Goal: Use online tool/utility: Use online tool/utility

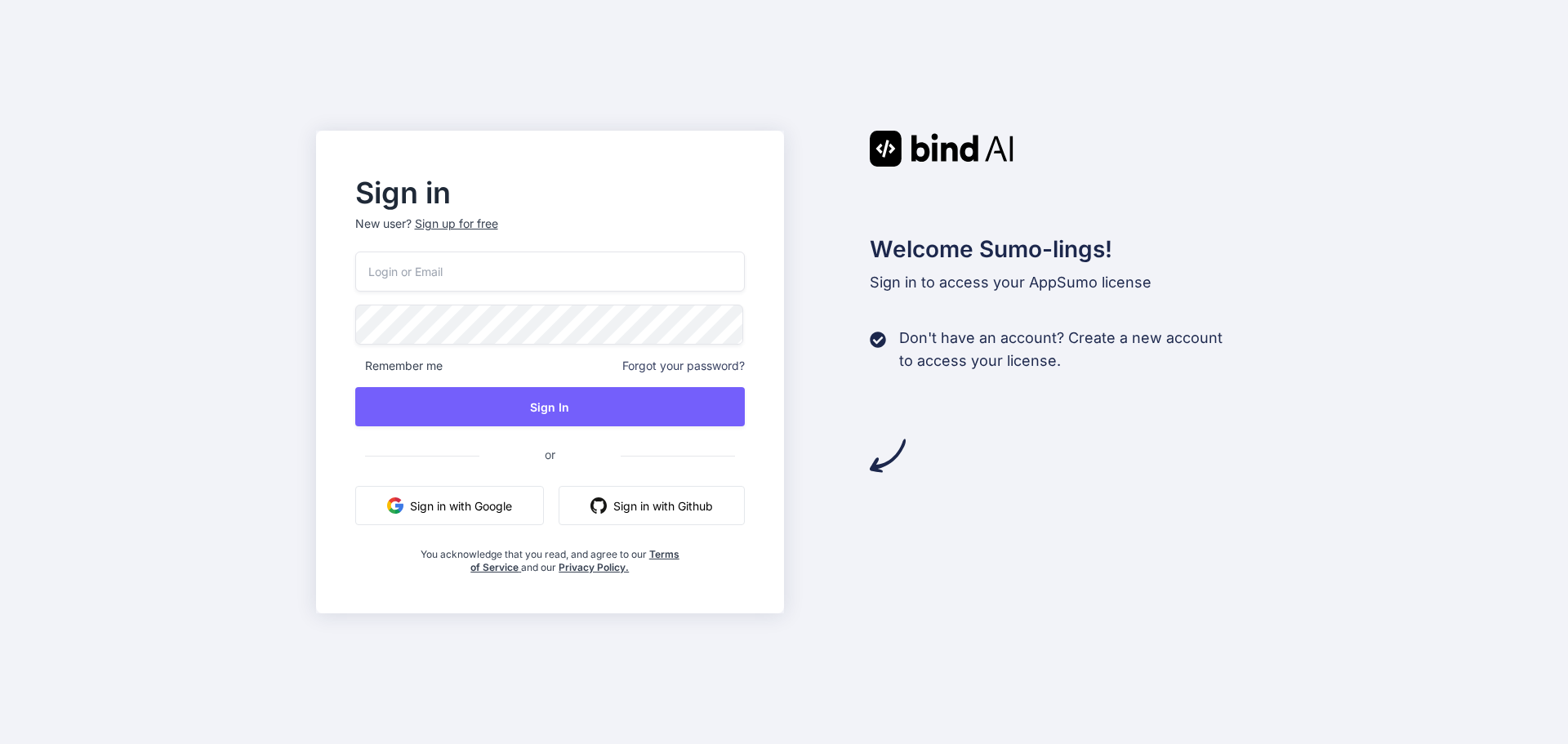
click at [443, 516] on button "Sign in with Google" at bounding box center [449, 506] width 188 height 39
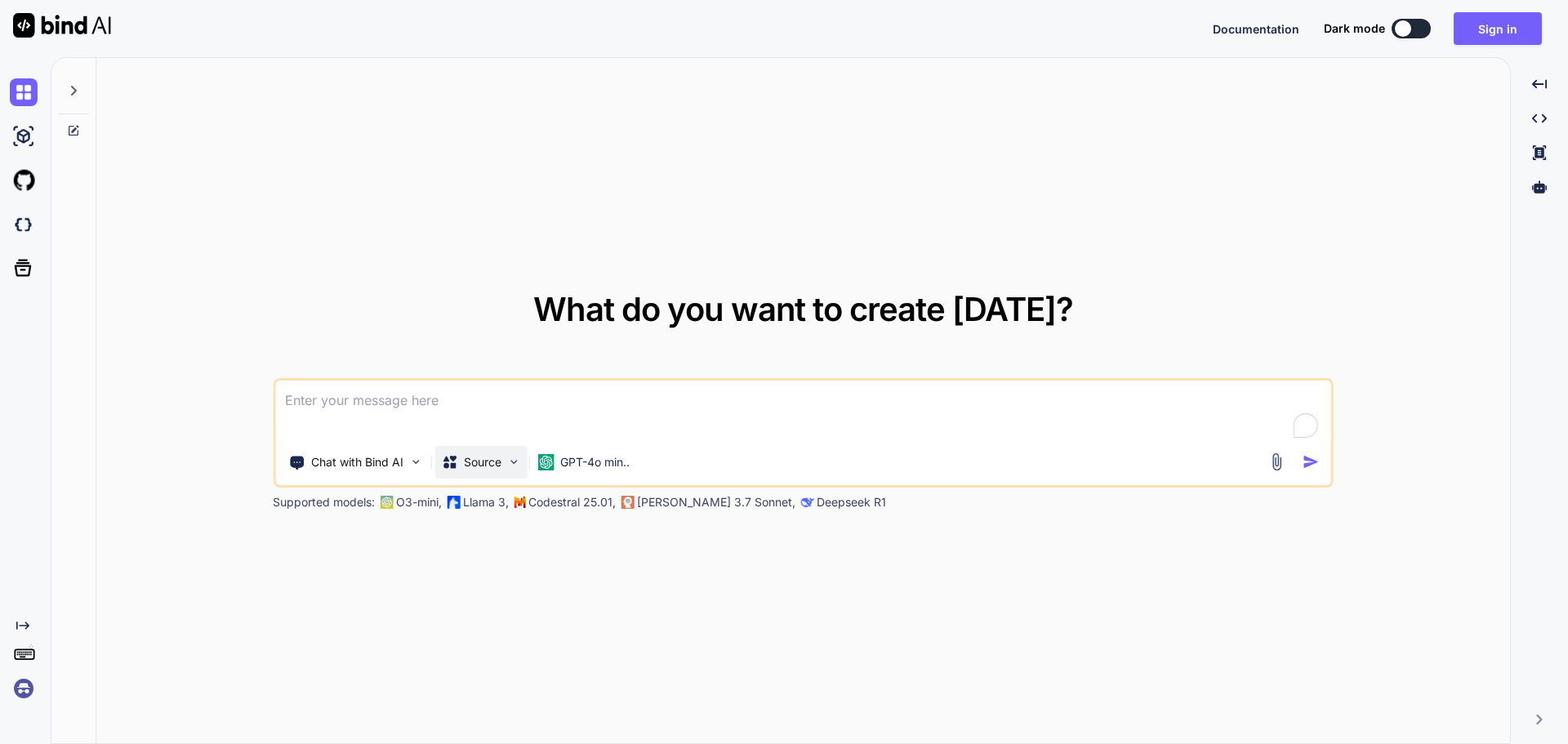
drag, startPoint x: 513, startPoint y: 405, endPoint x: 486, endPoint y: 457, distance: 58.6
click at [513, 404] on textarea "To enrich screen reader interactions, please activate Accessibility in Grammarl…" at bounding box center [803, 411] width 1056 height 61
click at [407, 460] on div "Chat with Bind AI" at bounding box center [355, 462] width 147 height 32
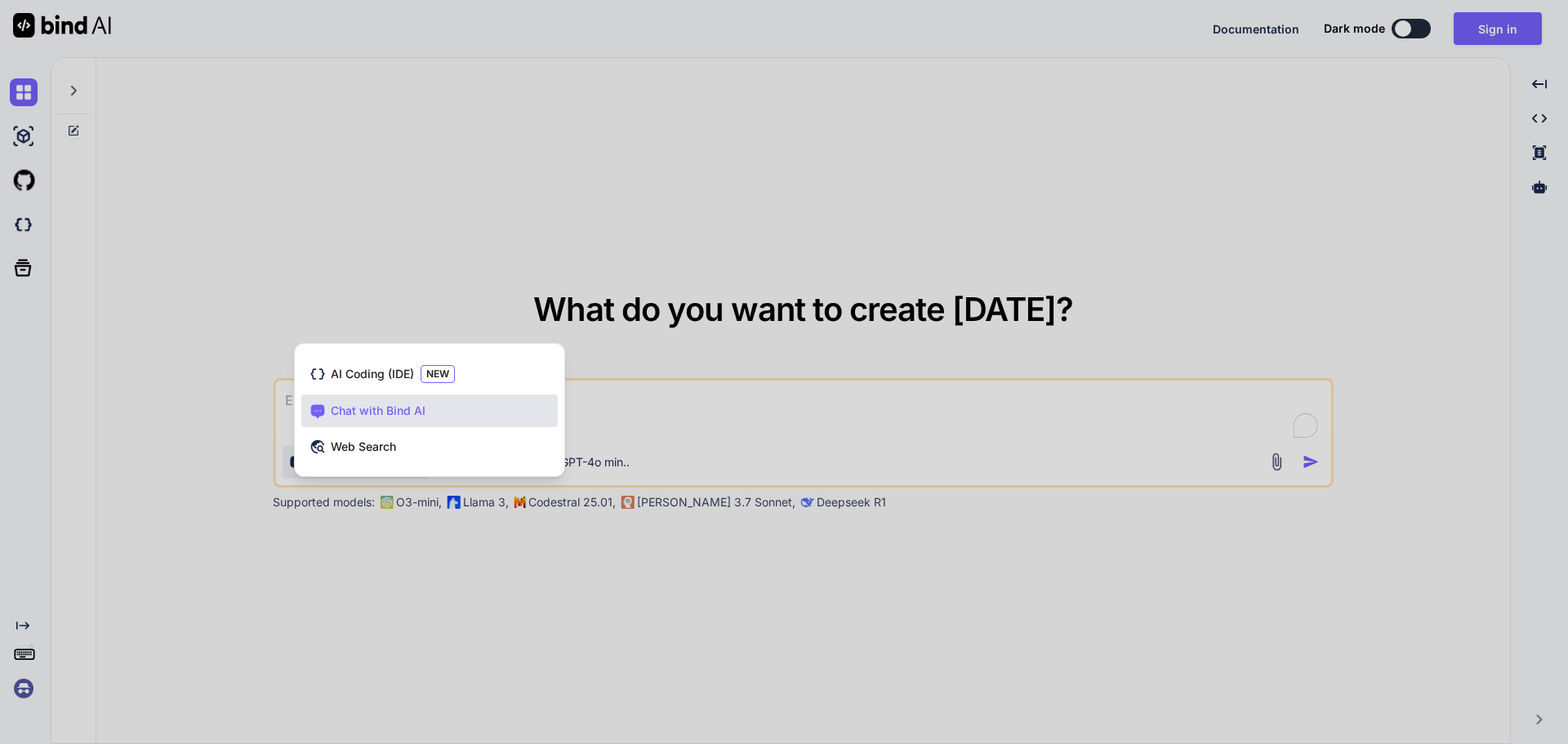
click at [527, 599] on div at bounding box center [784, 372] width 1568 height 744
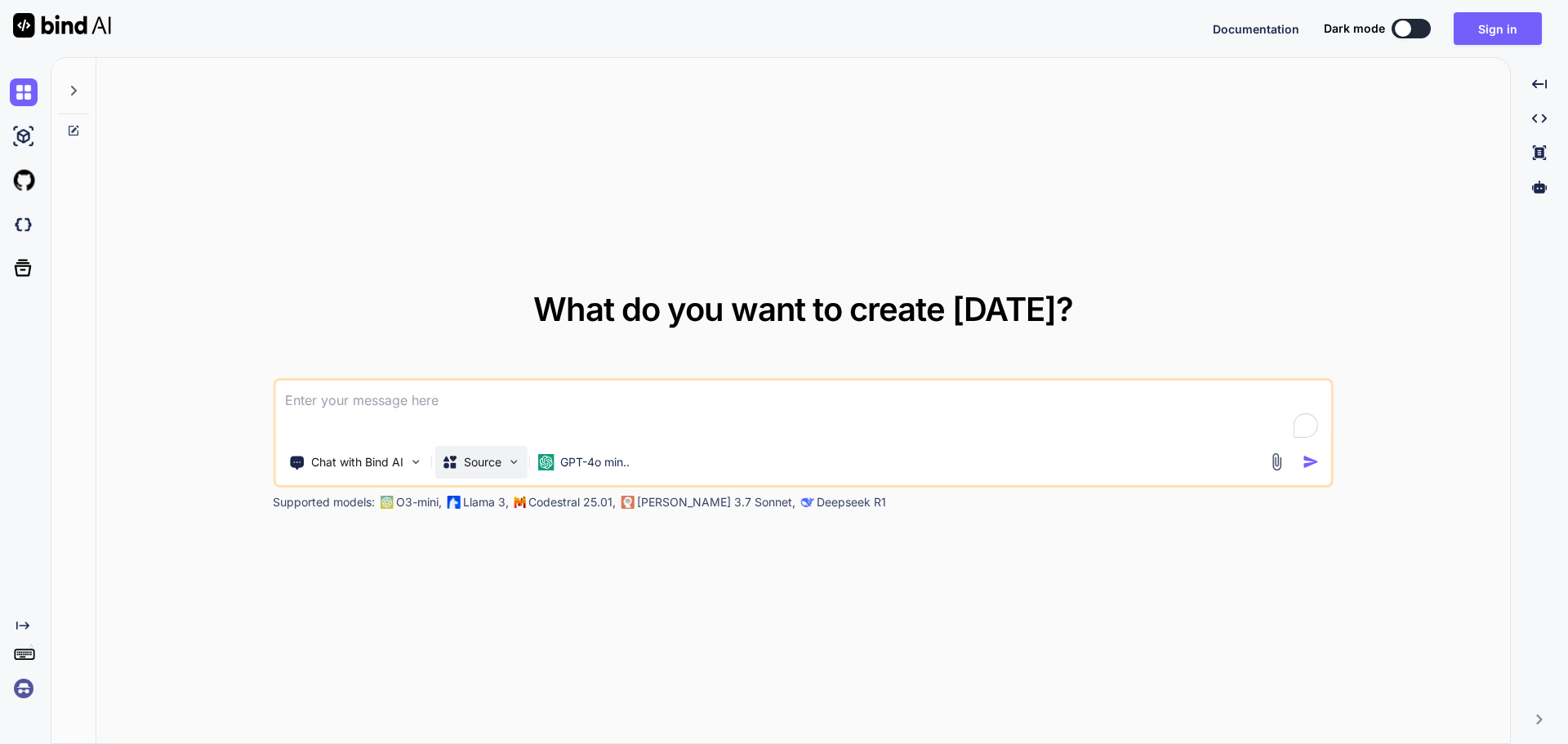
click at [501, 461] on p "Source" at bounding box center [482, 462] width 37 height 17
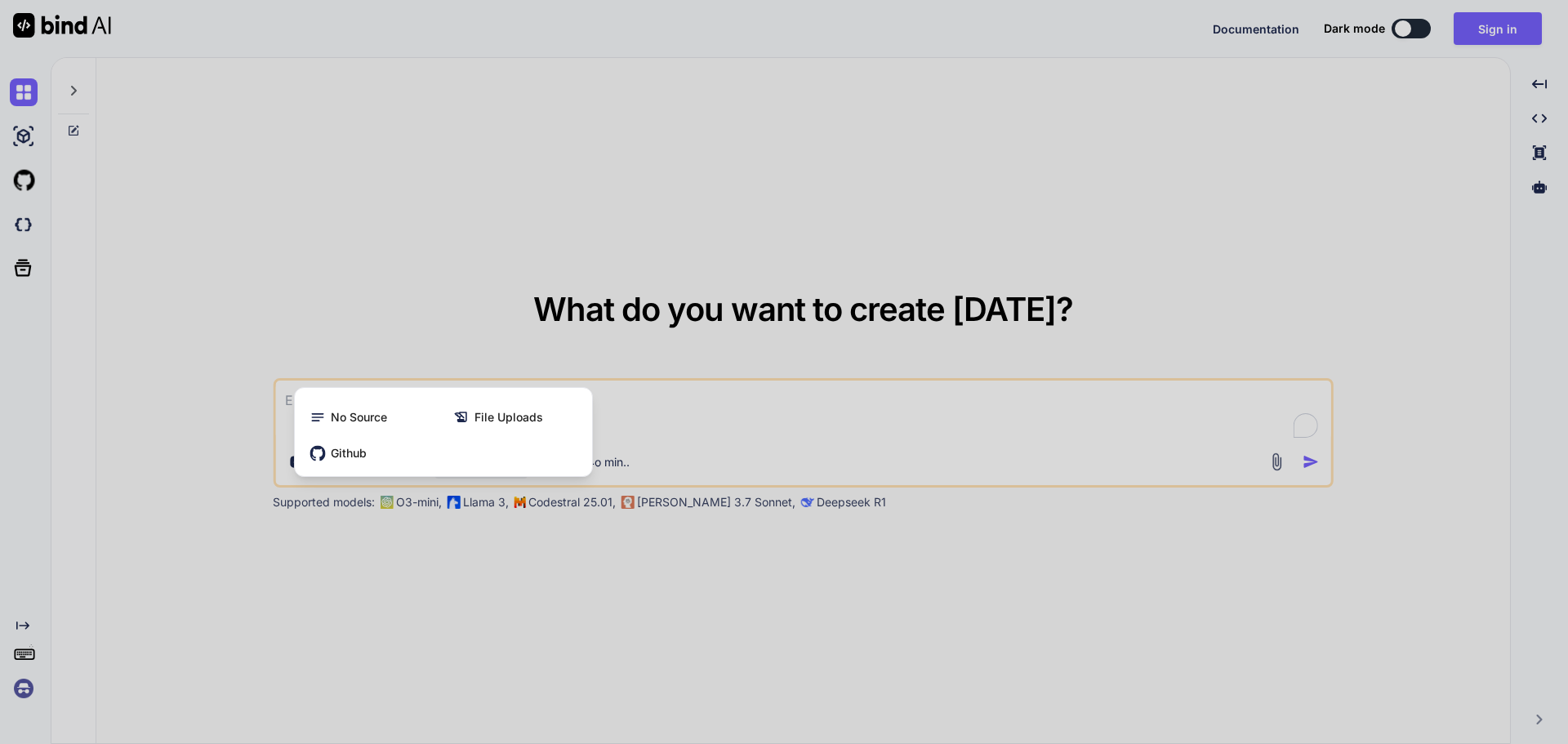
click at [482, 276] on div at bounding box center [784, 372] width 1568 height 744
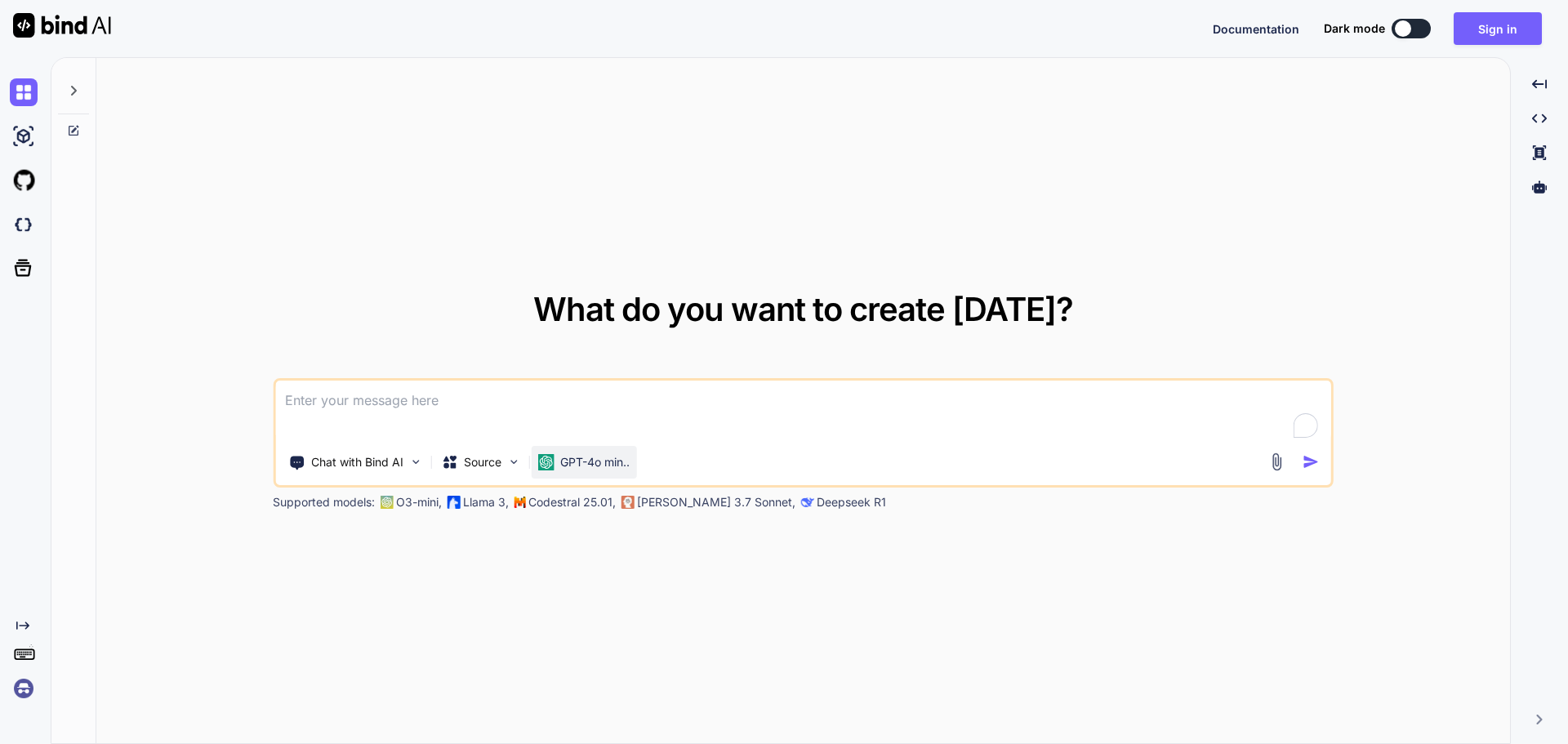
click at [604, 461] on p "GPT-4o min.." at bounding box center [594, 462] width 70 height 17
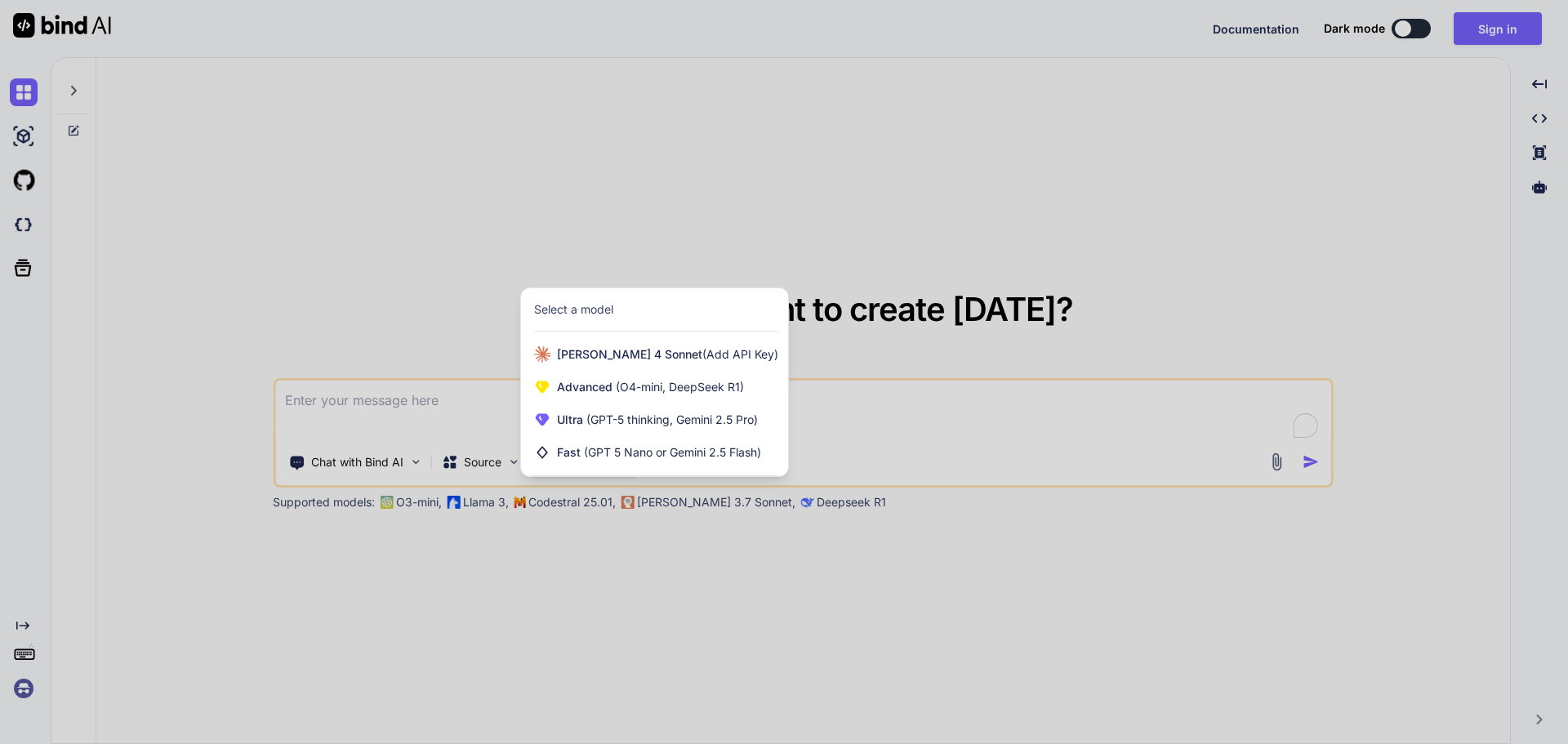
click at [371, 223] on div at bounding box center [784, 372] width 1568 height 744
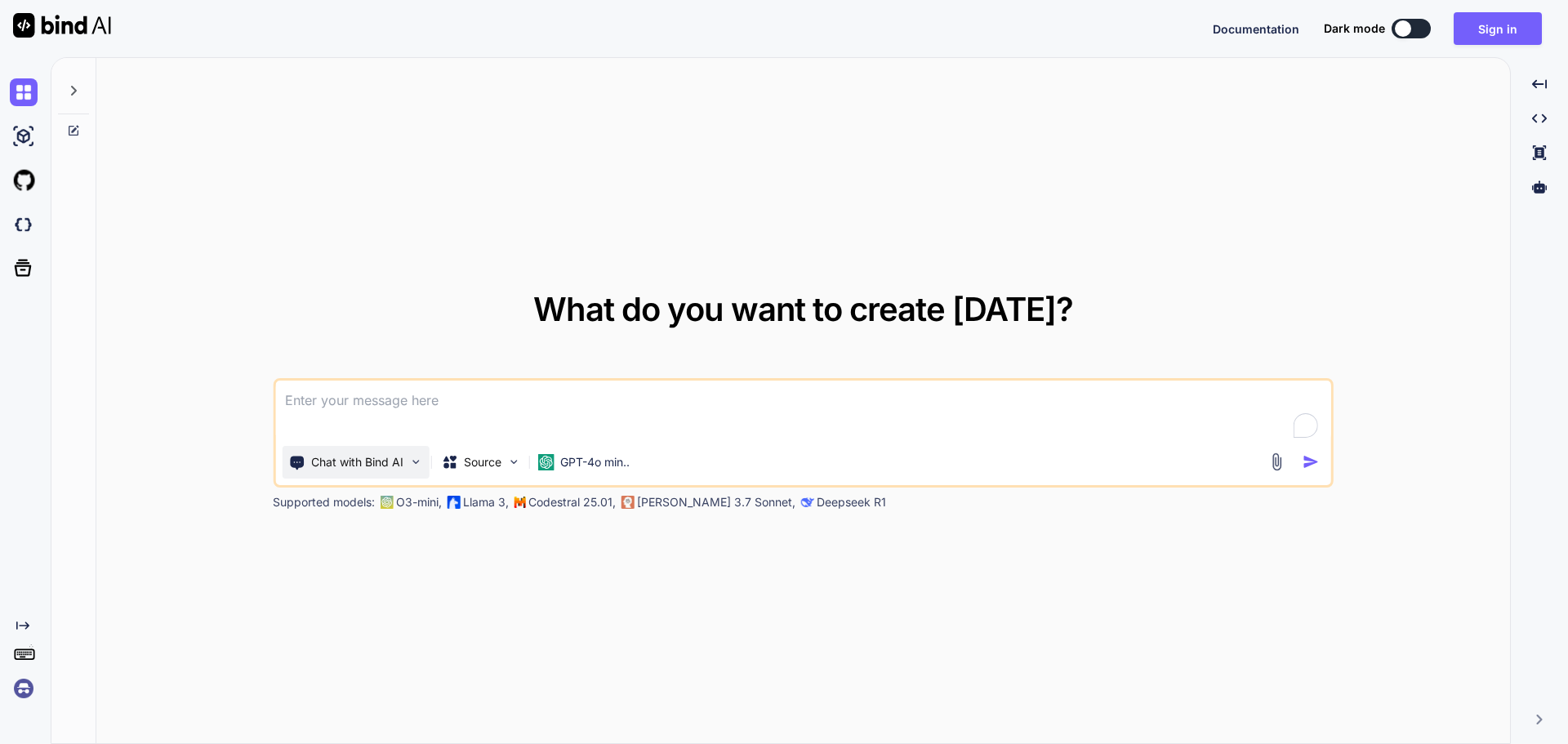
click at [353, 476] on div "Chat with Bind AI" at bounding box center [355, 462] width 147 height 32
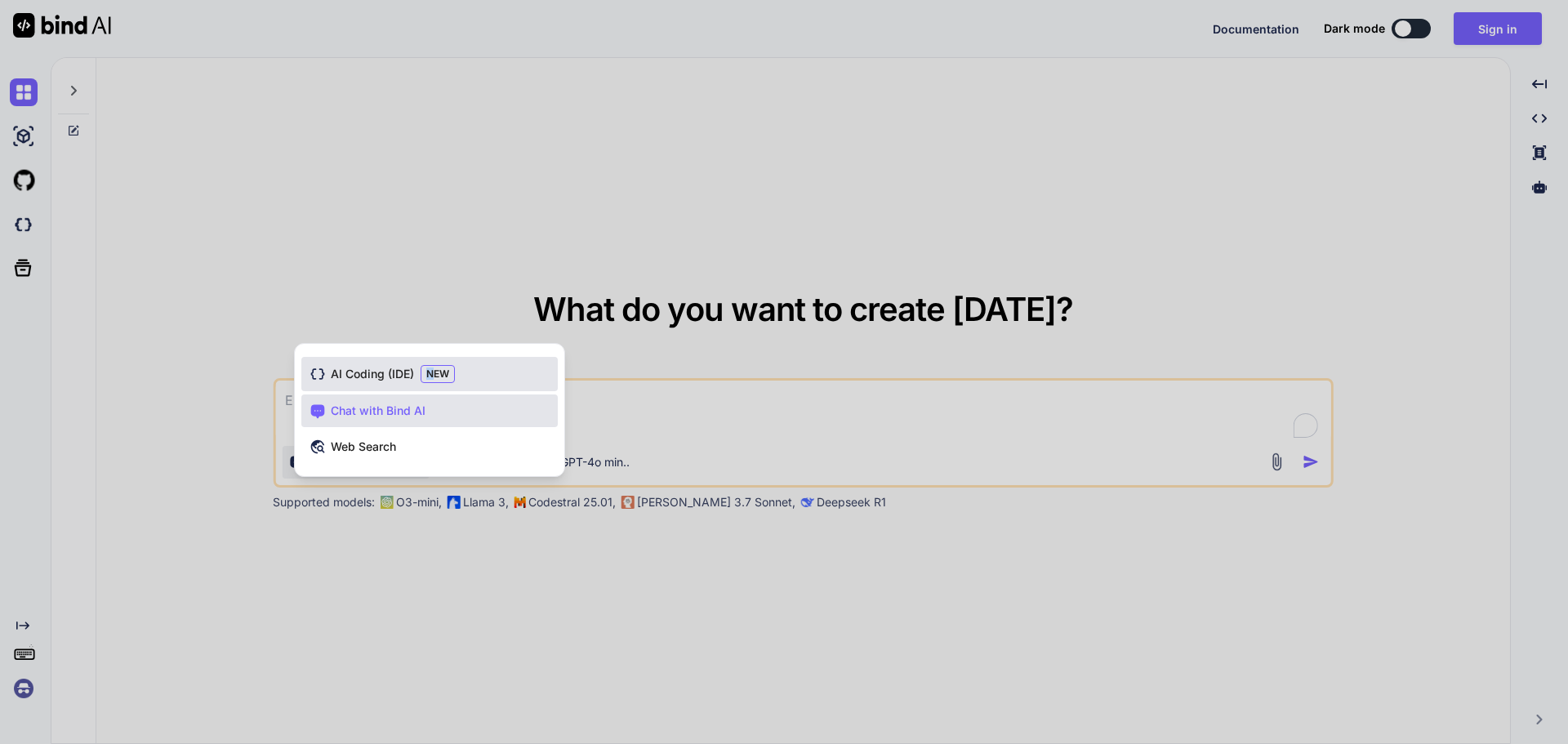
click at [430, 370] on span "NEW" at bounding box center [437, 373] width 34 height 18
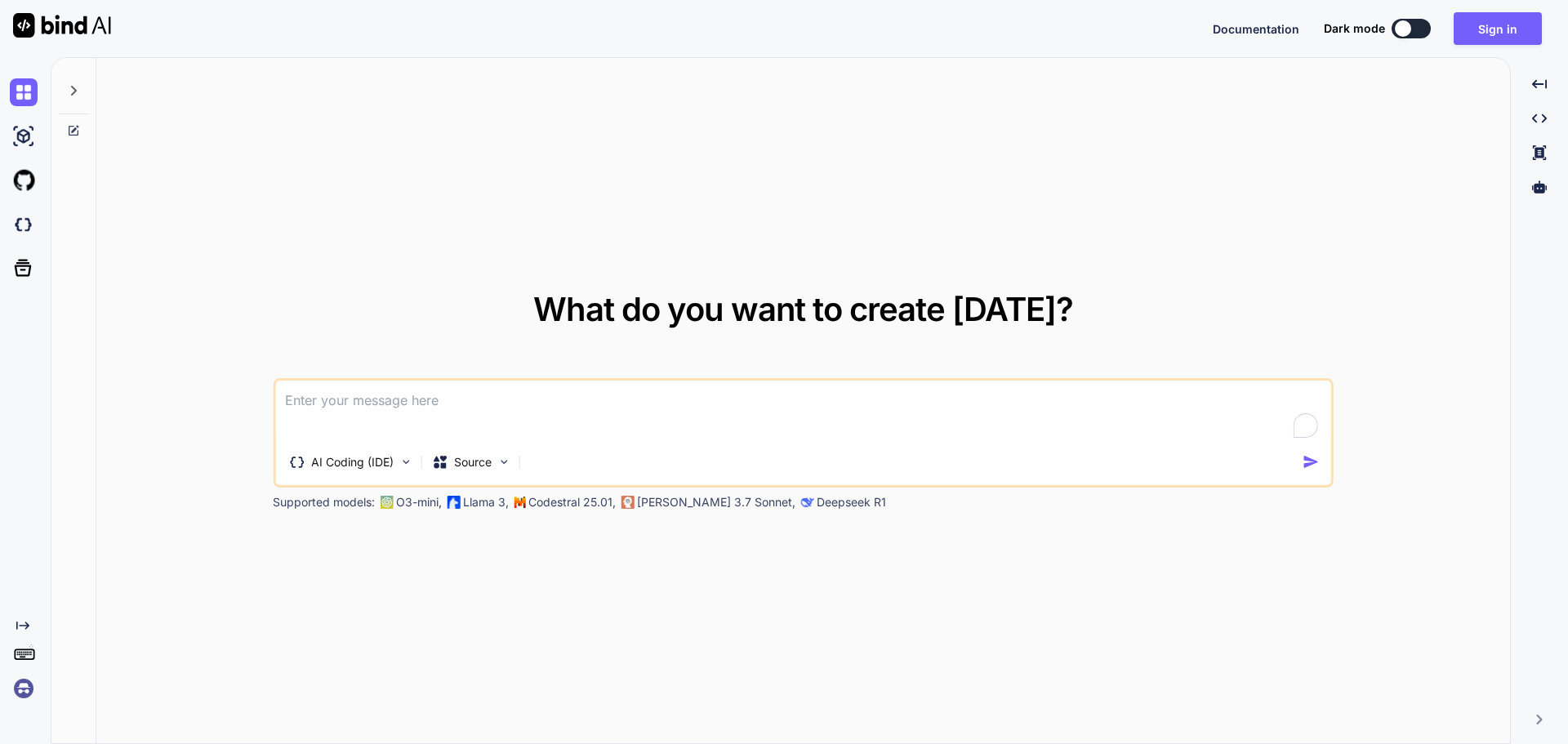
click at [1411, 30] on div at bounding box center [1403, 28] width 17 height 17
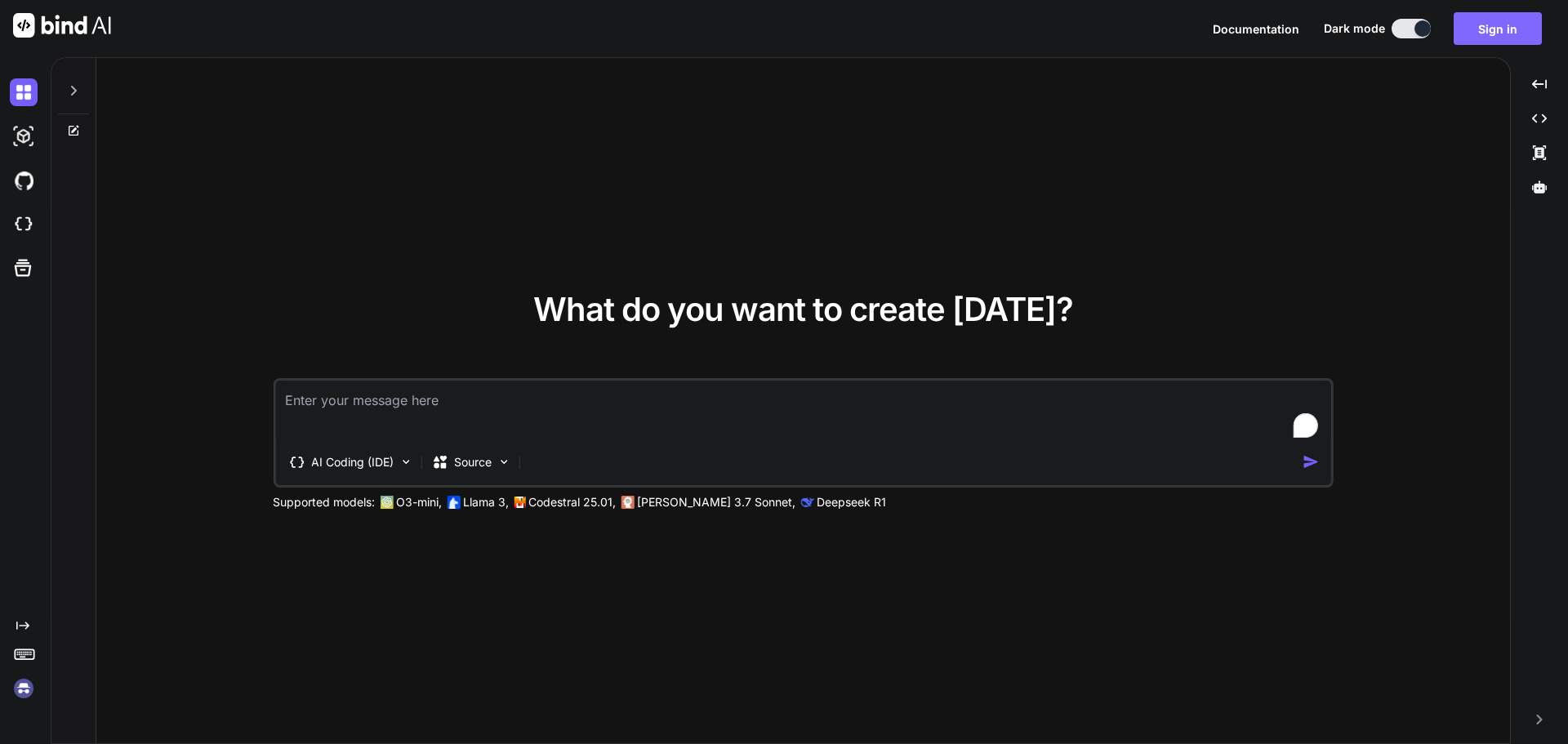
click at [1479, 26] on button "Sign in" at bounding box center [1498, 27] width 88 height 32
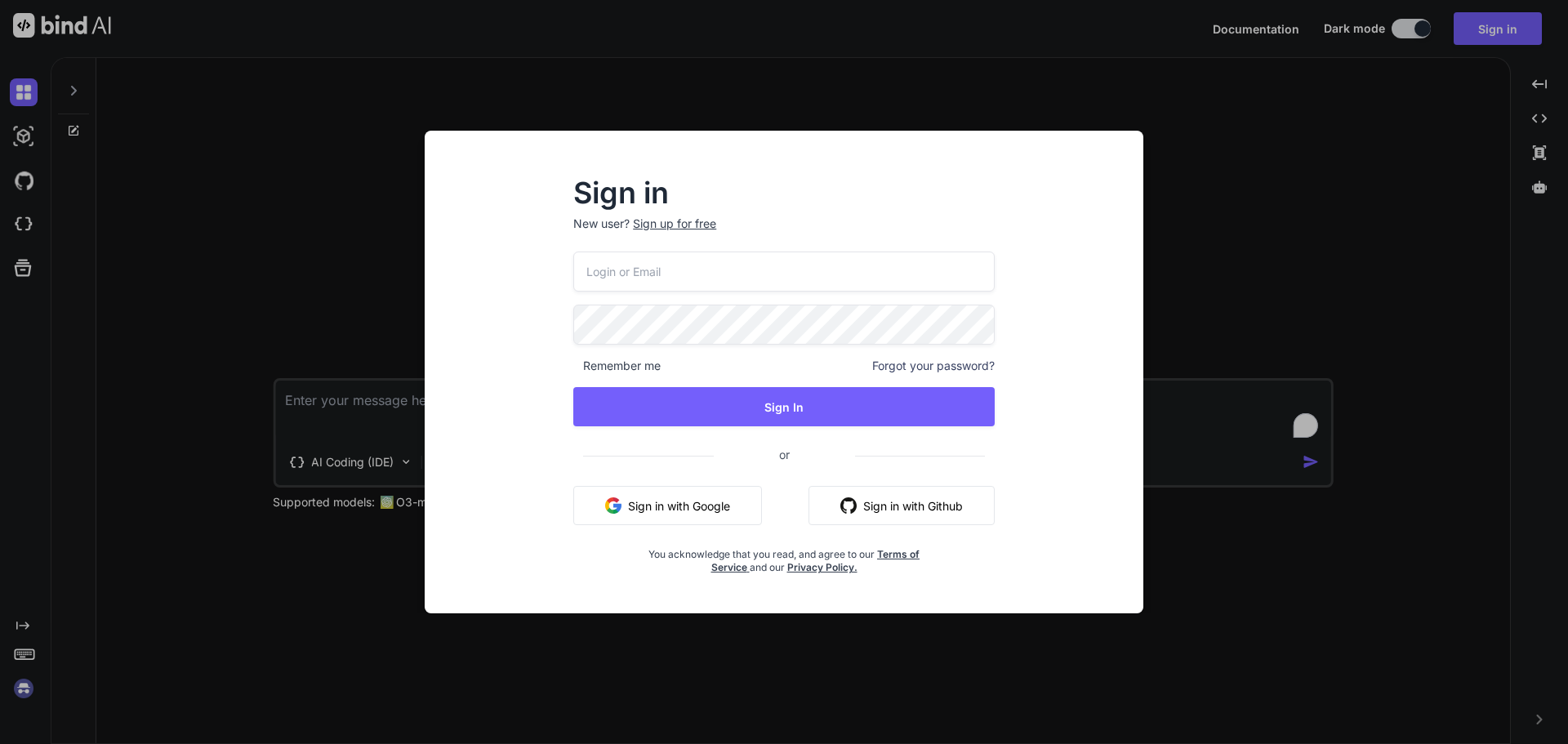
click at [710, 521] on button "Sign in with Google" at bounding box center [668, 506] width 188 height 39
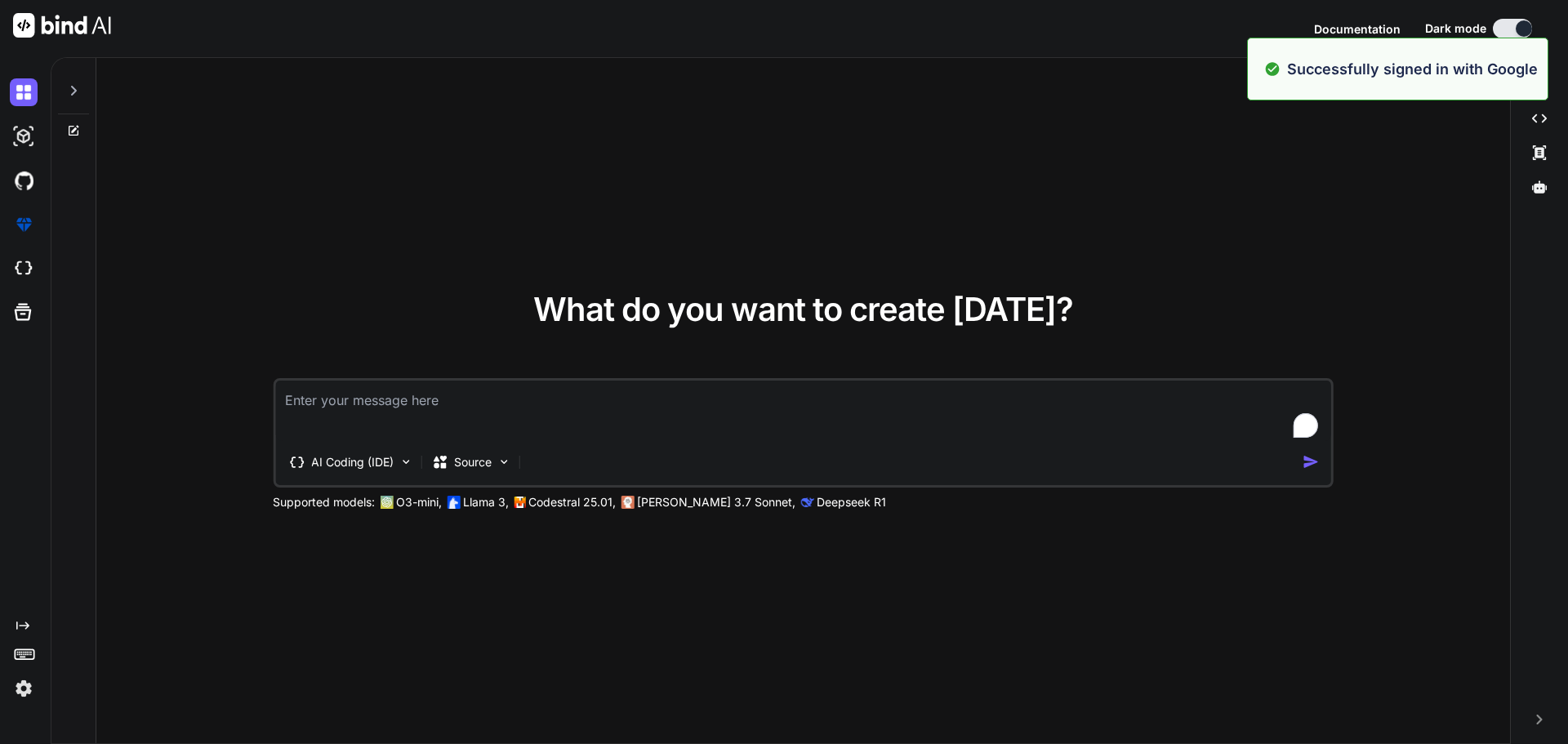
click at [575, 397] on textarea "To enrich screen reader interactions, please activate Accessibility in Grammarl…" at bounding box center [803, 411] width 1056 height 61
click at [379, 471] on div "AI Coding (IDE)" at bounding box center [350, 462] width 137 height 32
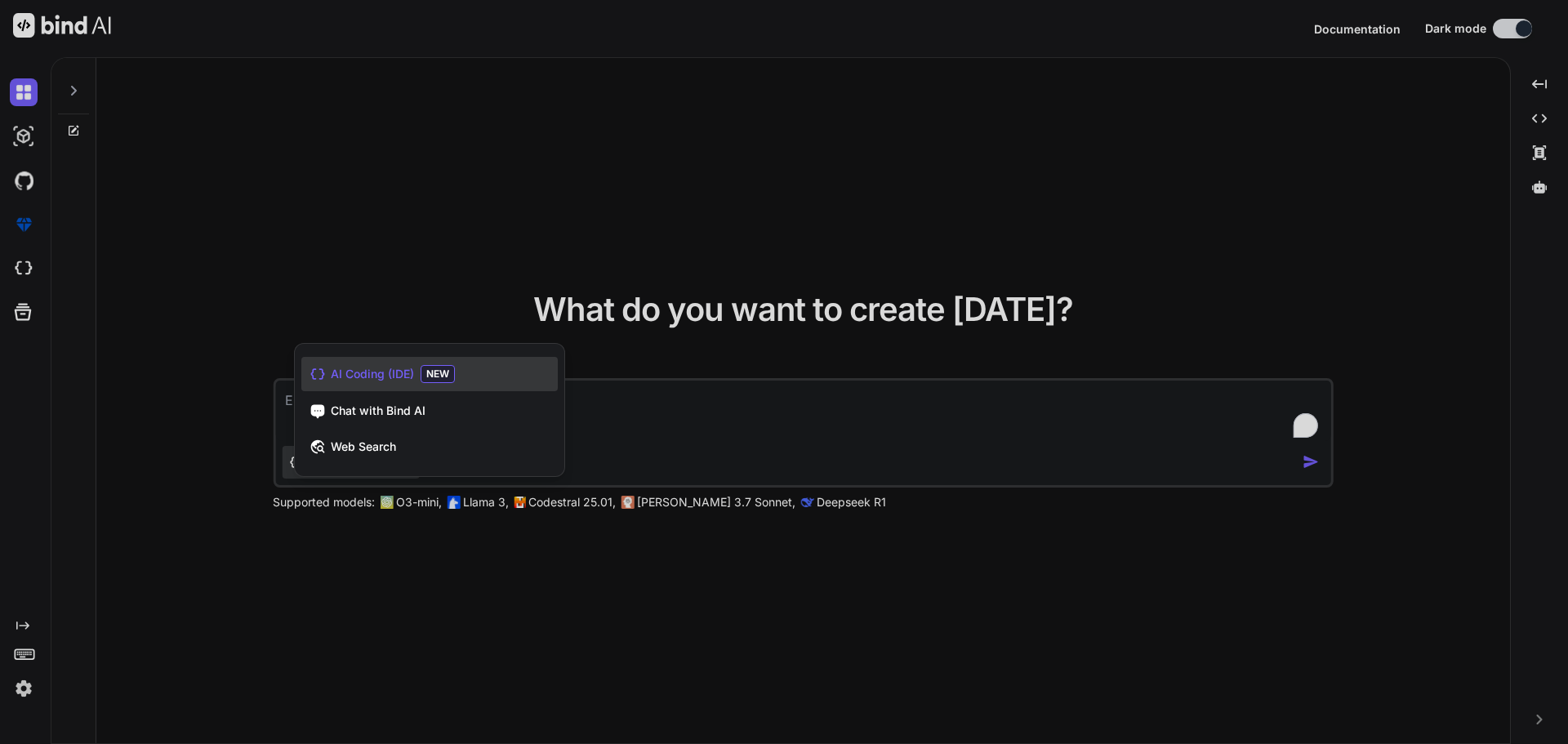
click at [976, 285] on div at bounding box center [784, 372] width 1568 height 744
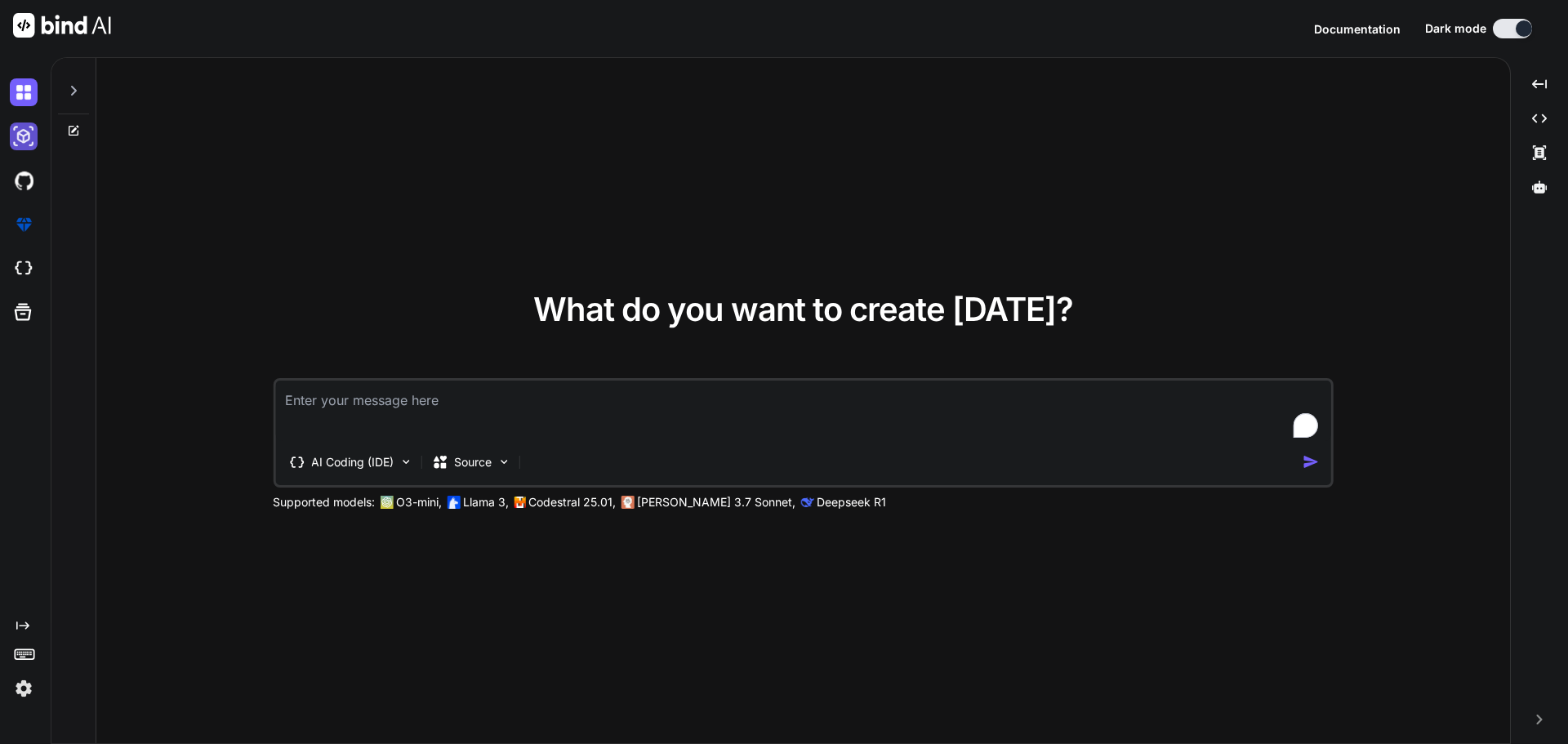
click at [29, 130] on img at bounding box center [24, 136] width 27 height 27
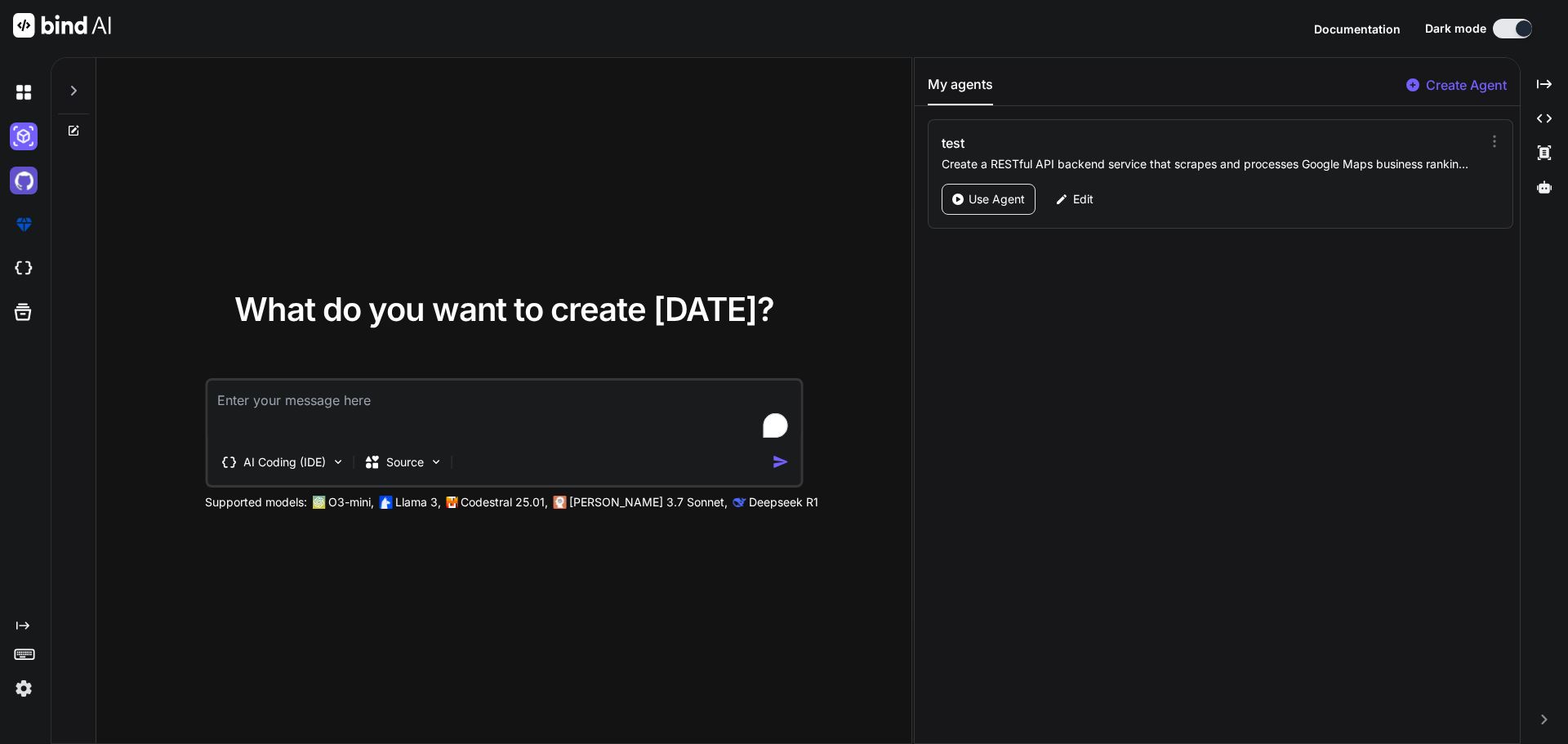
click at [22, 181] on img at bounding box center [24, 180] width 27 height 27
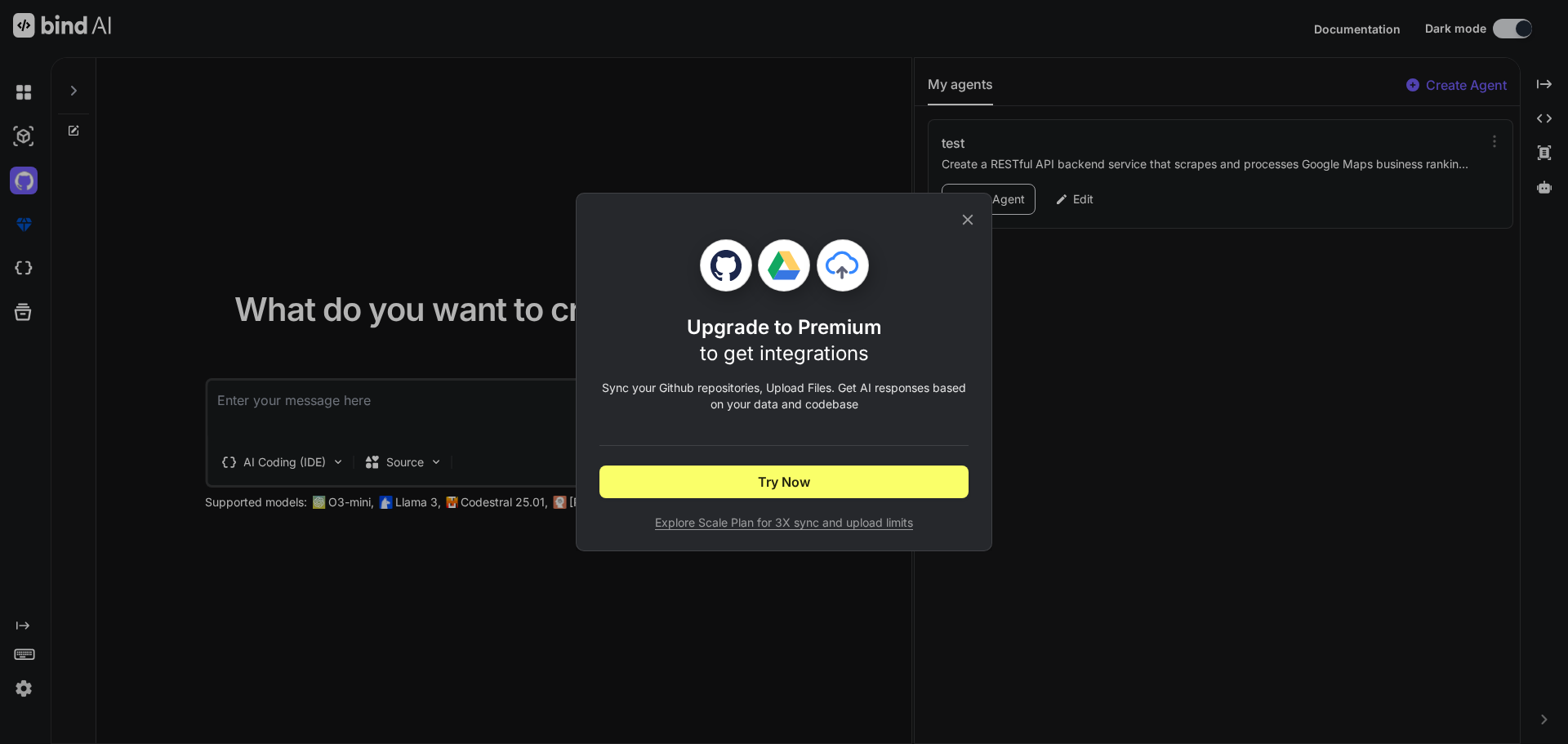
click at [964, 218] on icon at bounding box center [968, 220] width 18 height 18
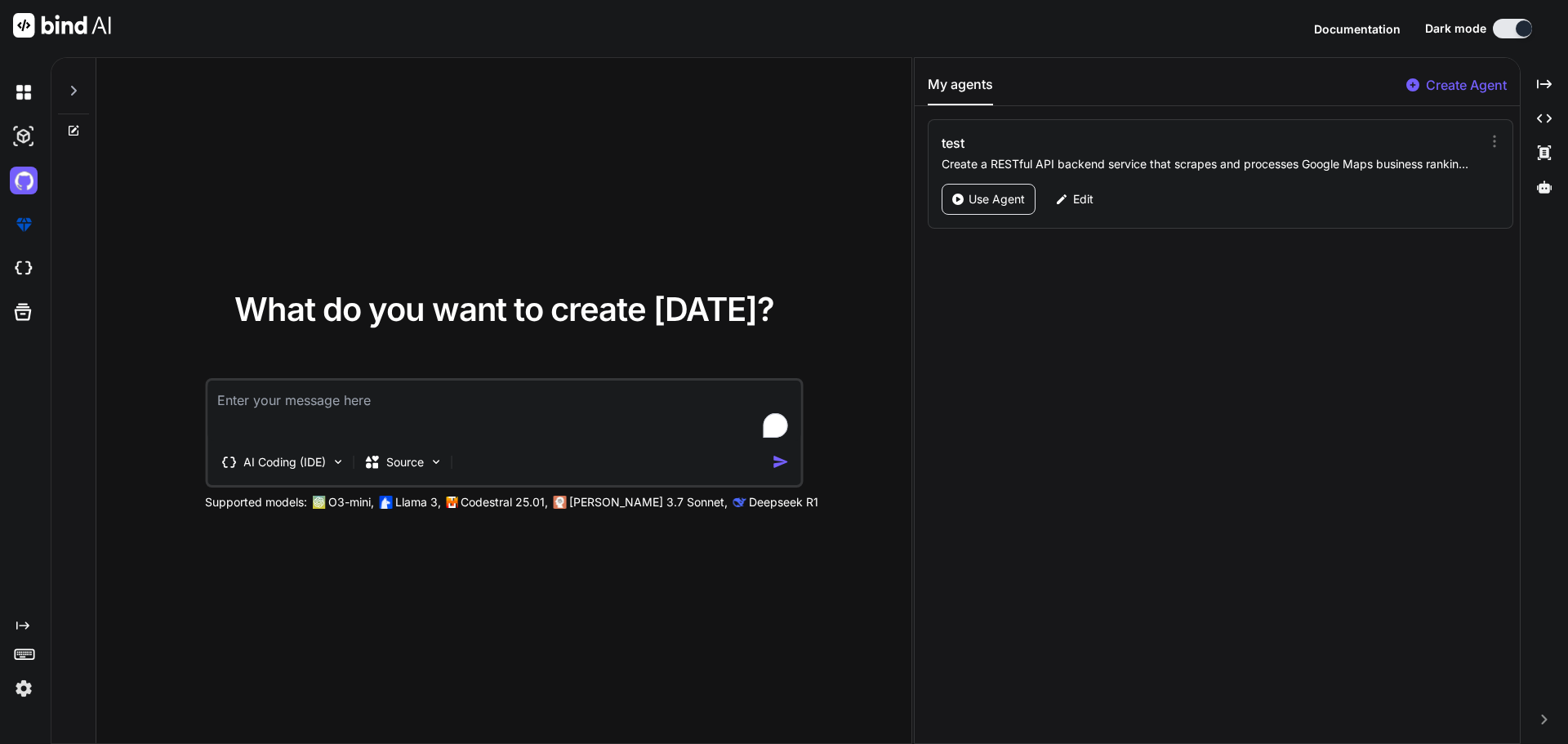
click at [25, 691] on img at bounding box center [24, 688] width 27 height 27
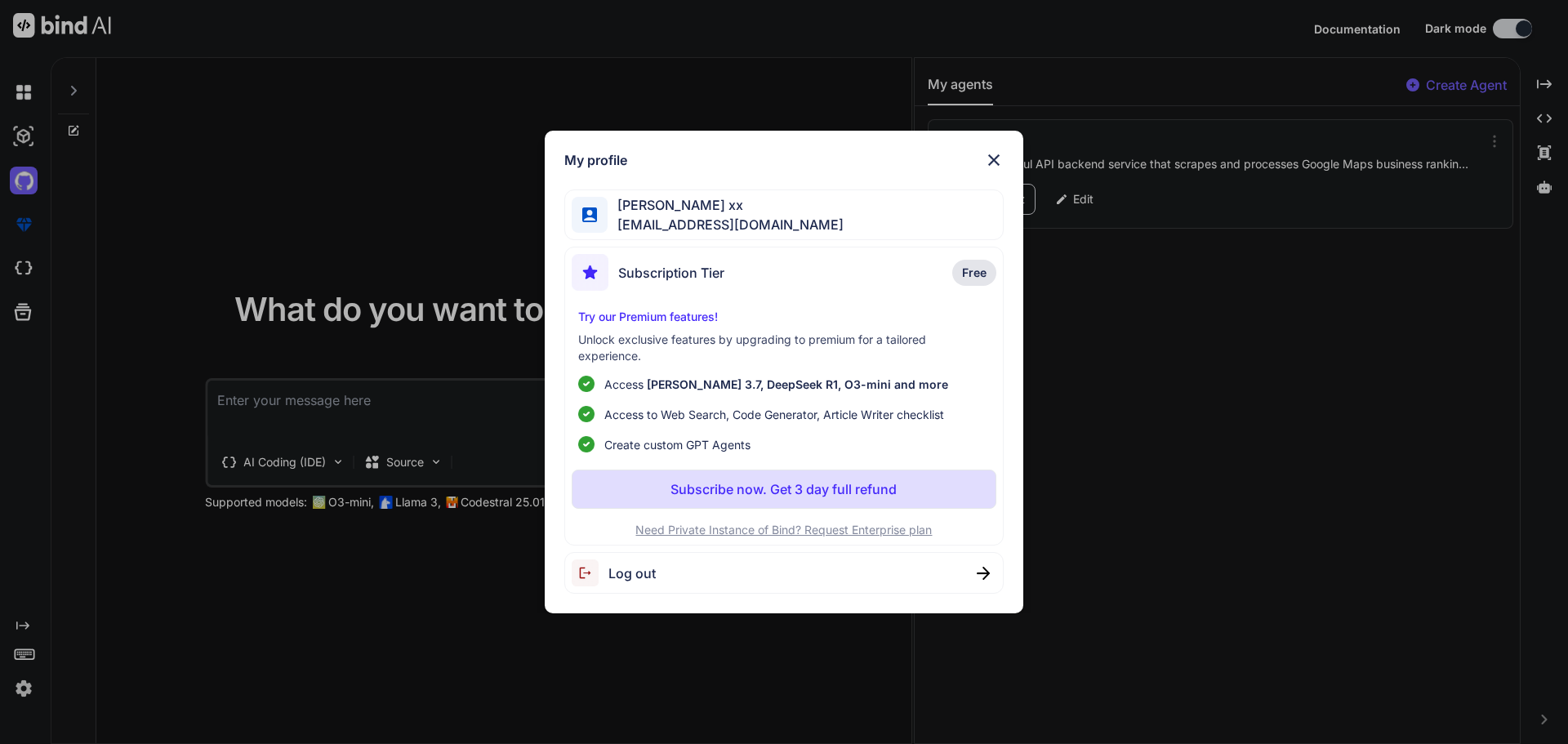
click at [648, 590] on div "Log out" at bounding box center [784, 572] width 440 height 41
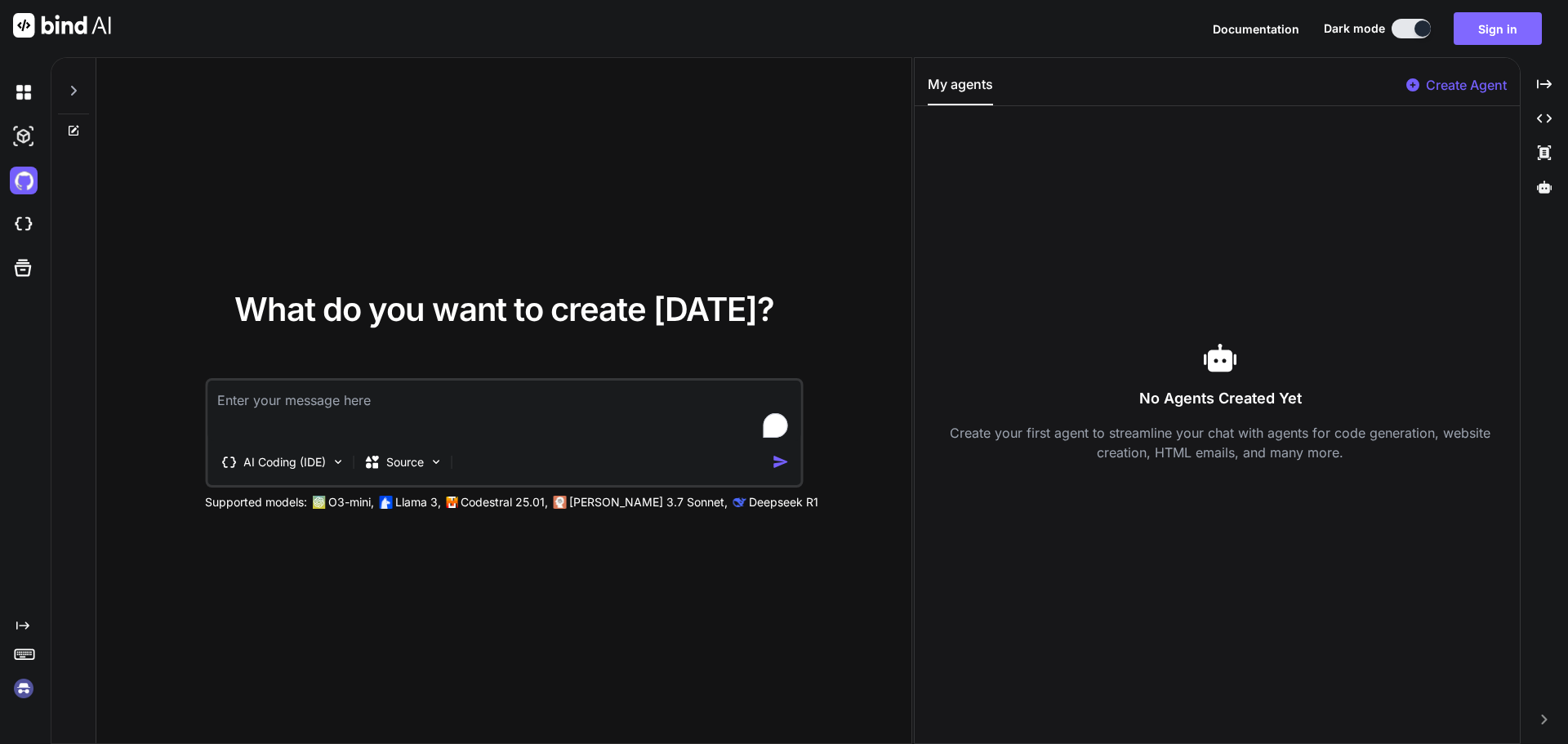
click at [1503, 19] on button "Sign in" at bounding box center [1498, 27] width 88 height 32
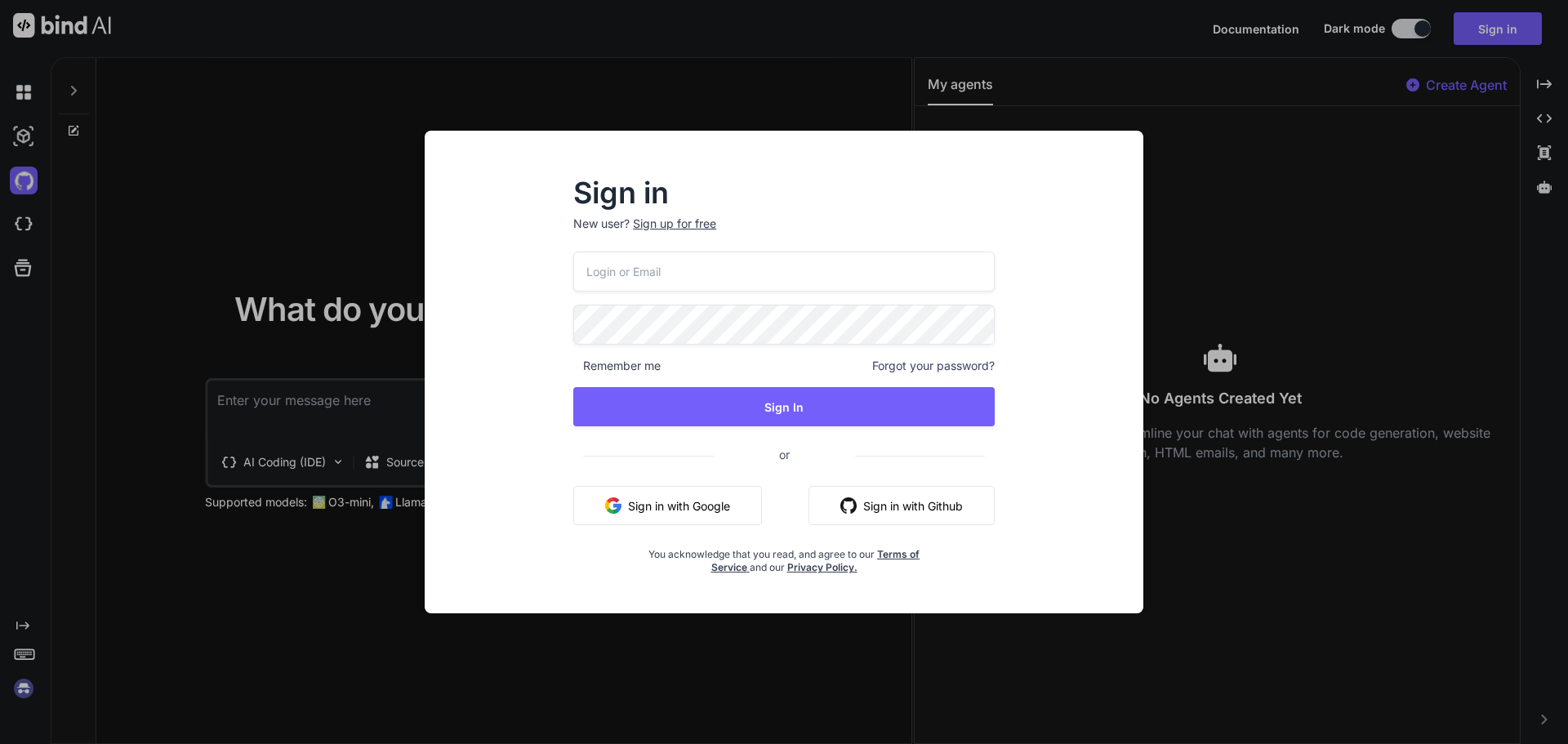
click at [698, 506] on button "Sign in with Google" at bounding box center [668, 506] width 188 height 39
click at [732, 283] on input "email" at bounding box center [784, 272] width 422 height 40
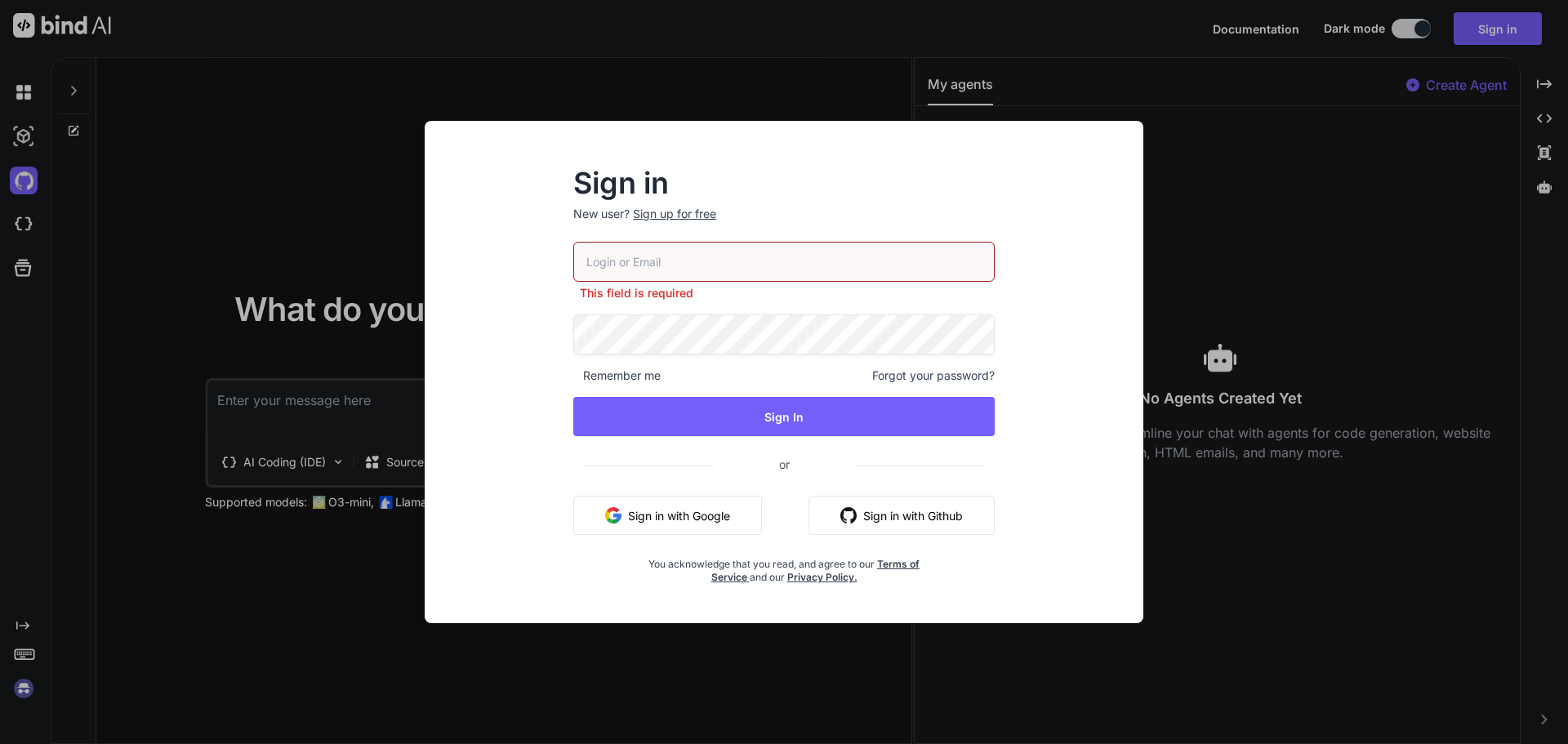
type input "eliharel101@gmail.com"
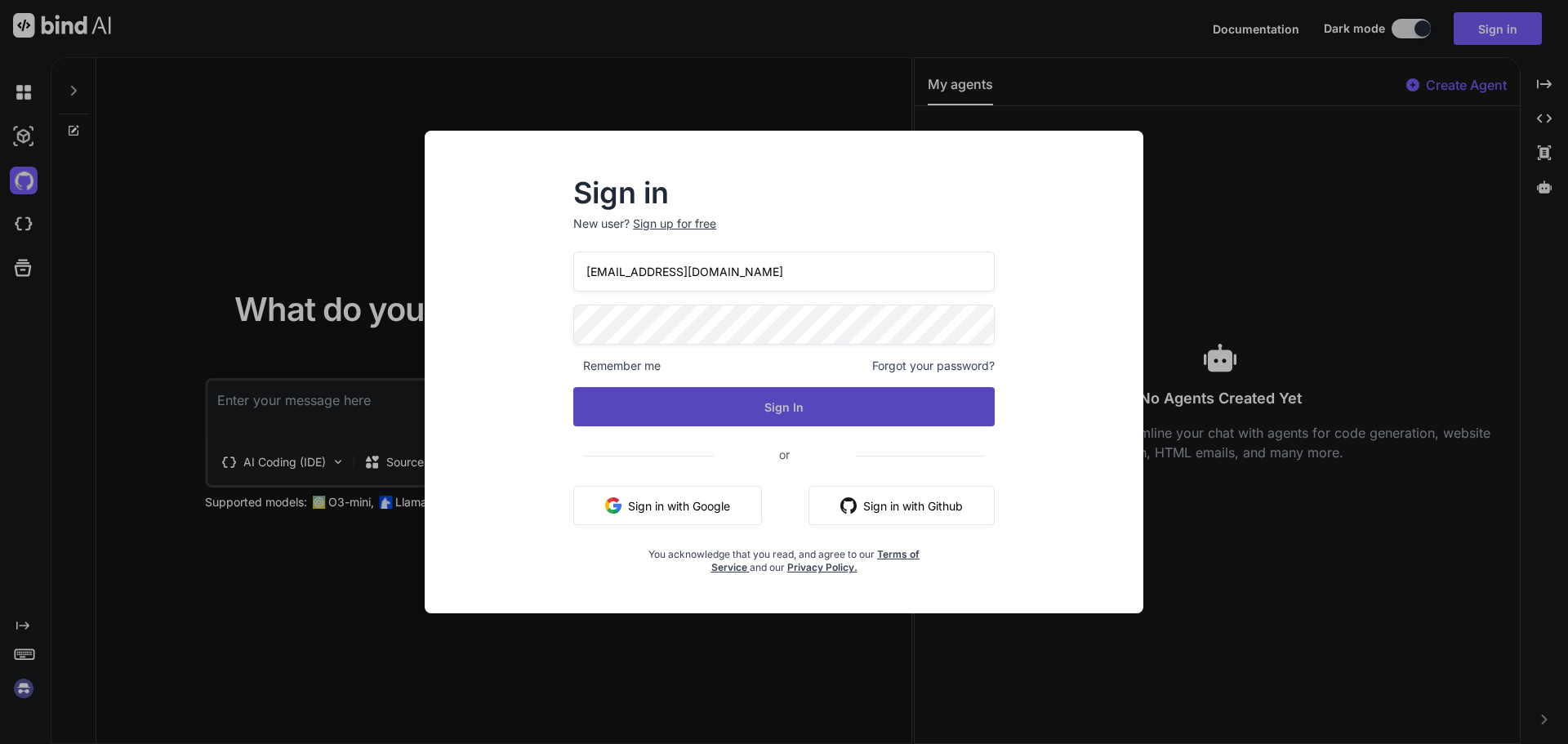
click at [727, 416] on button "Sign In" at bounding box center [784, 407] width 422 height 39
click at [755, 393] on button "Sign In" at bounding box center [784, 407] width 422 height 39
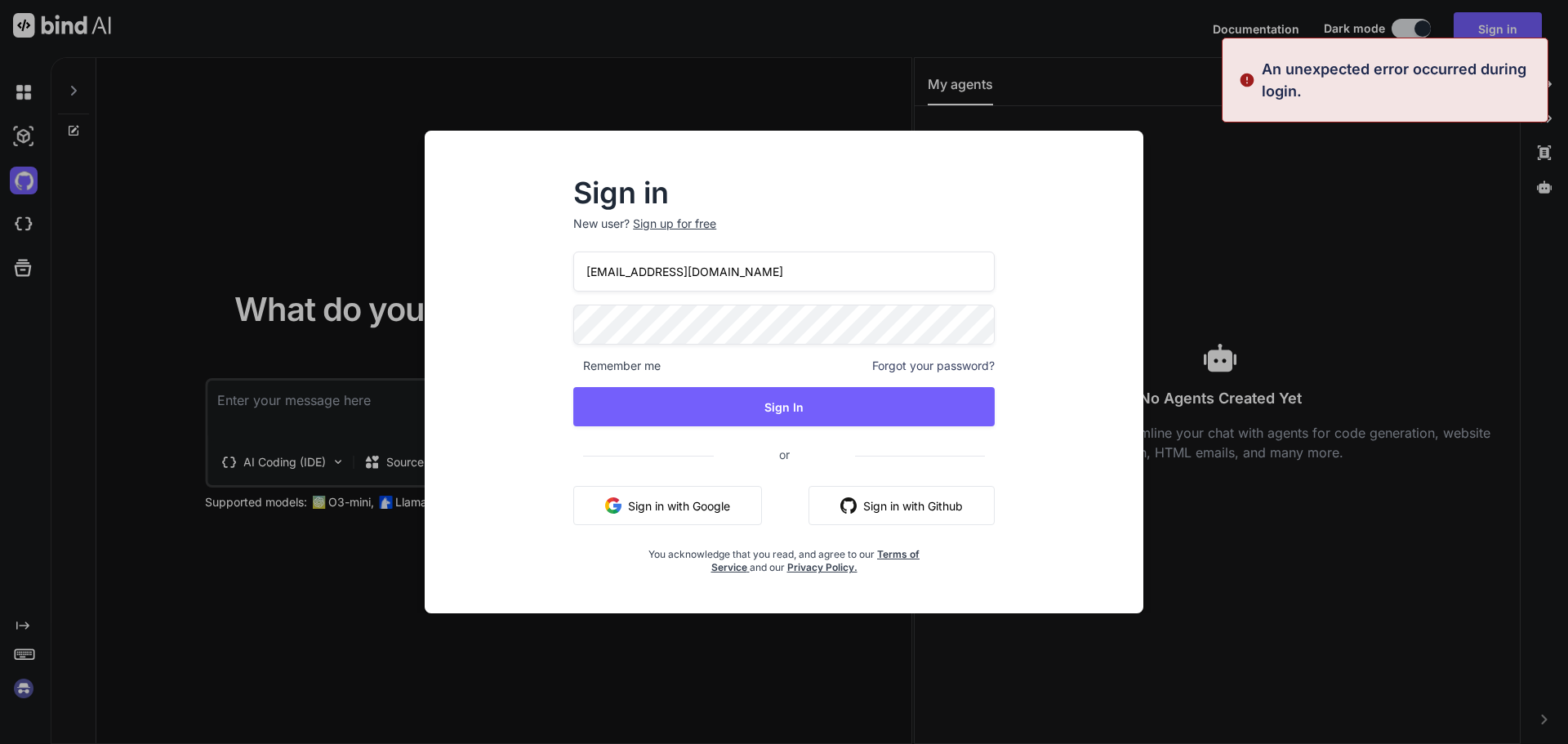
click at [343, 519] on div "Sign in New user? Sign up for free eliharel101@gmail.com Remember me Forgot you…" at bounding box center [784, 372] width 1568 height 744
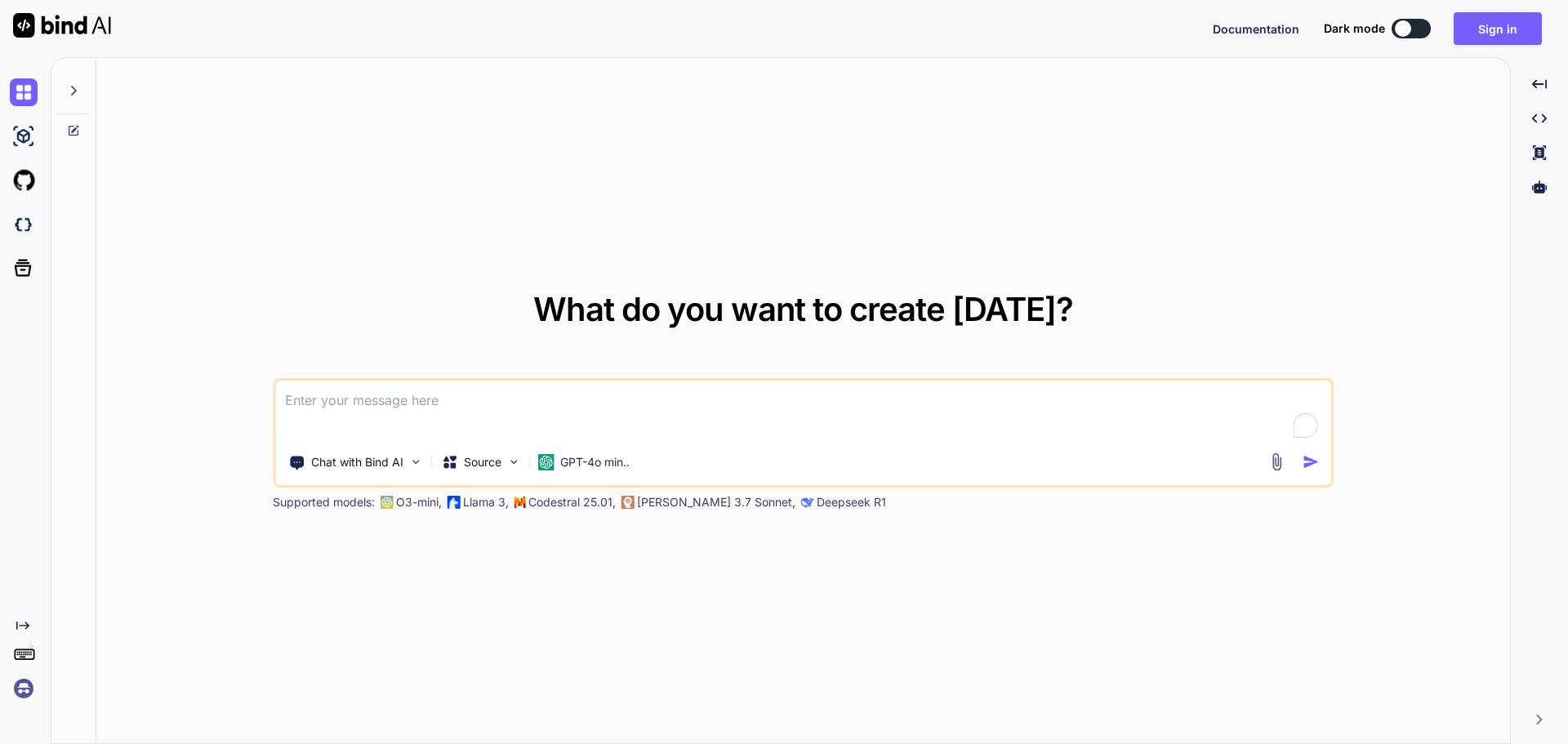
click at [21, 685] on img at bounding box center [24, 688] width 27 height 27
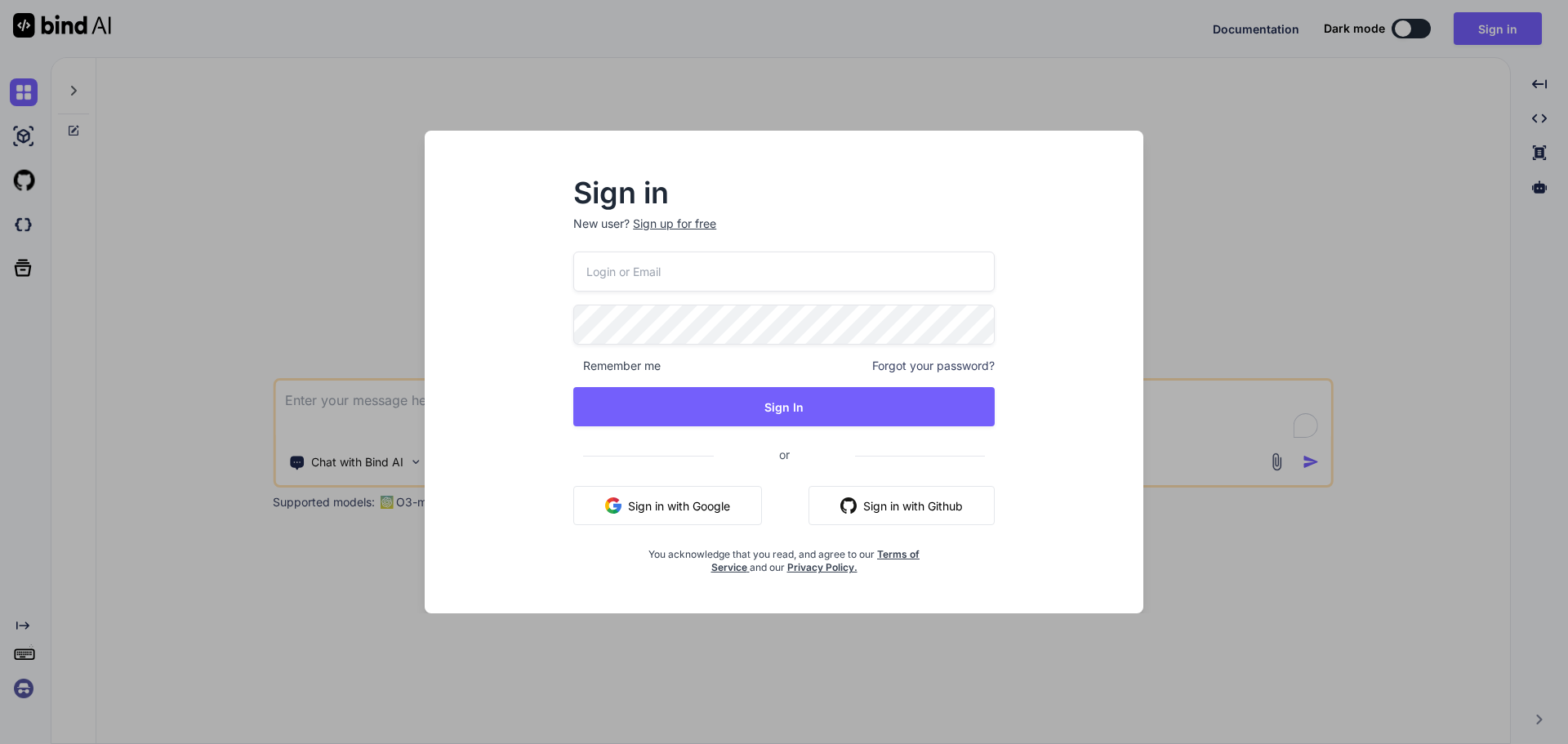
click at [663, 521] on button "Sign in with Google" at bounding box center [668, 506] width 188 height 39
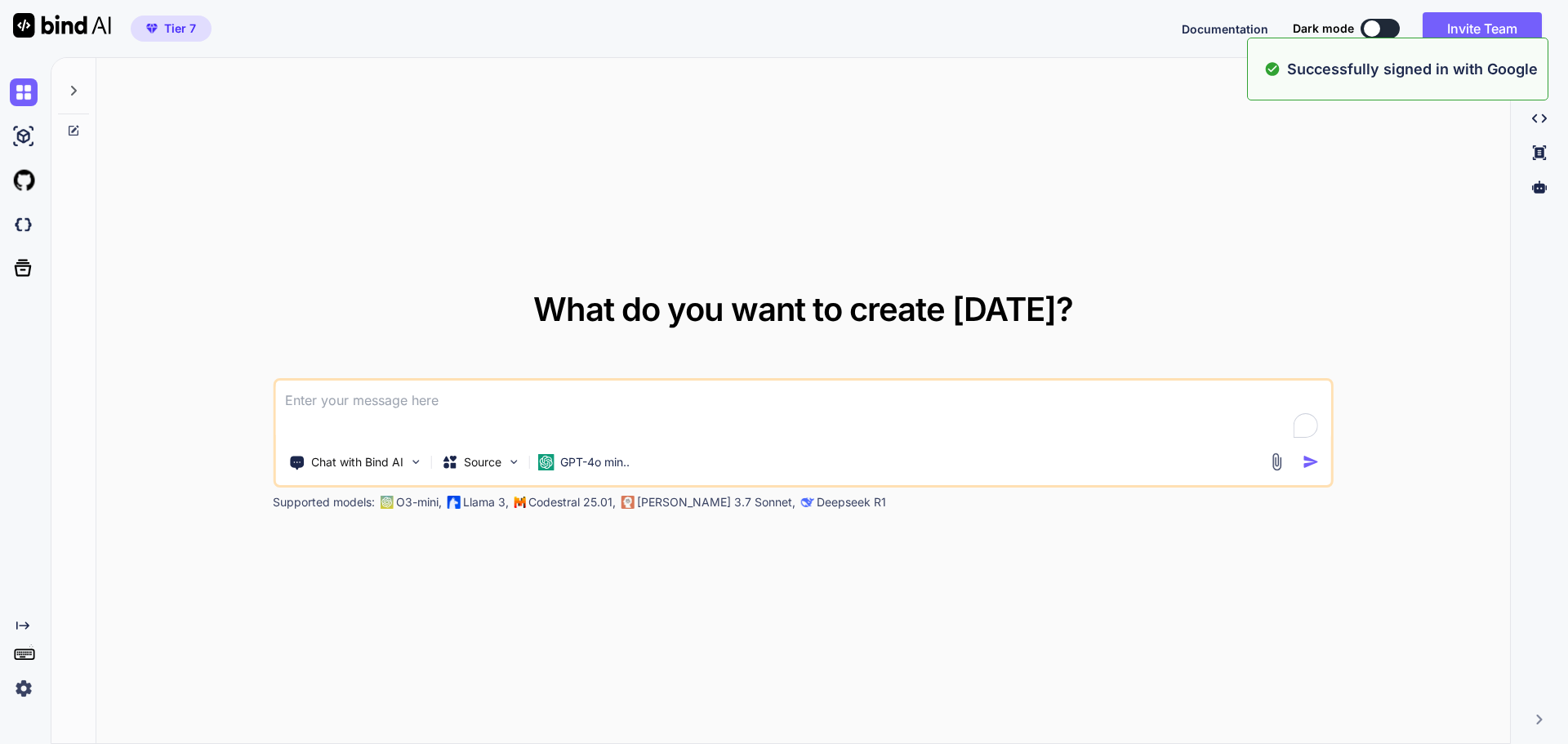
type textarea "x"
click at [183, 26] on span "Tier 7" at bounding box center [179, 28] width 31 height 17
click at [25, 182] on img at bounding box center [24, 180] width 27 height 27
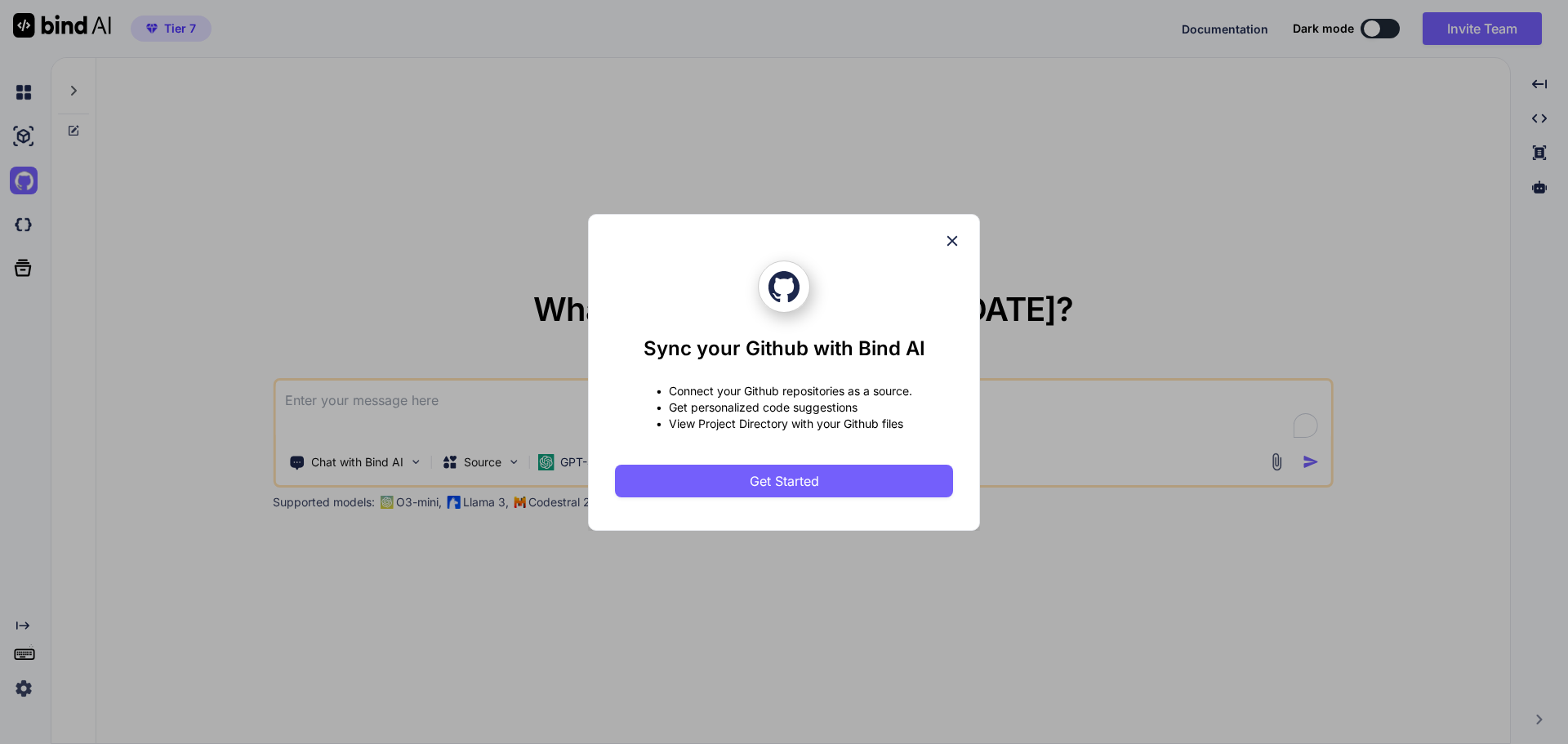
click at [947, 243] on icon at bounding box center [952, 241] width 18 height 18
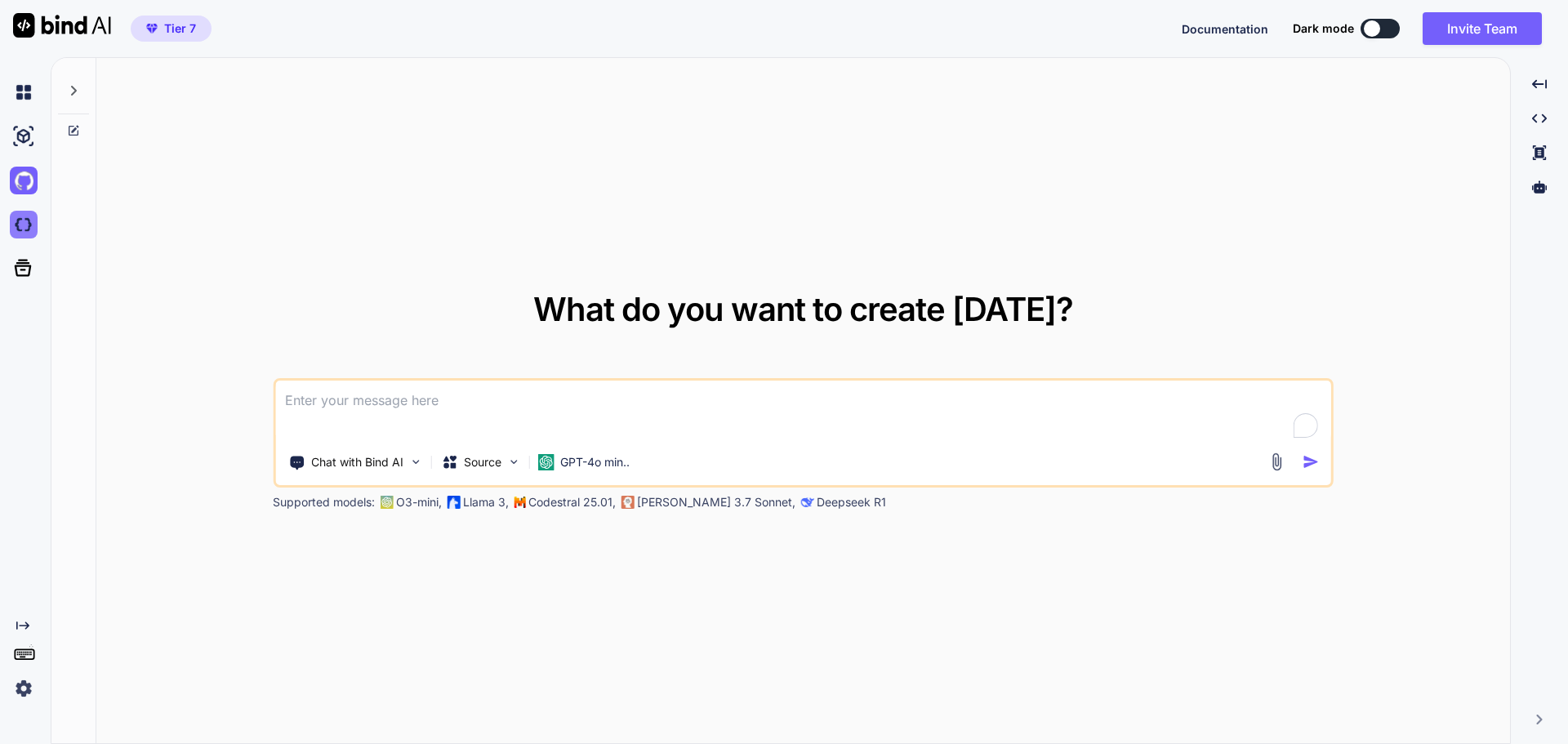
click at [23, 222] on img at bounding box center [24, 224] width 27 height 27
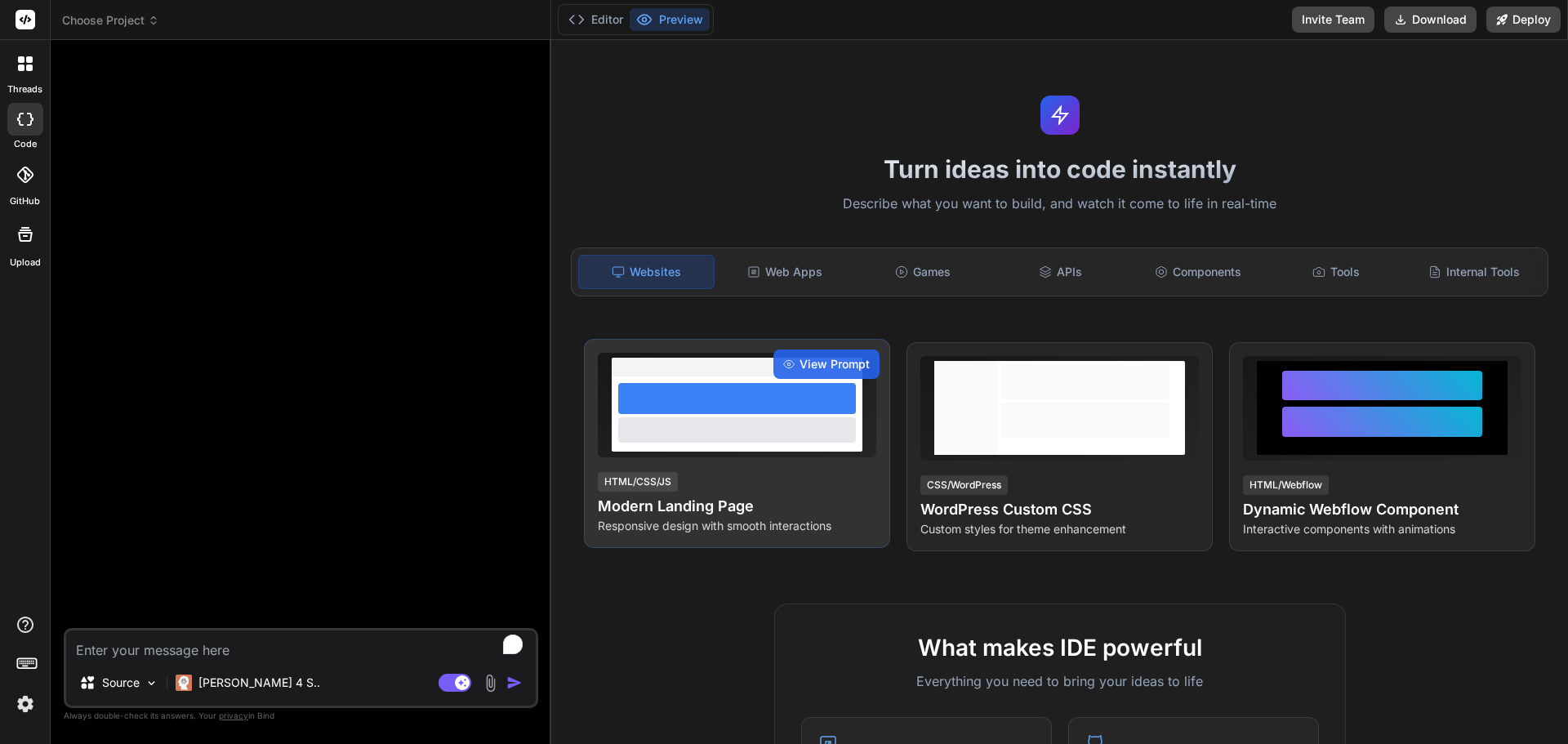
click at [751, 491] on div "HTML/CSS/JS Modern Landing Page Responsive design with smooth interactions" at bounding box center [737, 502] width 278 height 64
click at [820, 368] on span "View Prompt" at bounding box center [835, 364] width 71 height 17
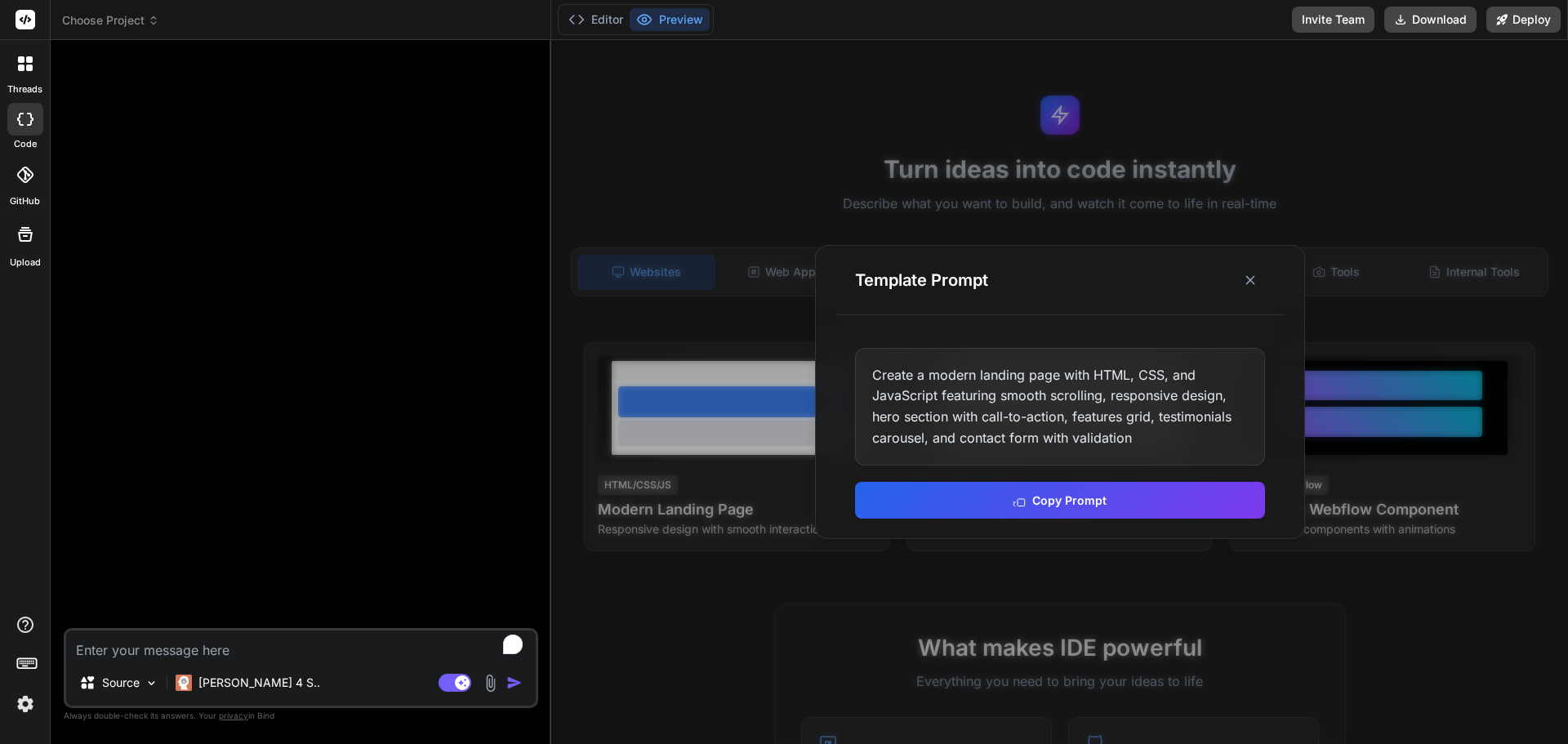
click at [968, 422] on div "Create a modern landing page with HTML, CSS, and JavaScript featuring smooth sc…" at bounding box center [1060, 407] width 410 height 118
click at [1150, 433] on div "Create a modern landing page with HTML, CSS, and JavaScript featuring smooth sc…" at bounding box center [1060, 407] width 410 height 118
click at [1087, 500] on button "Copy Prompt" at bounding box center [1060, 498] width 410 height 36
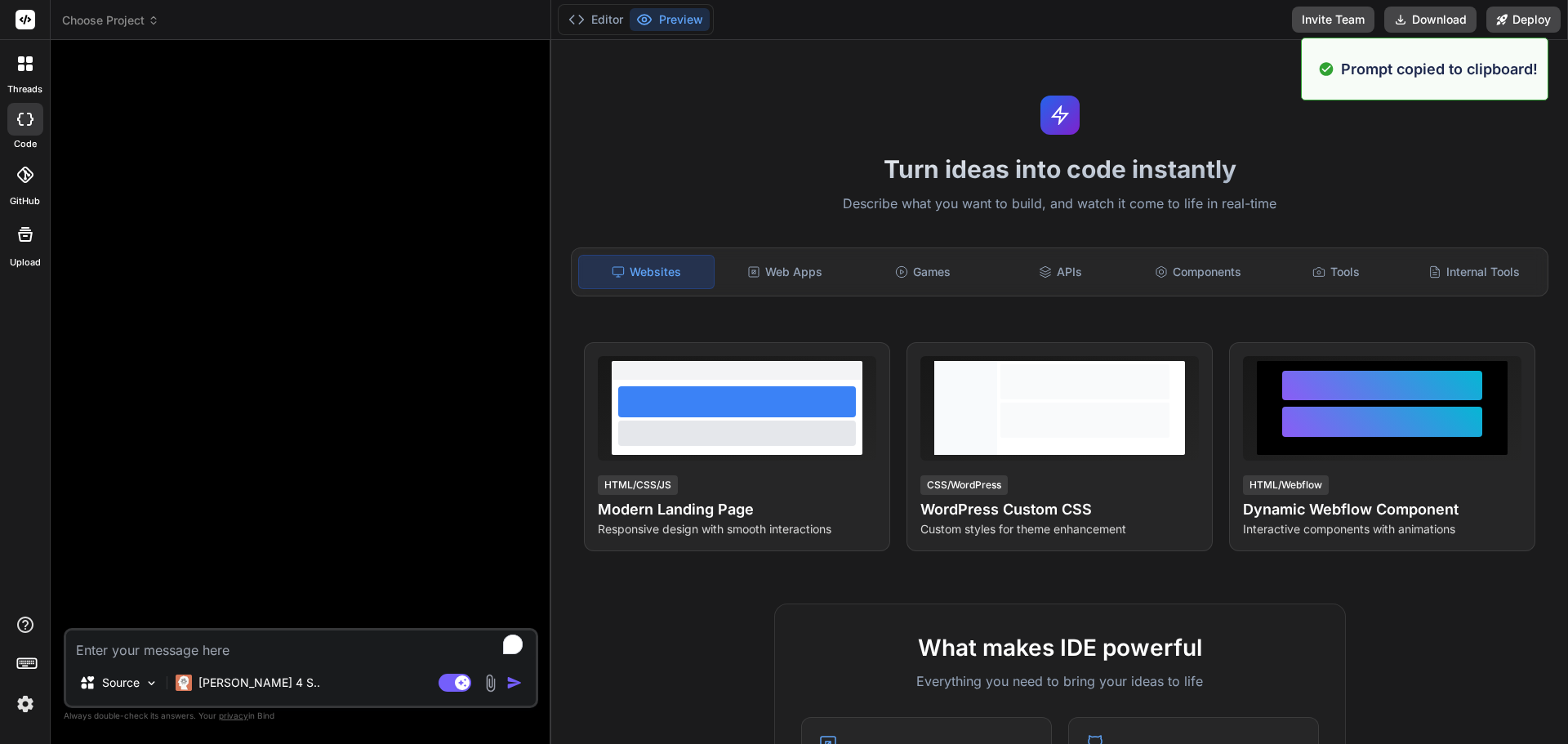
click at [274, 646] on textarea "To enrich screen reader interactions, please activate Accessibility in Grammarl…" at bounding box center [300, 645] width 470 height 29
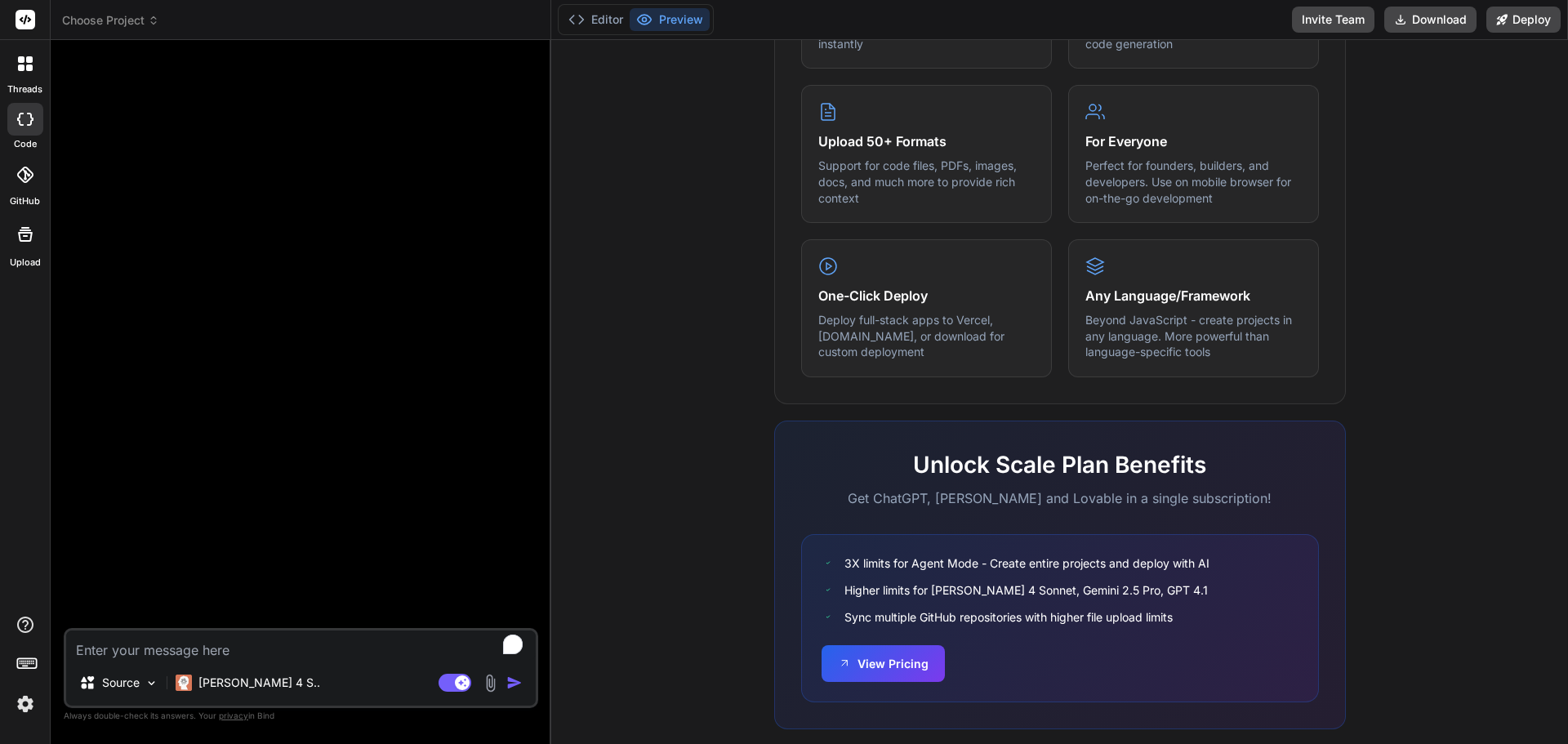
scroll to position [814, 0]
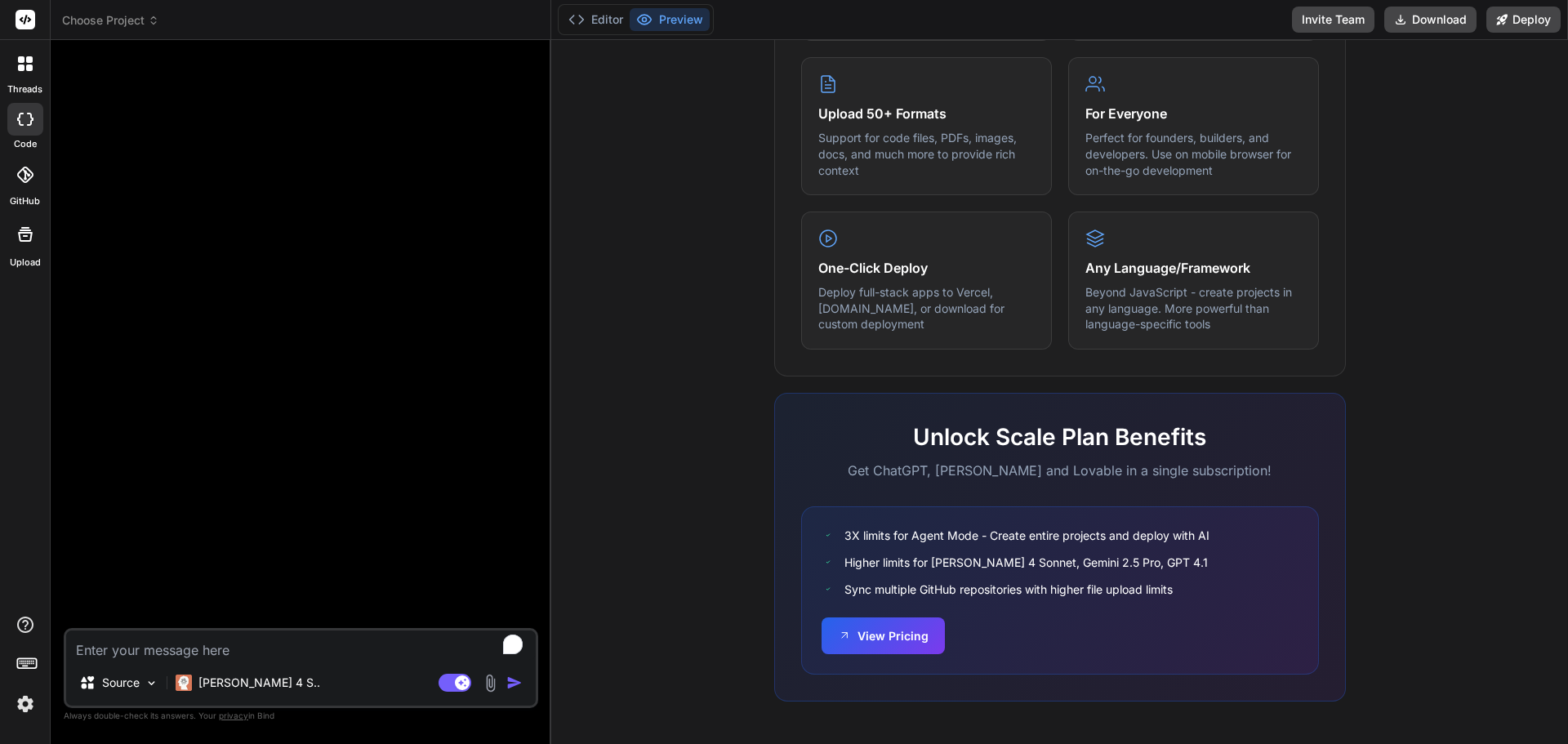
click at [242, 649] on textarea "To enrich screen reader interactions, please activate Accessibility in Grammarl…" at bounding box center [300, 645] width 470 height 29
click at [235, 686] on p "[PERSON_NAME] 4 S.." at bounding box center [259, 682] width 122 height 17
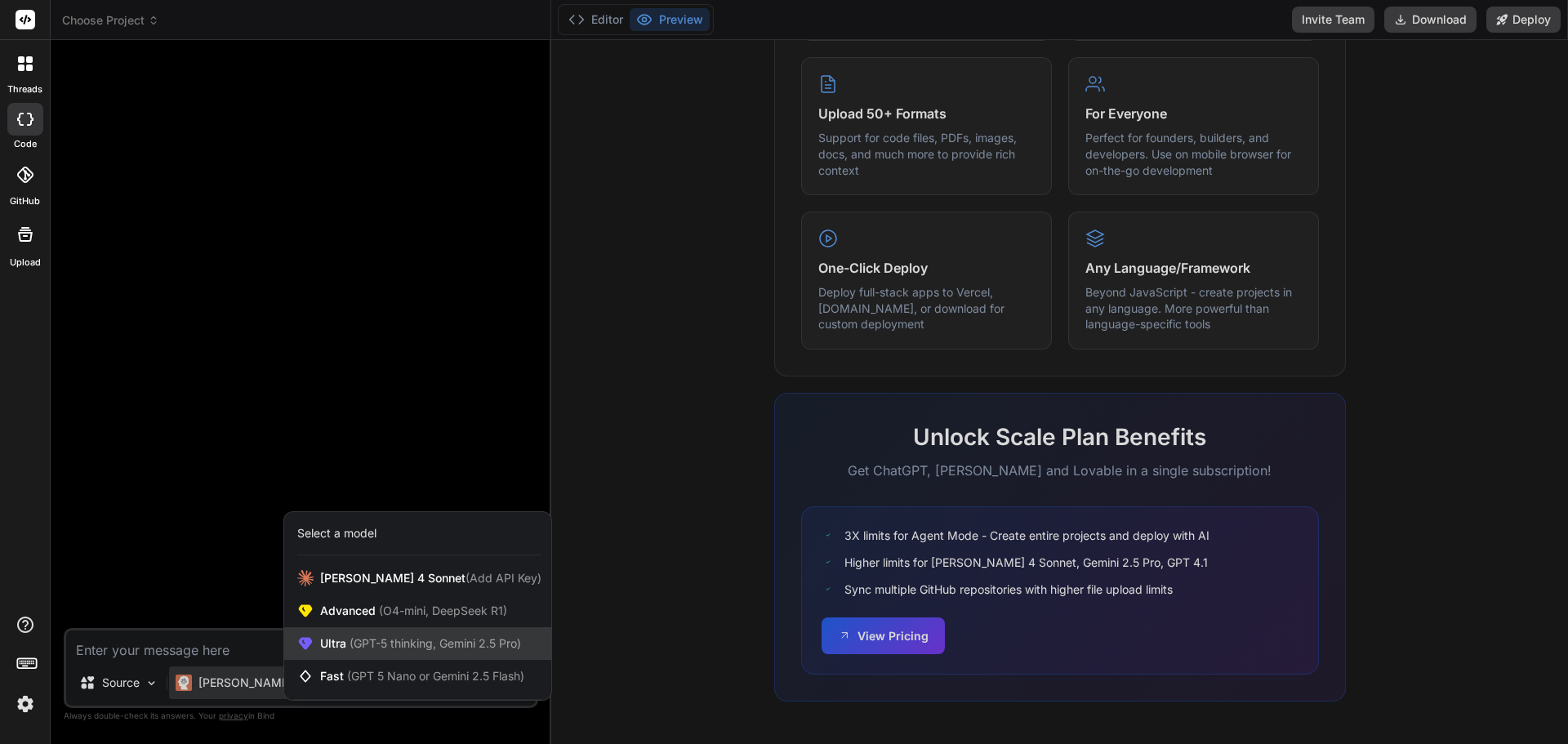
click at [413, 657] on div "Ultra (GPT-5 thinking, Gemini 2.5 Pro)" at bounding box center [418, 643] width 267 height 32
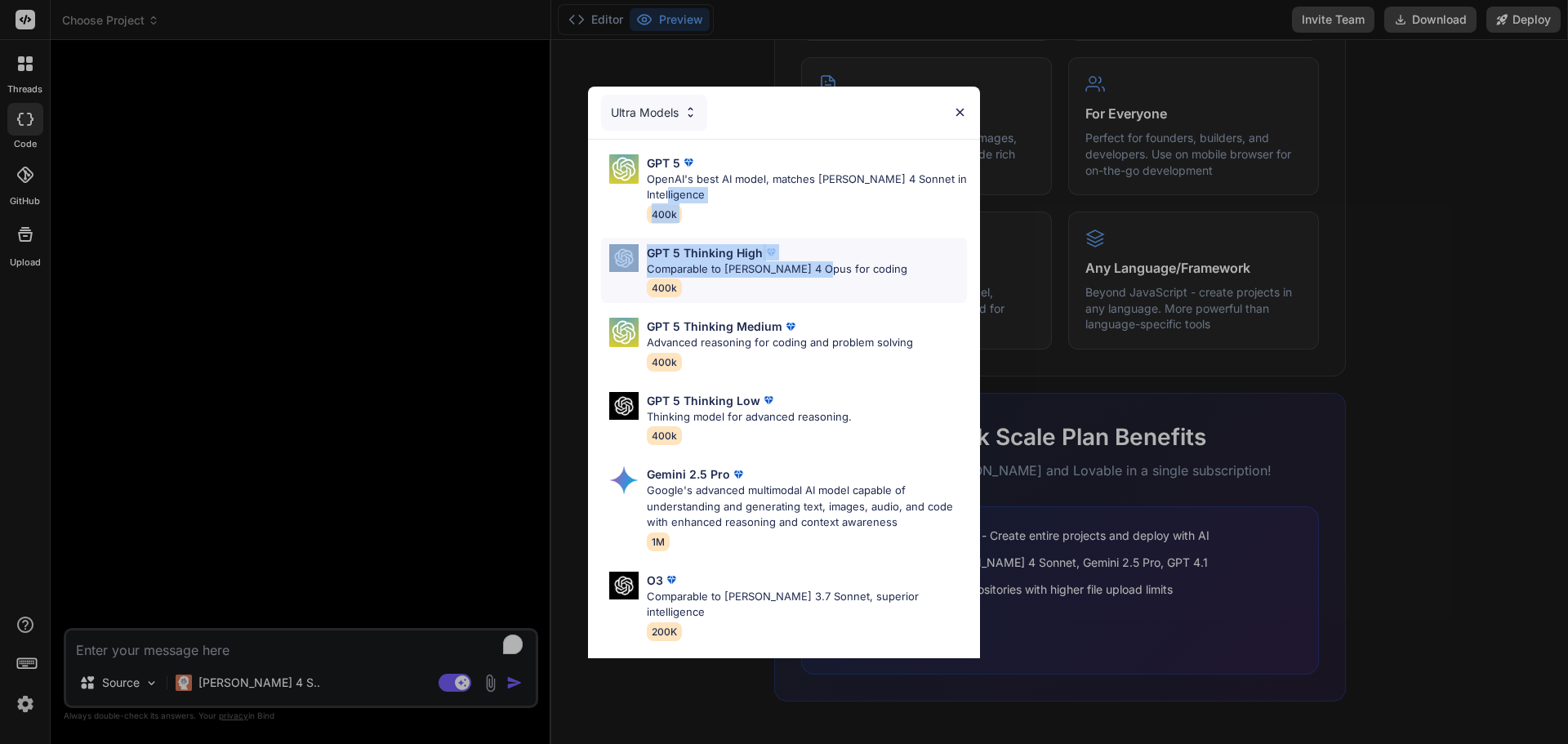
drag, startPoint x: 841, startPoint y: 193, endPoint x: 815, endPoint y: 263, distance: 74.7
click at [815, 263] on div "GPT 5 OpenAI's best AI model, matches [PERSON_NAME] 4 Sonnet in Intelligence 40…" at bounding box center [784, 467] width 392 height 655
click at [805, 278] on div "GPT 5 Thinking High Comparable to [PERSON_NAME] 4 Opus for coding 400k" at bounding box center [778, 271] width 261 height 53
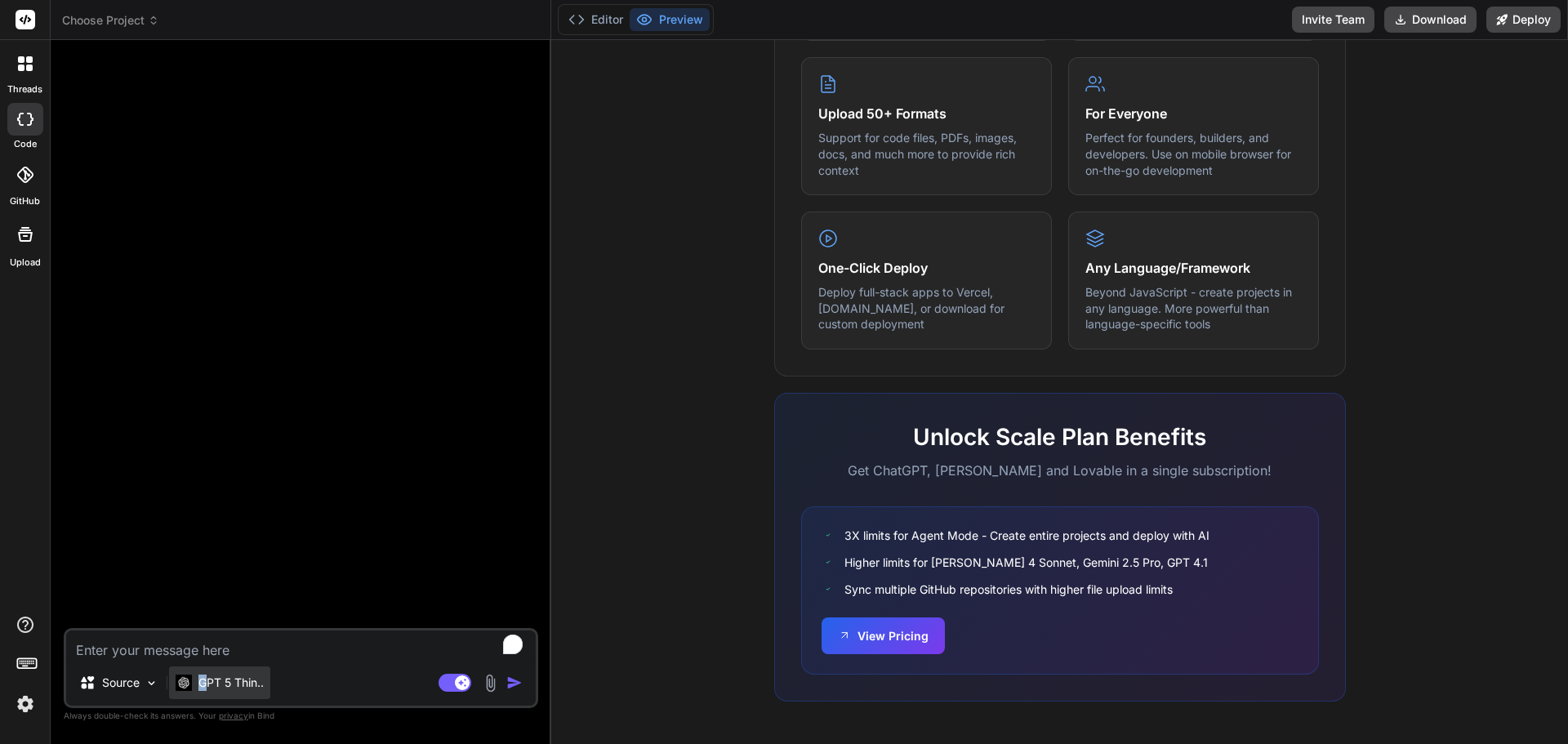
click at [206, 681] on p "GPT 5 Thin.." at bounding box center [230, 682] width 66 height 17
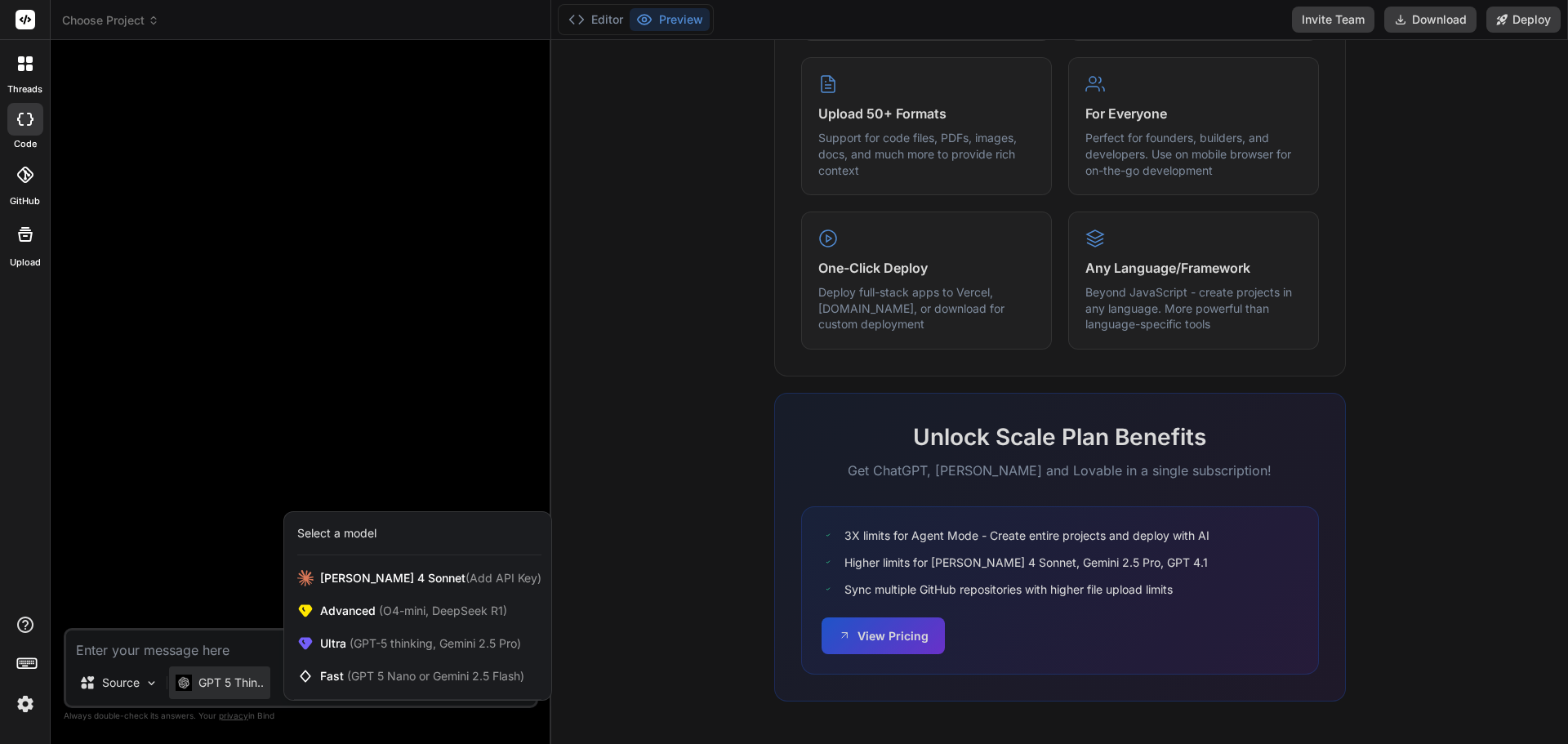
click at [208, 646] on div at bounding box center [784, 372] width 1568 height 744
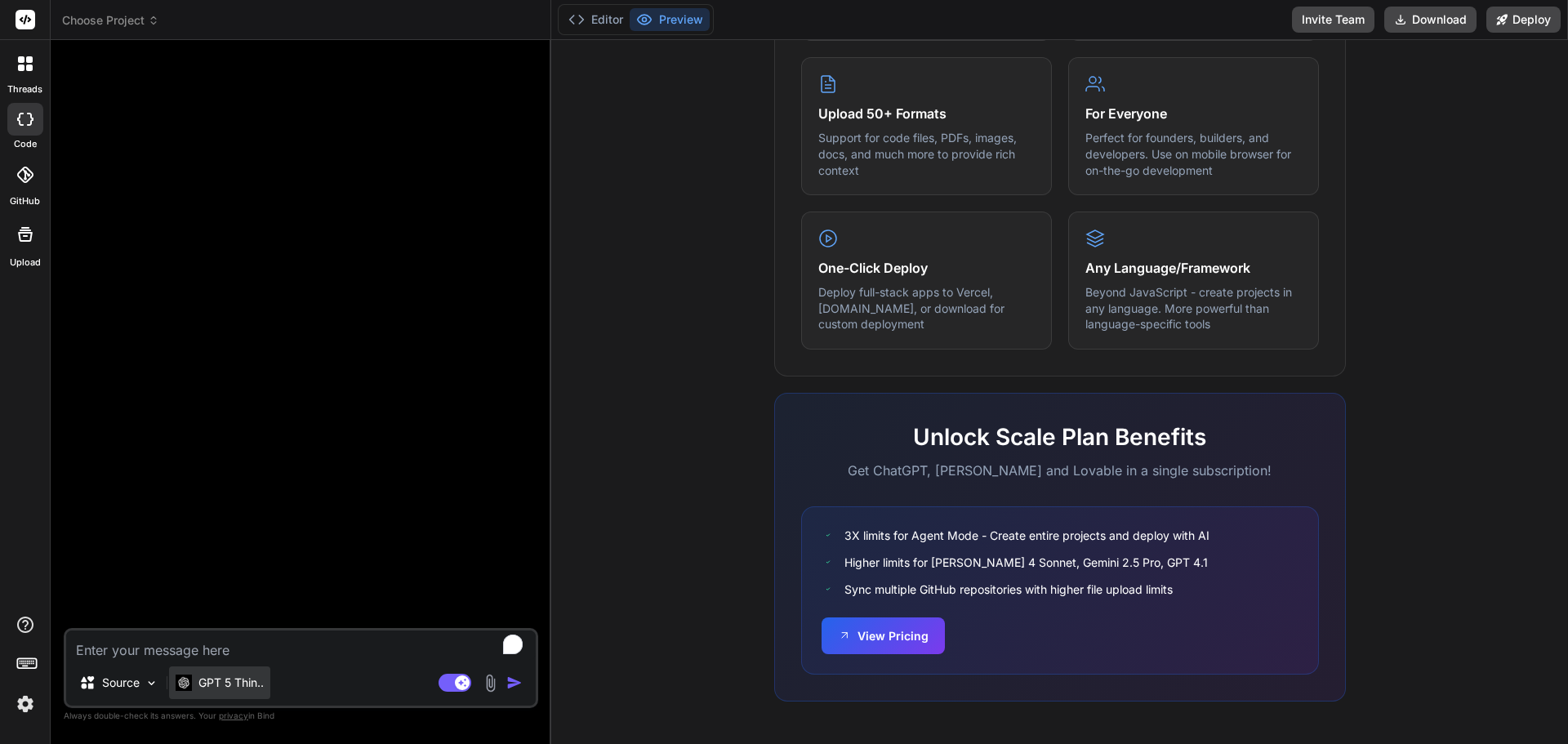
click at [232, 673] on div "GPT 5 Thin.." at bounding box center [219, 682] width 101 height 32
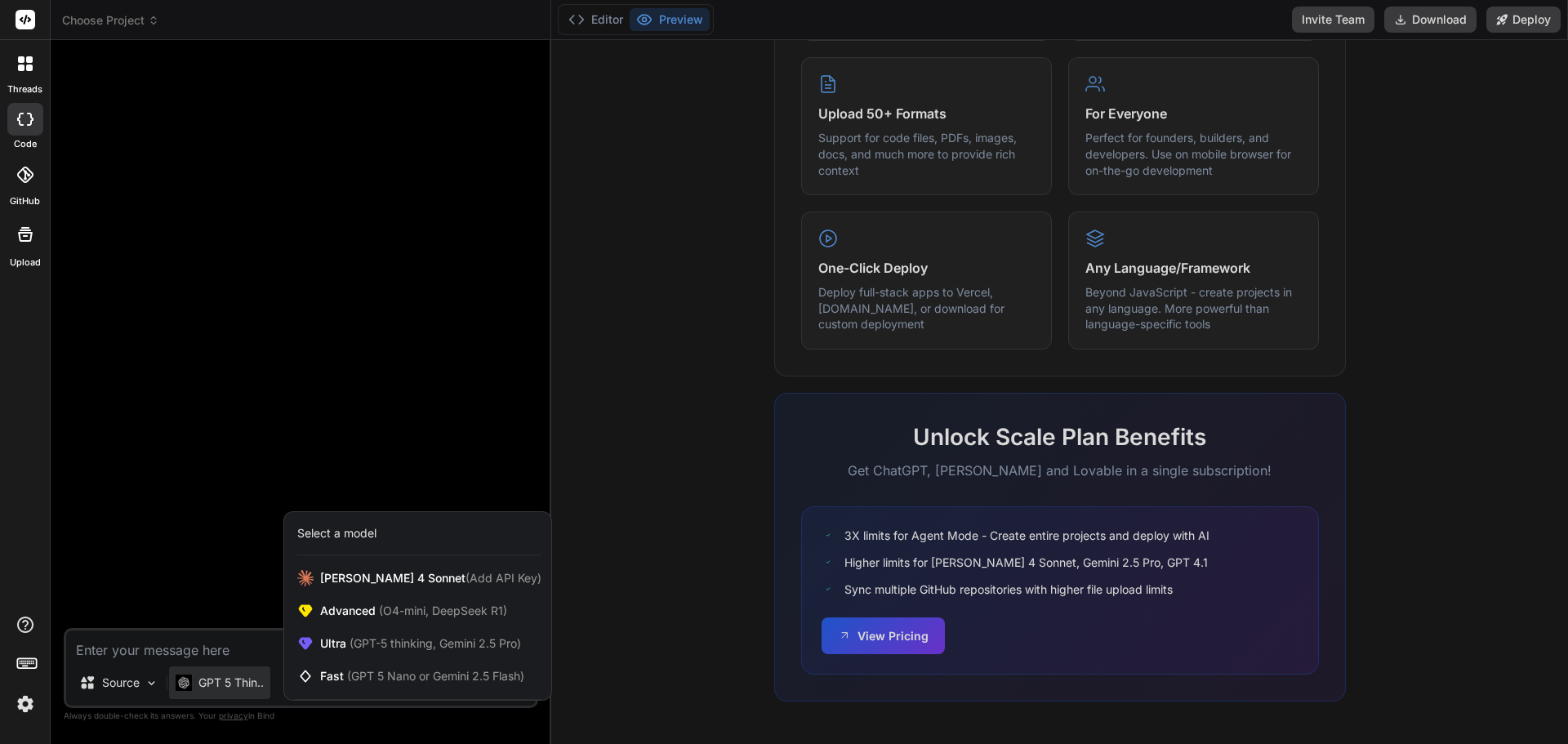
click at [373, 521] on div "Select a model" at bounding box center [418, 533] width 267 height 43
click at [383, 657] on div "Ultra (GPT-5 thinking, Gemini 2.5 Pro)" at bounding box center [418, 643] width 267 height 32
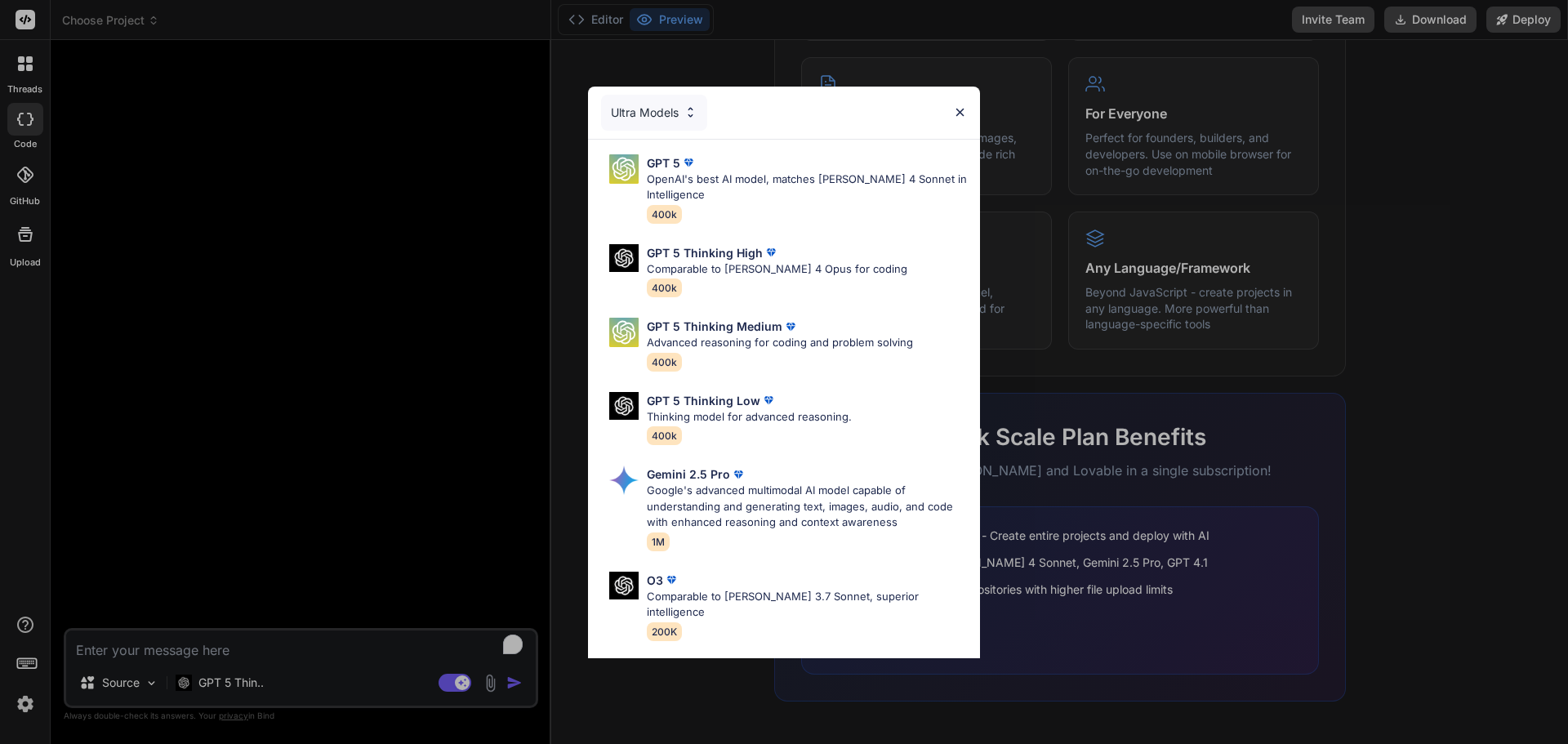
click at [508, 564] on div "Ultra Models GPT 5 OpenAI's best AI model, matches [PERSON_NAME] 4 Sonnet in In…" at bounding box center [784, 372] width 1568 height 744
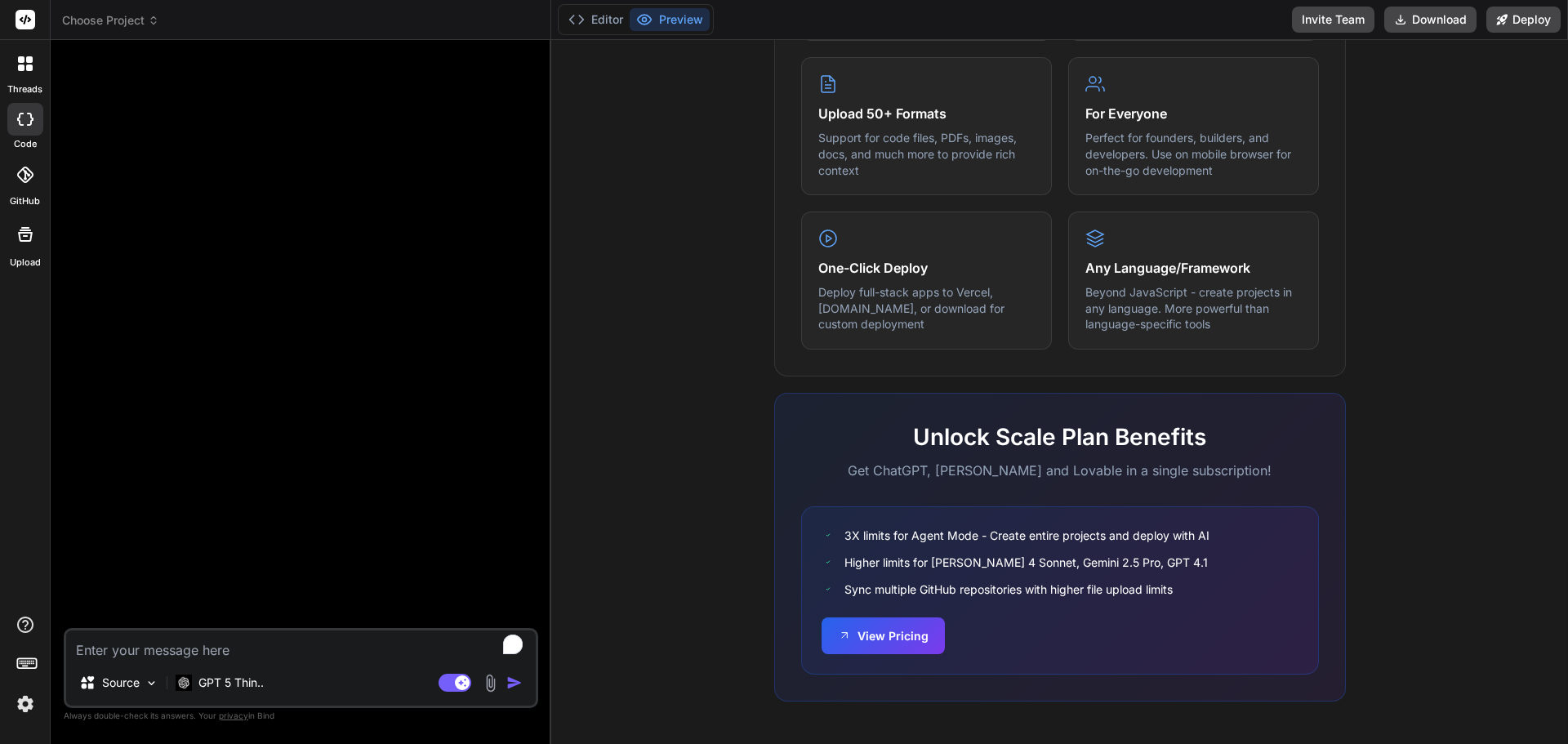
click at [398, 651] on textarea "To enrich screen reader interactions, please activate Accessibility in Grammarl…" at bounding box center [300, 645] width 470 height 29
click at [139, 682] on p "Source" at bounding box center [121, 682] width 37 height 17
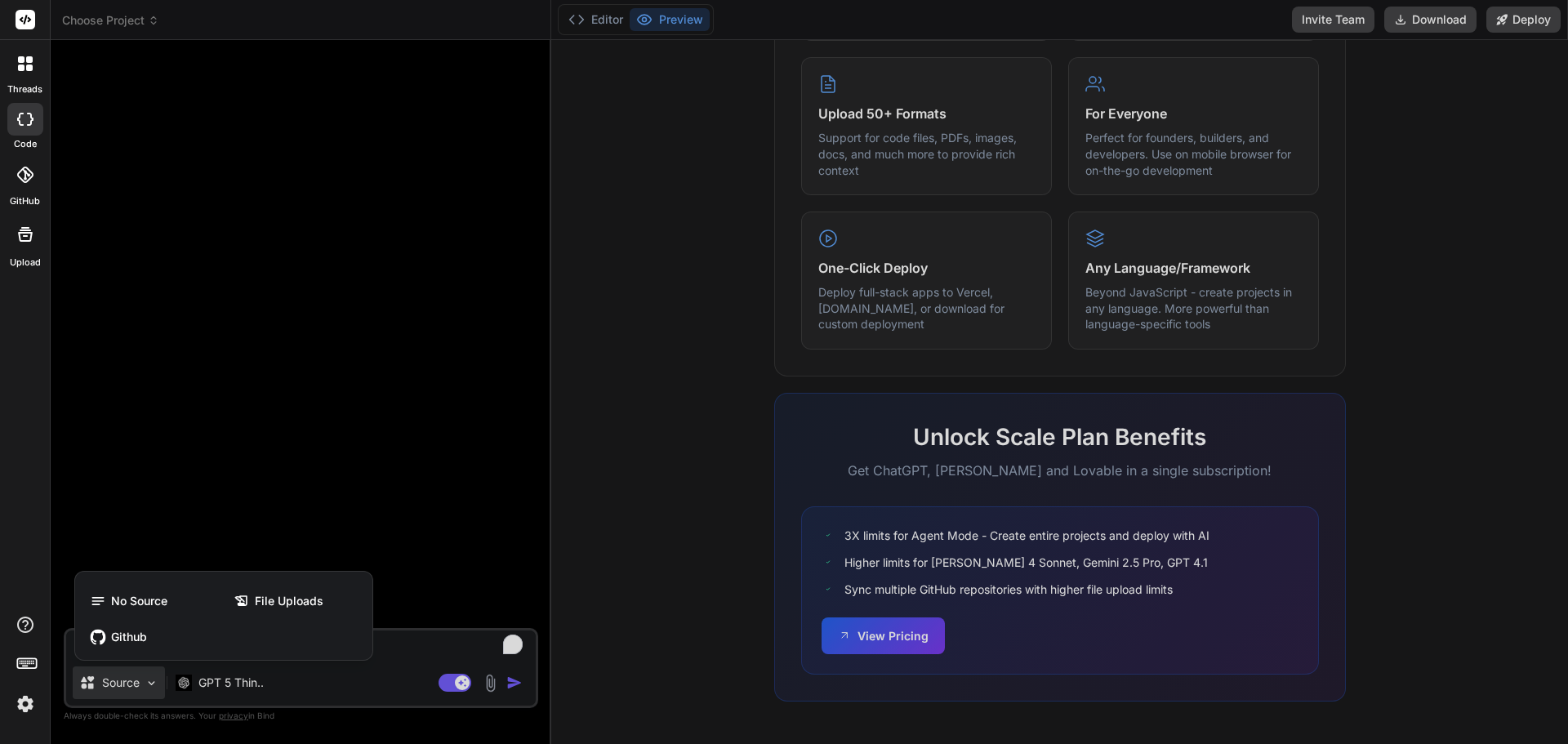
click at [408, 563] on div at bounding box center [784, 372] width 1568 height 744
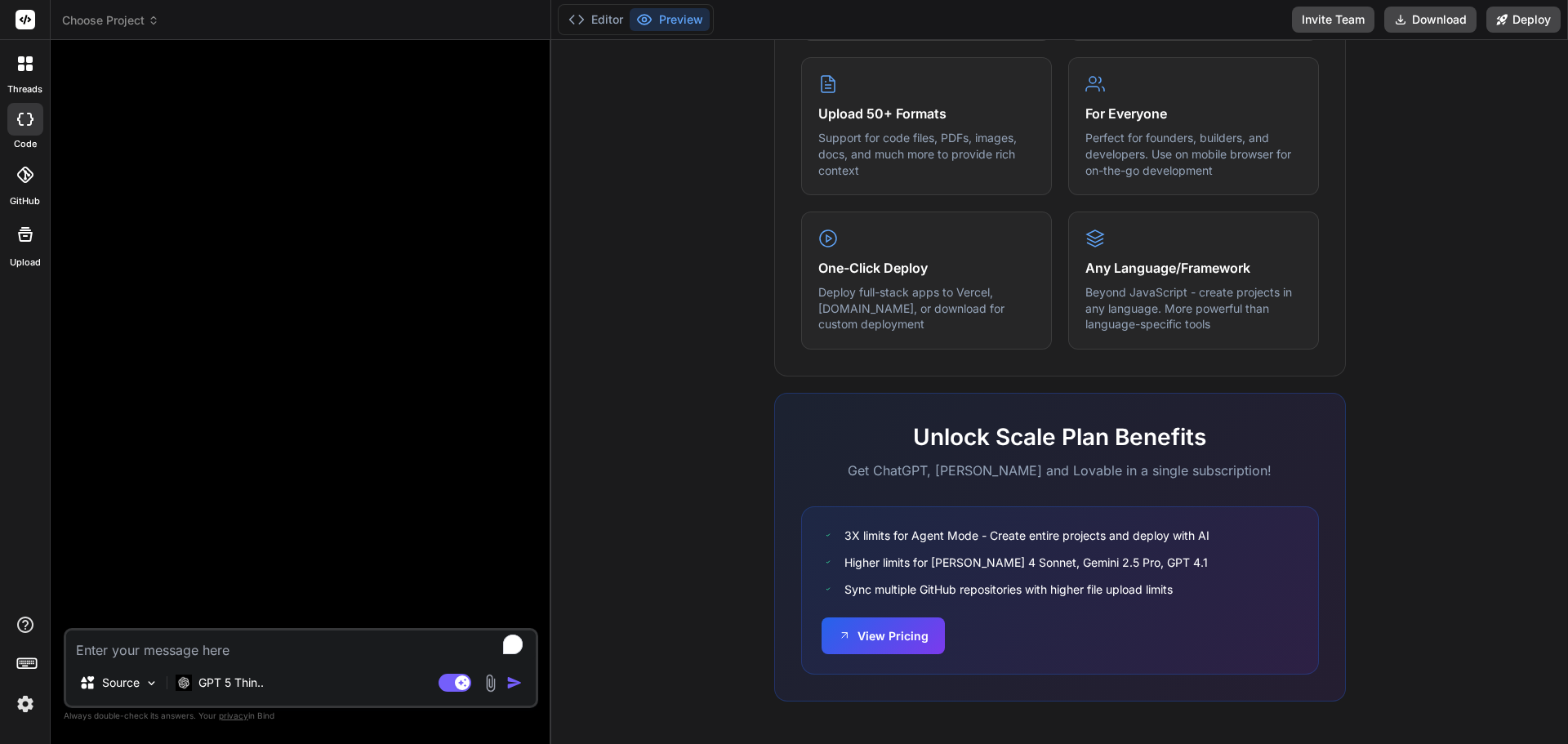
click at [338, 642] on textarea "To enrich screen reader interactions, please activate Accessibility in Grammarl…" at bounding box center [300, 645] width 470 height 29
type textarea "x"
type textarea "g"
click at [303, 648] on textarea "g" at bounding box center [300, 645] width 470 height 29
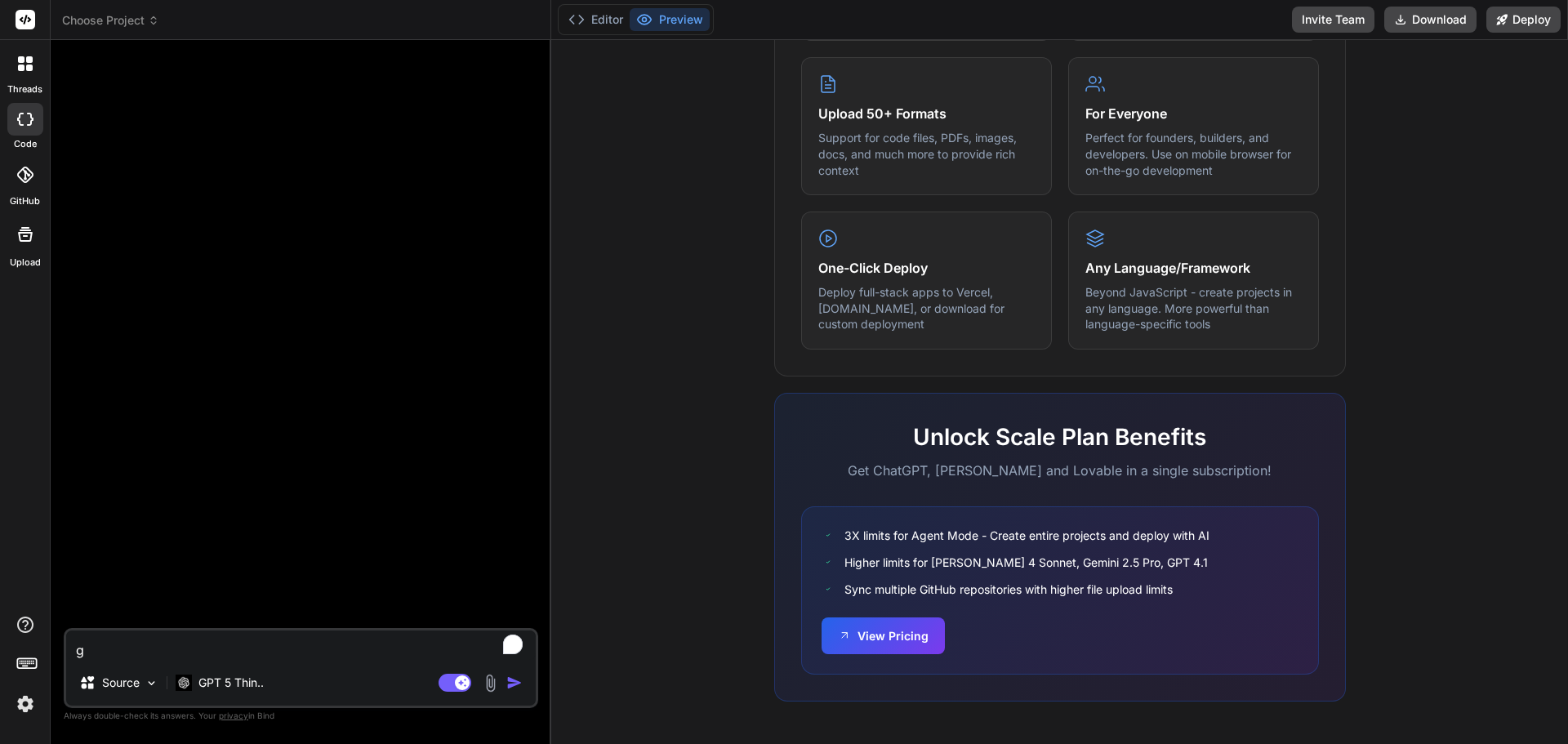
paste textarea "Create a modern landing page with HTML, CSS, and JavaScript featuring smooth sc…"
type textarea "x"
type textarea "Create a modern landing page with HTML, CSS, and JavaScript featuring smooth sc…"
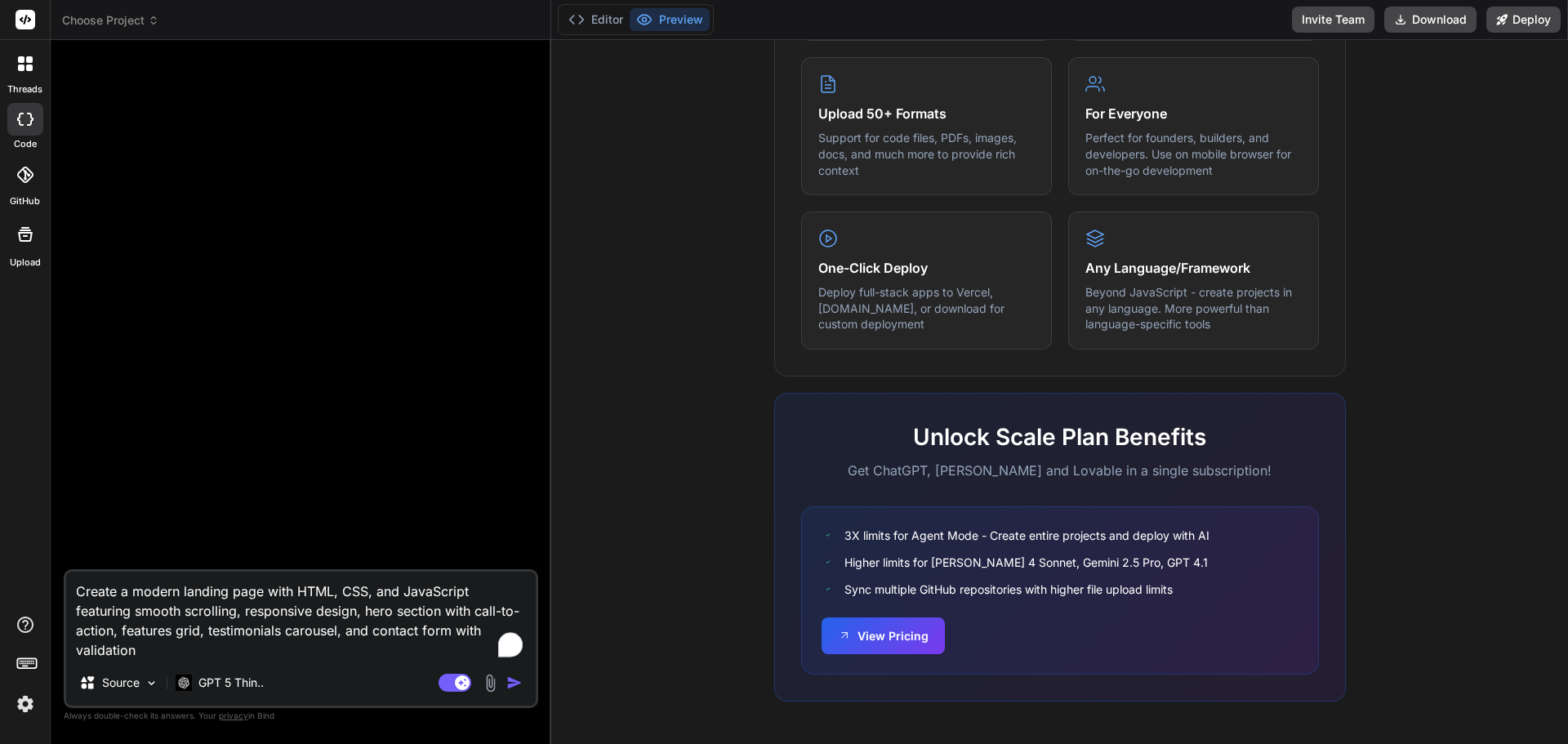
type textarea "x"
type textarea "Create a modern landing page with HTML, CSS, and JavaScript featuring smooth sc…"
type textarea "x"
type textarea "Create a modern landing page with HTML, CSS, and JavaScript featuring smooth sc…"
type textarea "x"
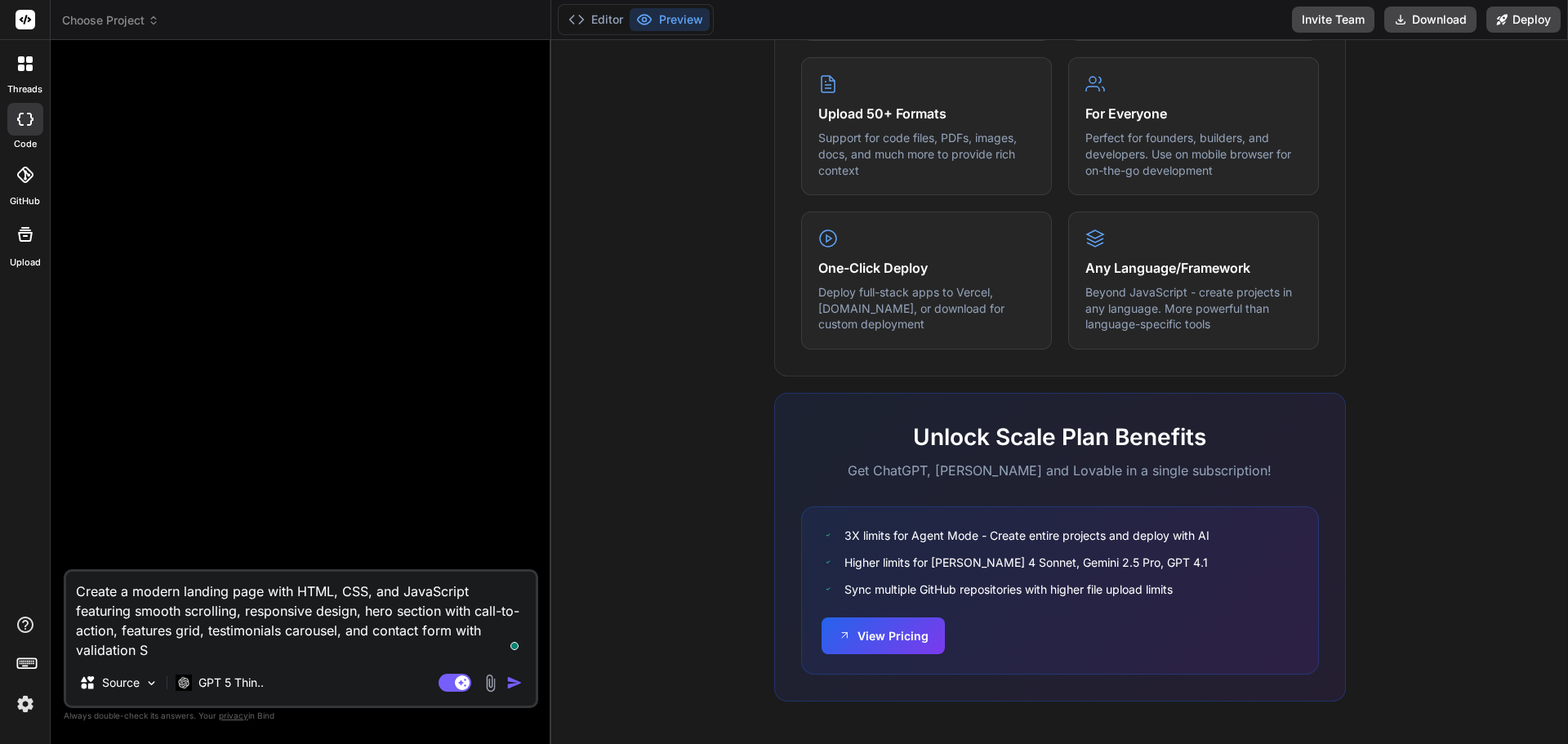
type textarea "Create a modern landing page with HTML, CSS, and JavaScript featuring smooth sc…"
type textarea "x"
type textarea "Create a modern landing page with HTML, CSS, and JavaScript featuring smooth sc…"
type textarea "x"
type textarea "Create a modern landing page with HTML, CSS, and JavaScript featuring smooth sc…"
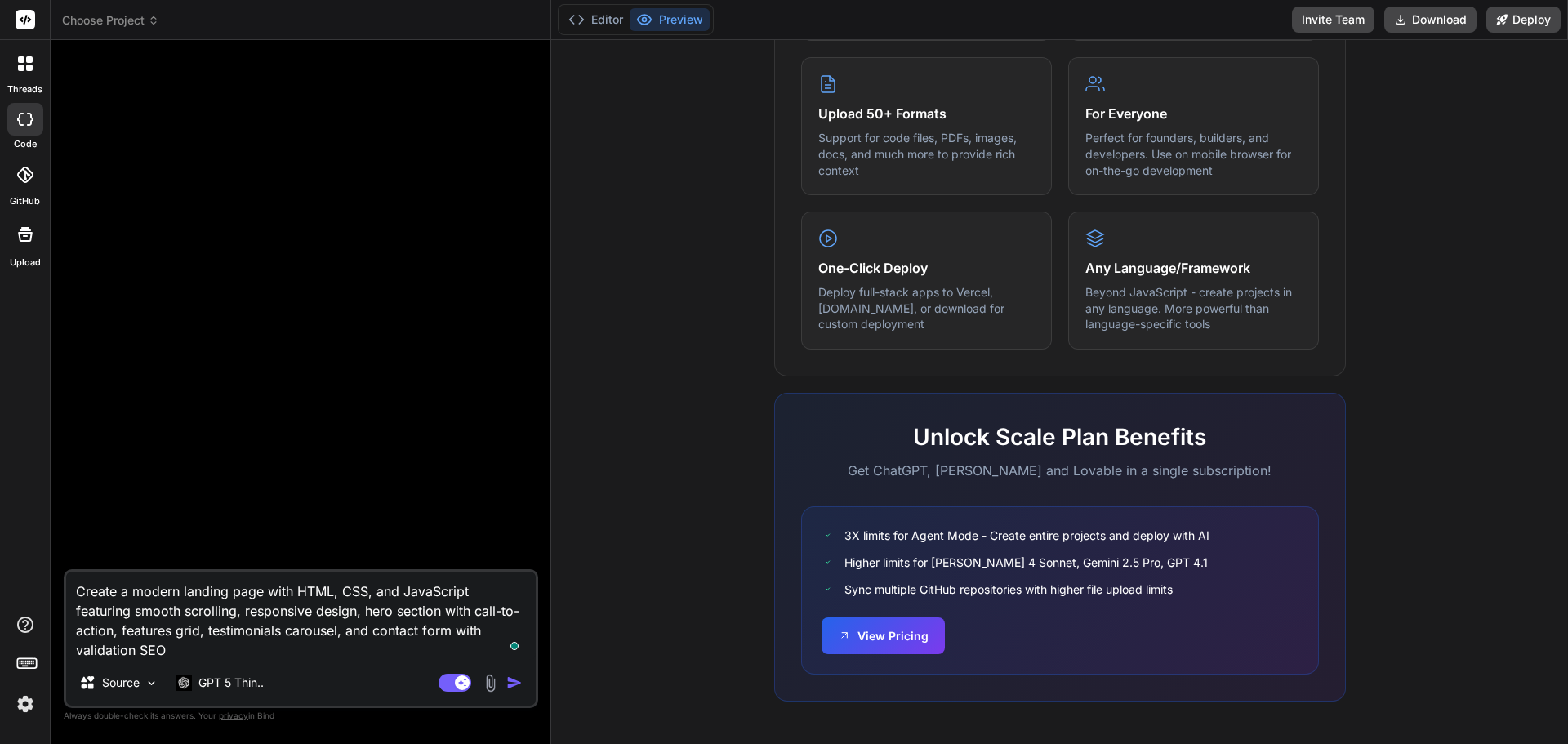
type textarea "x"
type textarea "Create a modern landing page with HTML, CSS, and JavaScript featuring smooth sc…"
type textarea "x"
type textarea "Create a modern landing page with HTML, CSS, and JavaScript featuring smooth sc…"
type textarea "x"
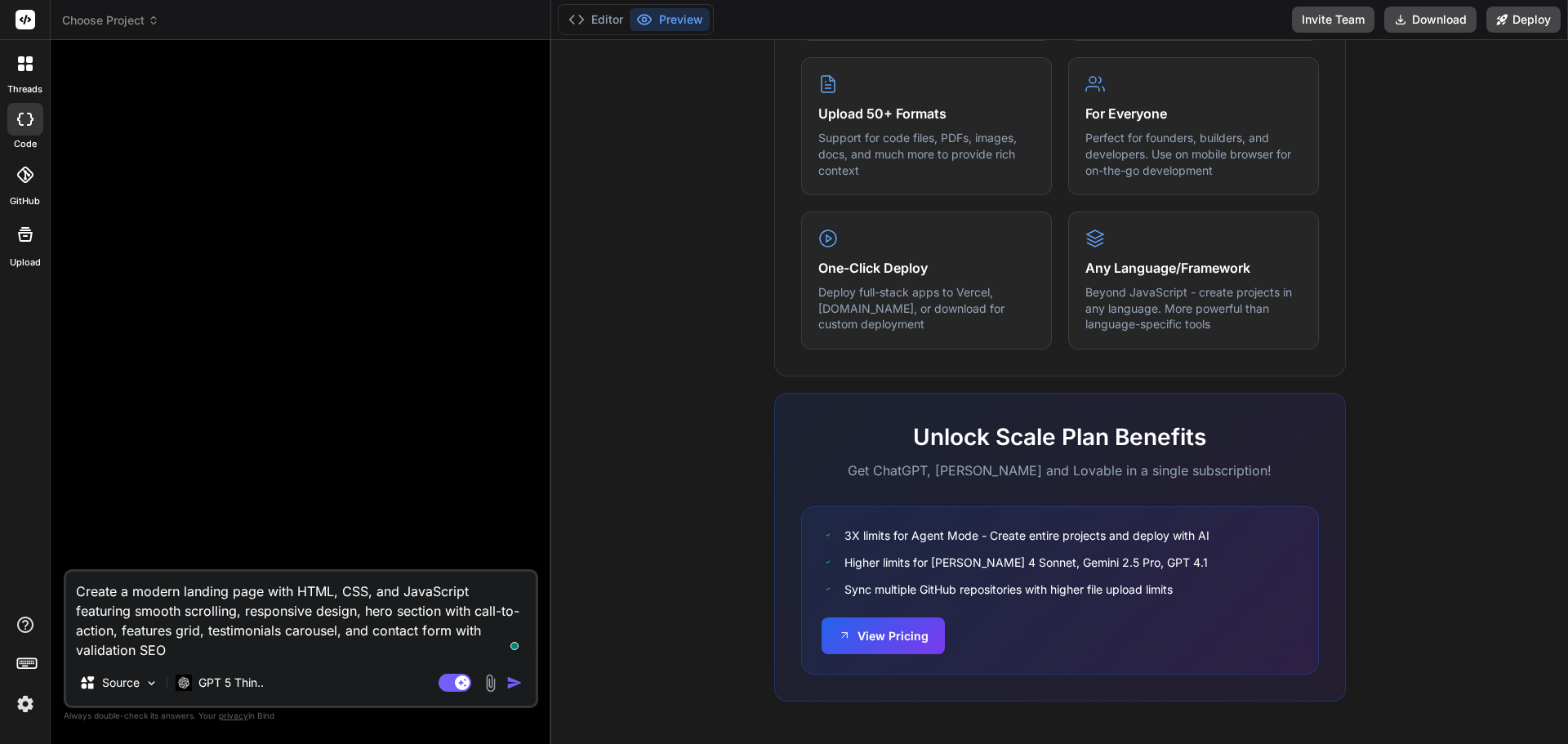
type textarea "Create a modern landing page with HTML, CSS, and JavaScript featuring smooth sc…"
type textarea "x"
type textarea "Create a modern landing page with HTML, CSS, and JavaScript featuring smooth sc…"
type textarea "x"
type textarea "Create a modern landing page with HTML, CSS, and JavaScript featuring smooth sc…"
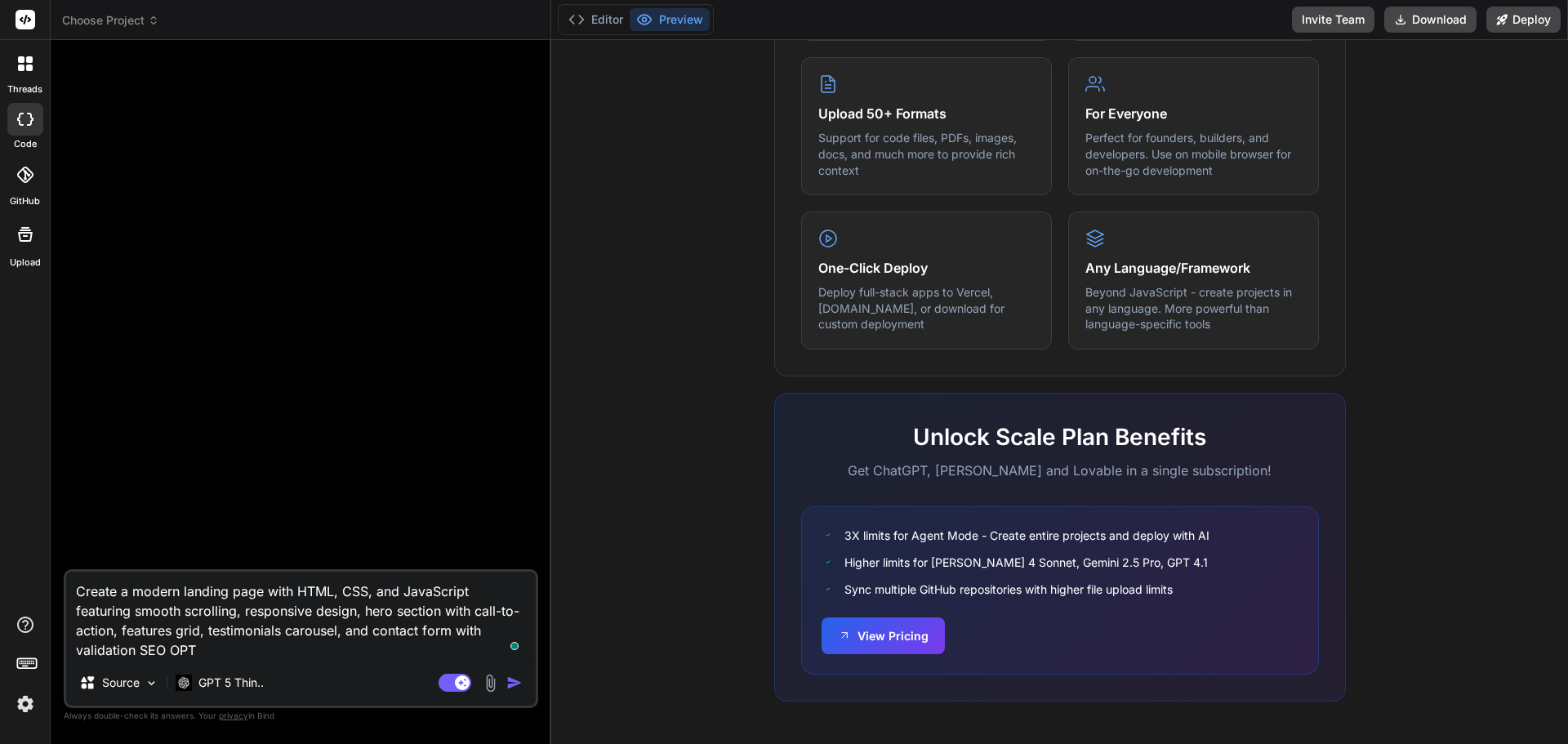
type textarea "x"
type textarea "Create a modern landing page with HTML, CSS, and JavaScript featuring smooth sc…"
type textarea "x"
type textarea "Create a modern landing page with HTML, CSS, and JavaScript featuring smooth sc…"
type textarea "x"
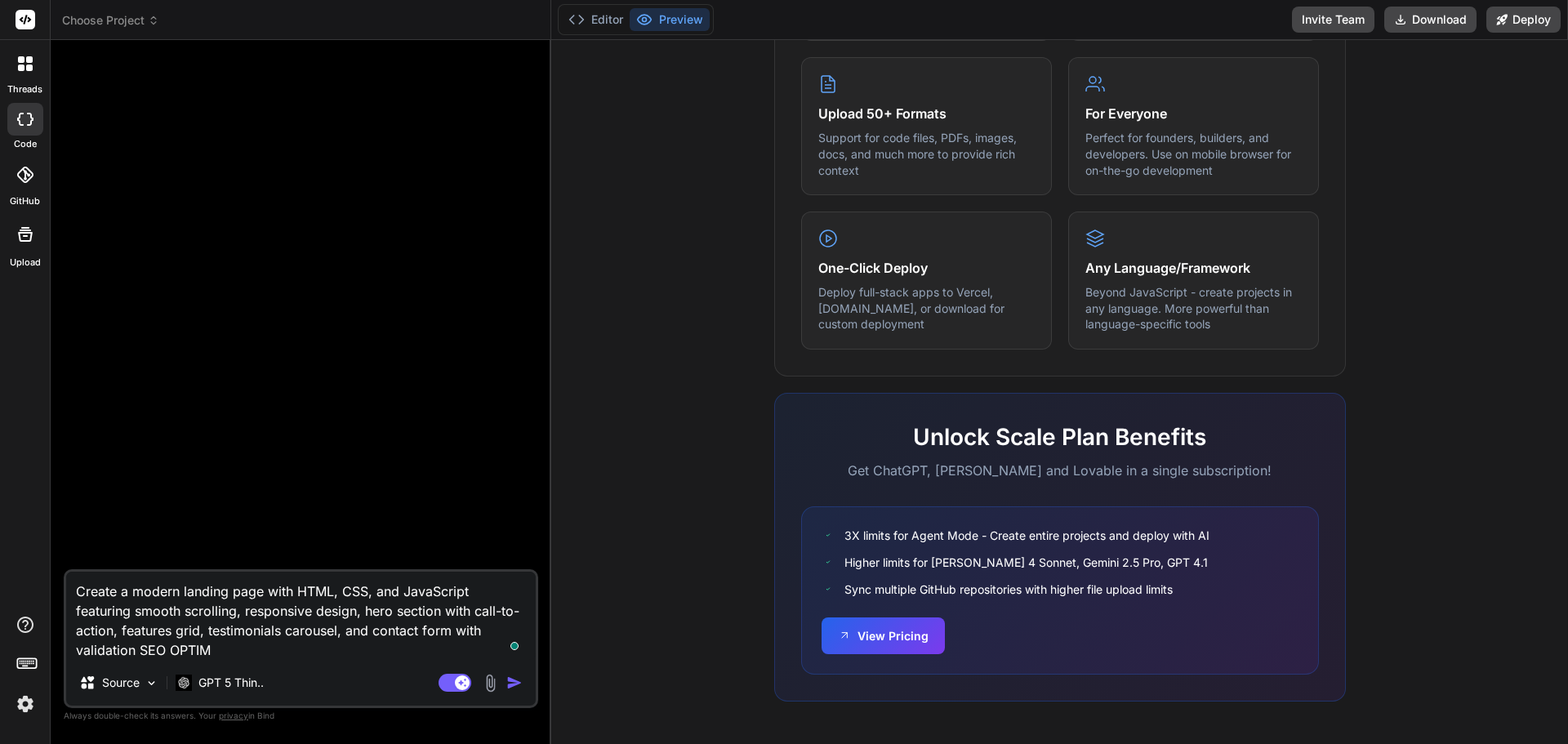
type textarea "Create a modern landing page with HTML, CSS, and JavaScript featuring smooth sc…"
type textarea "x"
type textarea "Create a modern landing page with HTML, CSS, and JavaScript featuring smooth sc…"
type textarea "x"
type textarea "Create a modern landing page with HTML, CSS, and JavaScript featuring smooth sc…"
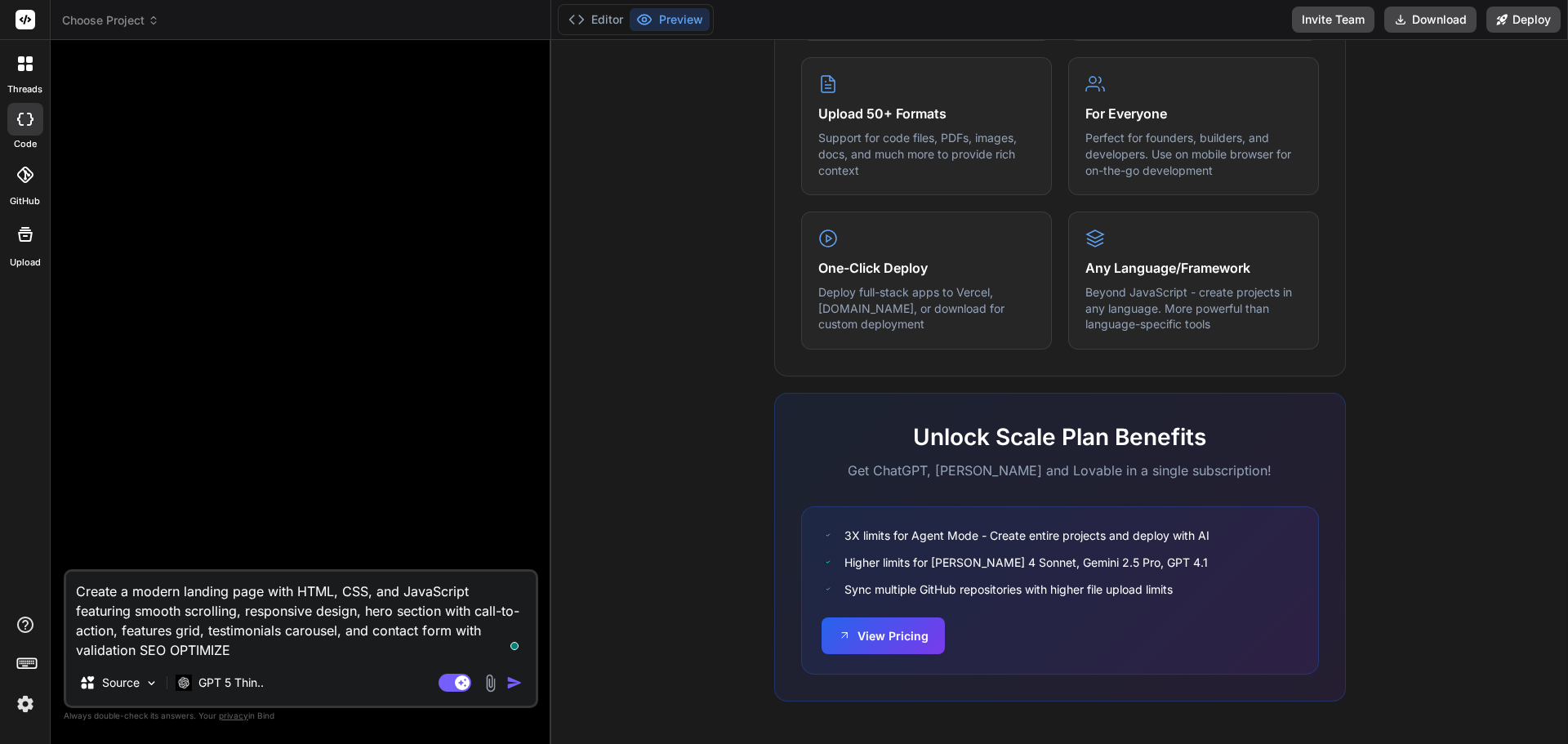
type textarea "x"
type textarea "Create a modern landing page with HTML, CSS, and JavaScript featuring smooth sc…"
type textarea "x"
type textarea "Create a modern landing page with HTML, CSS, and JavaScript featuring smooth sc…"
type textarea "x"
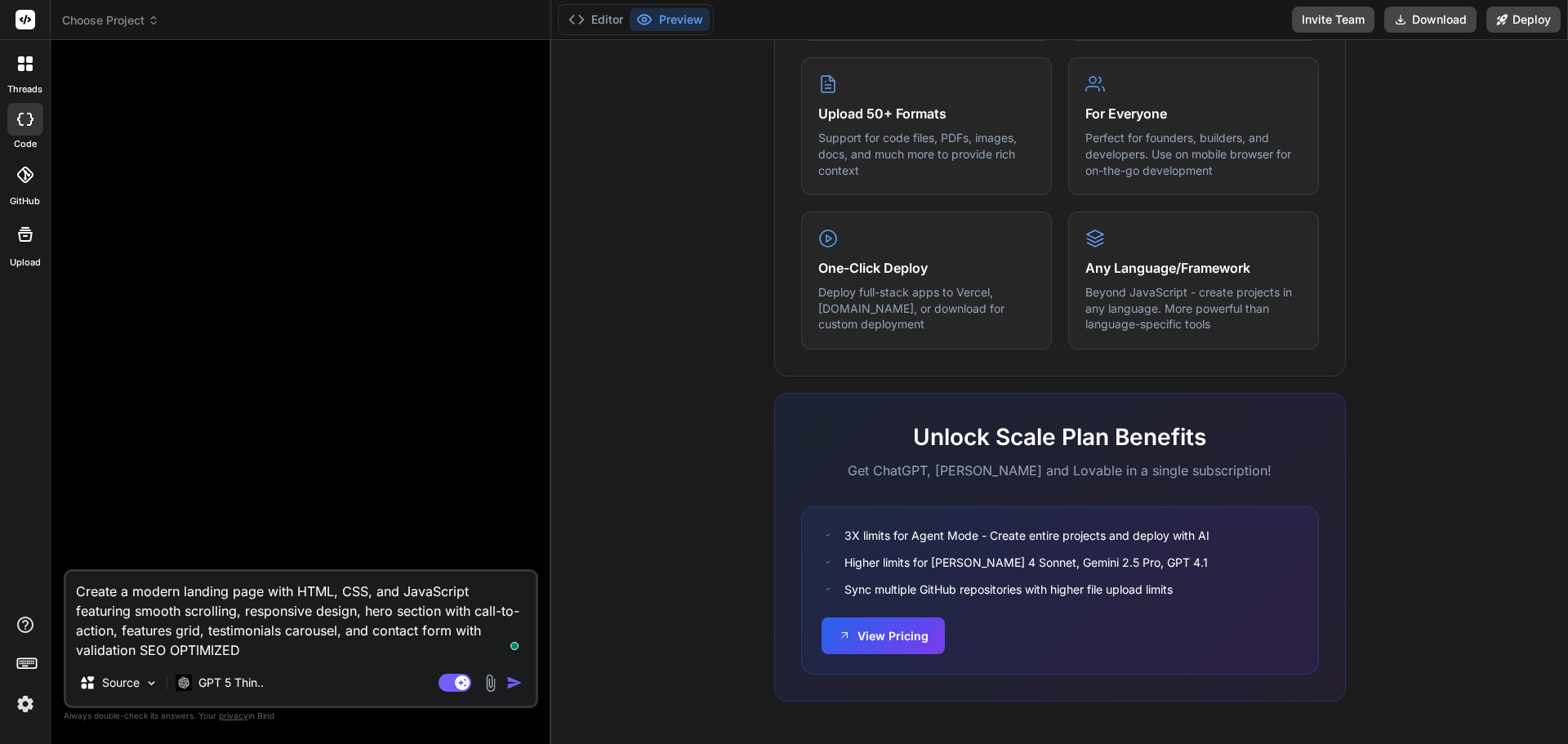
type textarea "Create a modern landing page with HTML, CSS, and JavaScript featuring smooth sc…"
type textarea "x"
type textarea "Create a modern landing page with HTML, CSS, and JavaScript featuring smooth sc…"
type textarea "x"
type textarea "Create a modern landing page with HTML, CSS, and JavaScript featuring smooth sc…"
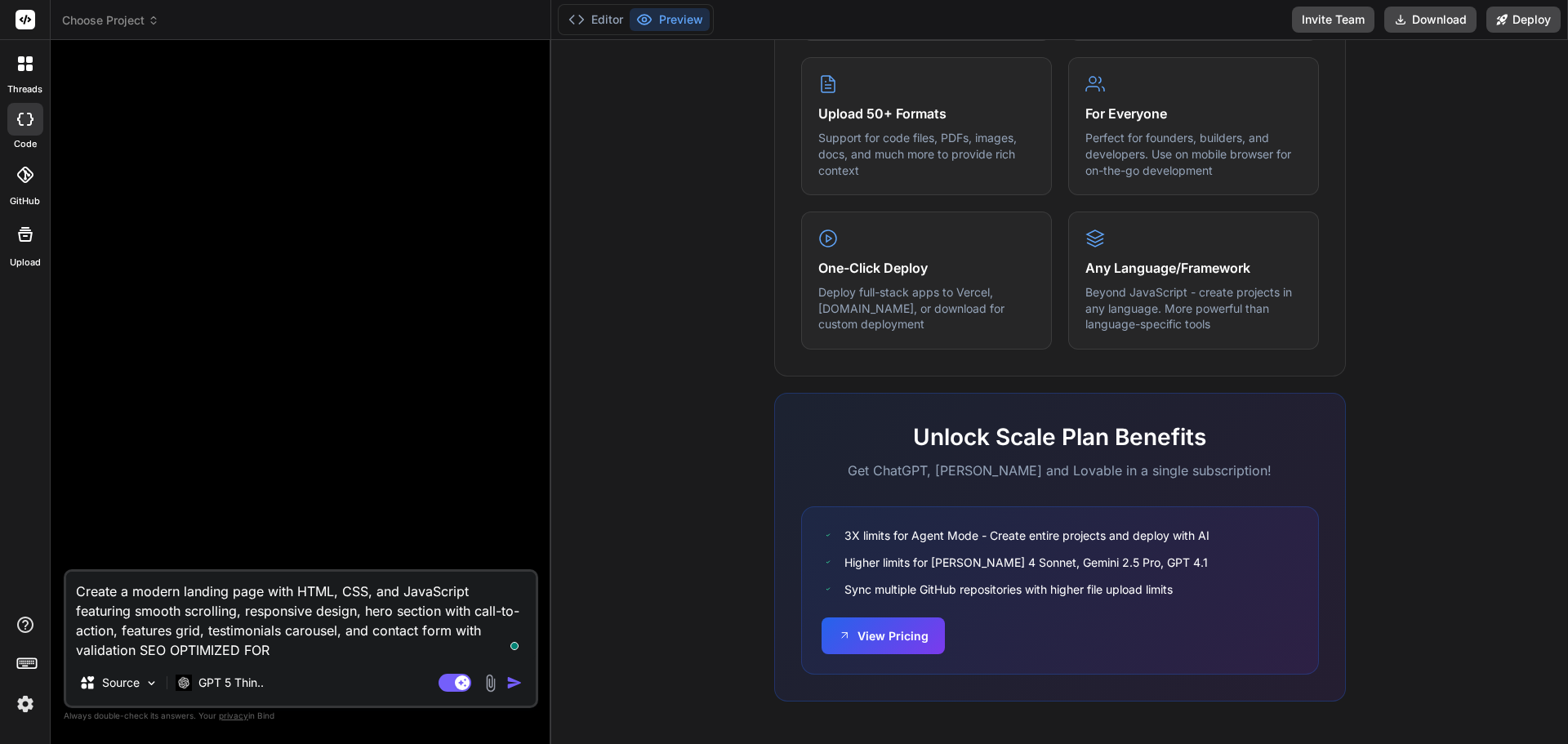
type textarea "x"
type textarea "Create a modern landing page with HTML, CSS, and JavaScript featuring smooth sc…"
type textarea "x"
type textarea "Create a modern landing page with HTML, CSS, and JavaScript featuring smooth sc…"
type textarea "x"
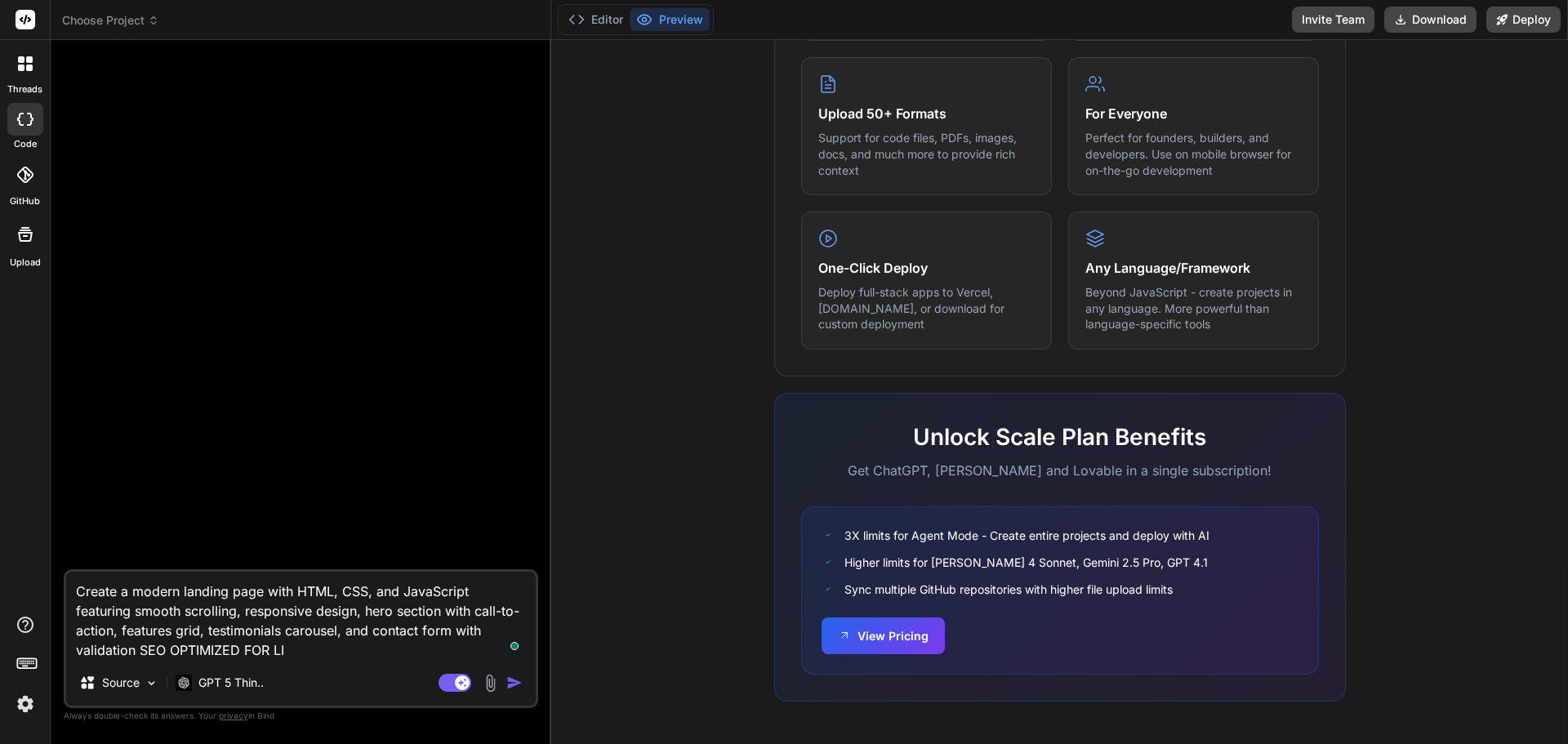
type textarea "Create a modern landing page with HTML, CSS, and JavaScript featuring smooth sc…"
type textarea "x"
type textarea "Create a modern landing page with HTML, CSS, and JavaScript featuring smooth sc…"
type textarea "x"
type textarea "Create a modern landing page with HTML, CSS, and JavaScript featuring smooth sc…"
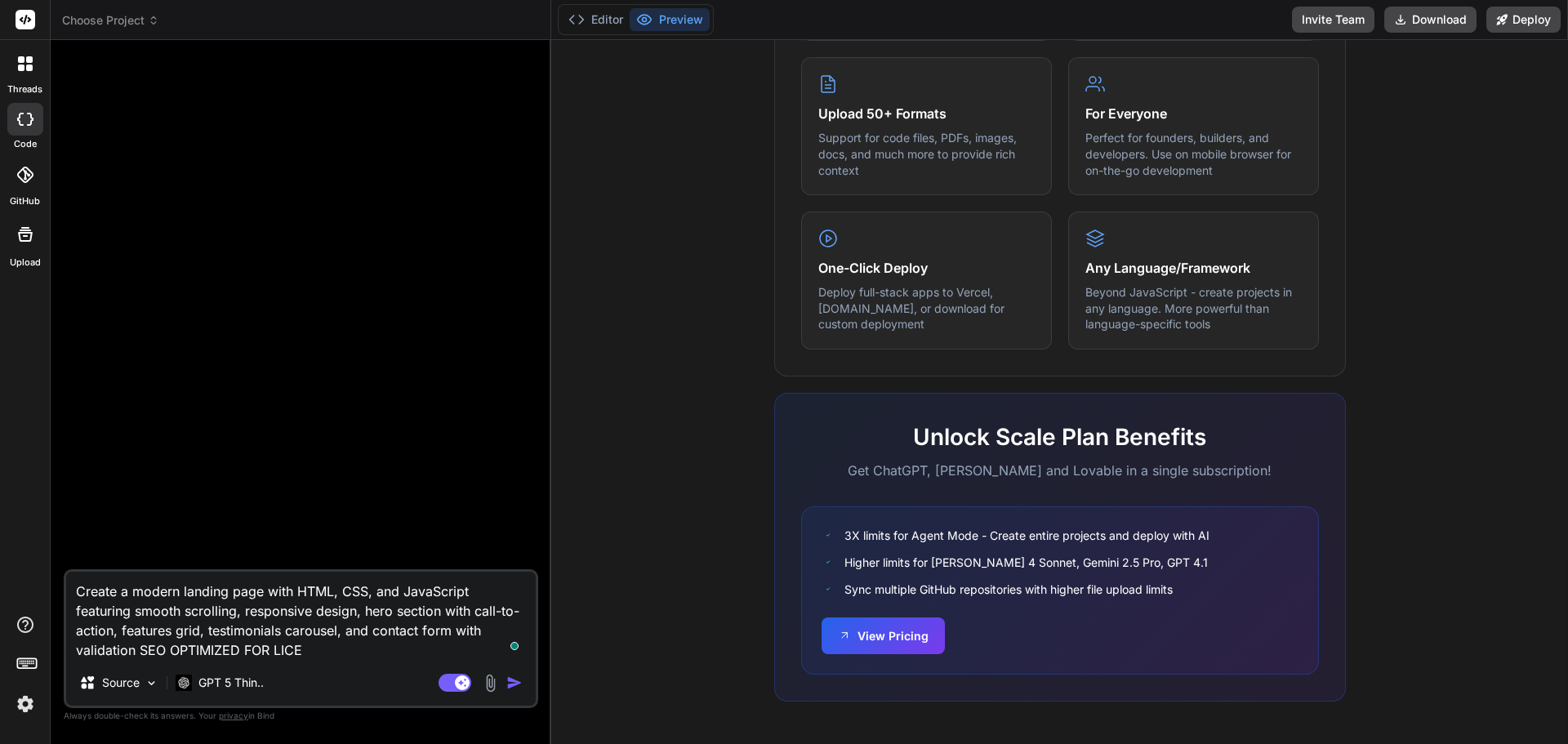
type textarea "x"
type textarea "Create a modern landing page with HTML, CSS, and JavaScript featuring smooth sc…"
type textarea "x"
type textarea "Create a modern landing page with HTML, CSS, and JavaScript featuring smooth sc…"
type textarea "x"
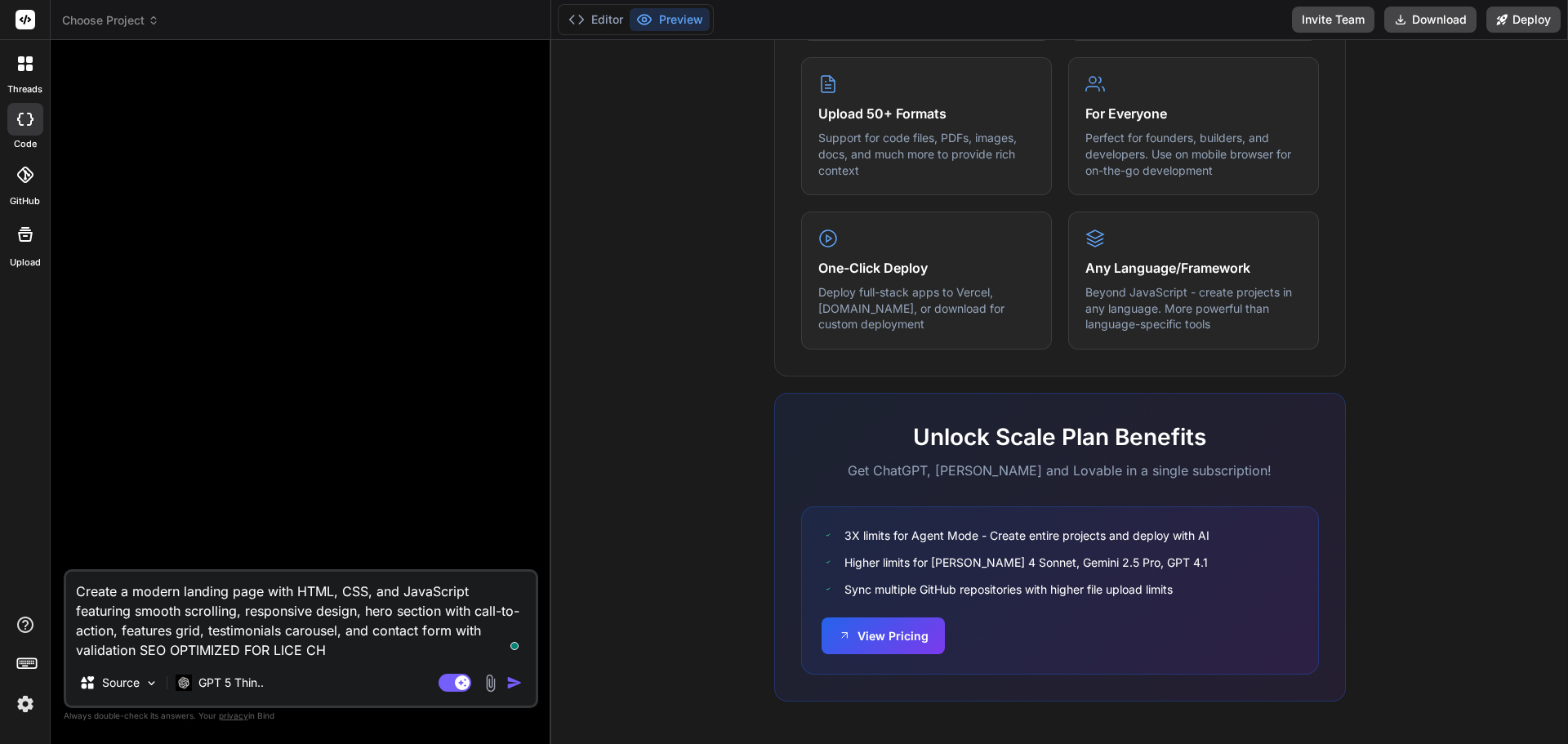
type textarea "Create a modern landing page with HTML, CSS, and JavaScript featuring smooth sc…"
type textarea "x"
type textarea "Create a modern landing page with HTML, CSS, and JavaScript featuring smooth sc…"
type textarea "x"
type textarea "Create a modern landing page with HTML, CSS, and JavaScript featuring smooth sc…"
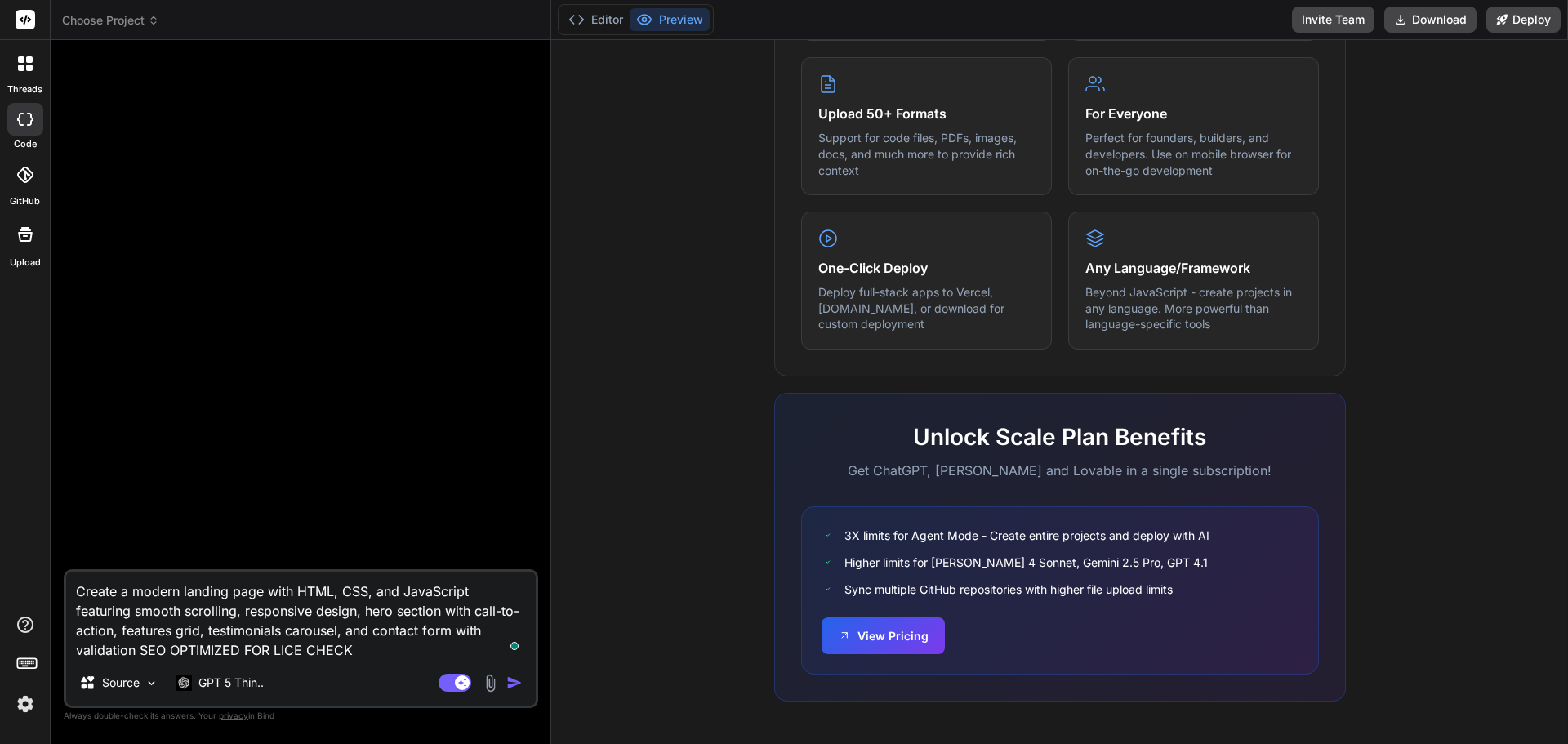
type textarea "x"
type textarea "Create a modern landing page with HTML, CSS, and JavaScript featuring smooth sc…"
type textarea "x"
type textarea "Create a modern landing page with HTML, CSS, and JavaScript featuring smooth sc…"
type textarea "x"
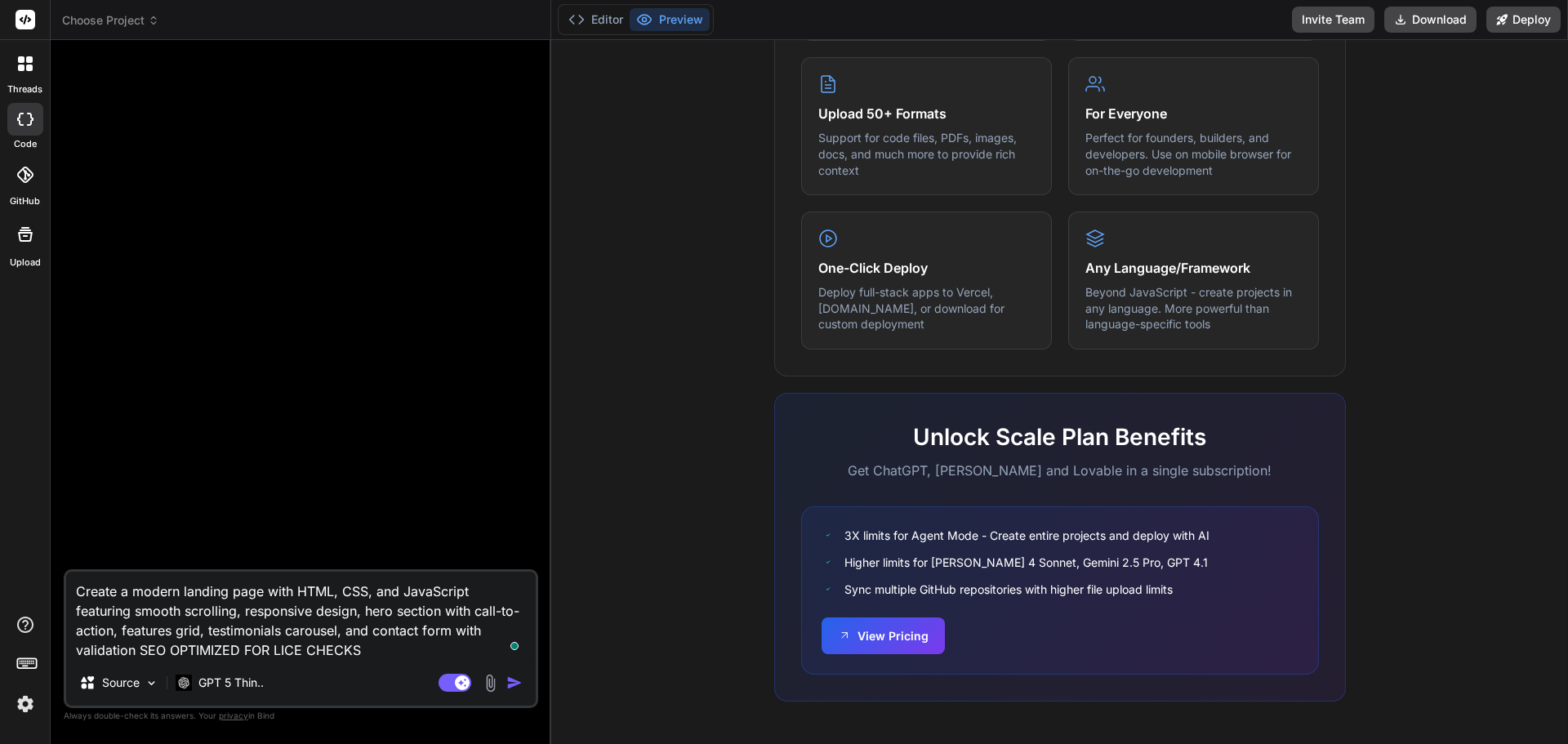
type textarea "Create a modern landing page with HTML, CSS, and JavaScript featuring smooth sc…"
type textarea "x"
type textarea "Create a modern landing page with HTML, CSS, and JavaScript featuring smooth sc…"
type textarea "x"
type textarea "Create a modern landing page with HTML, CSS, and JavaScript featuring smooth sc…"
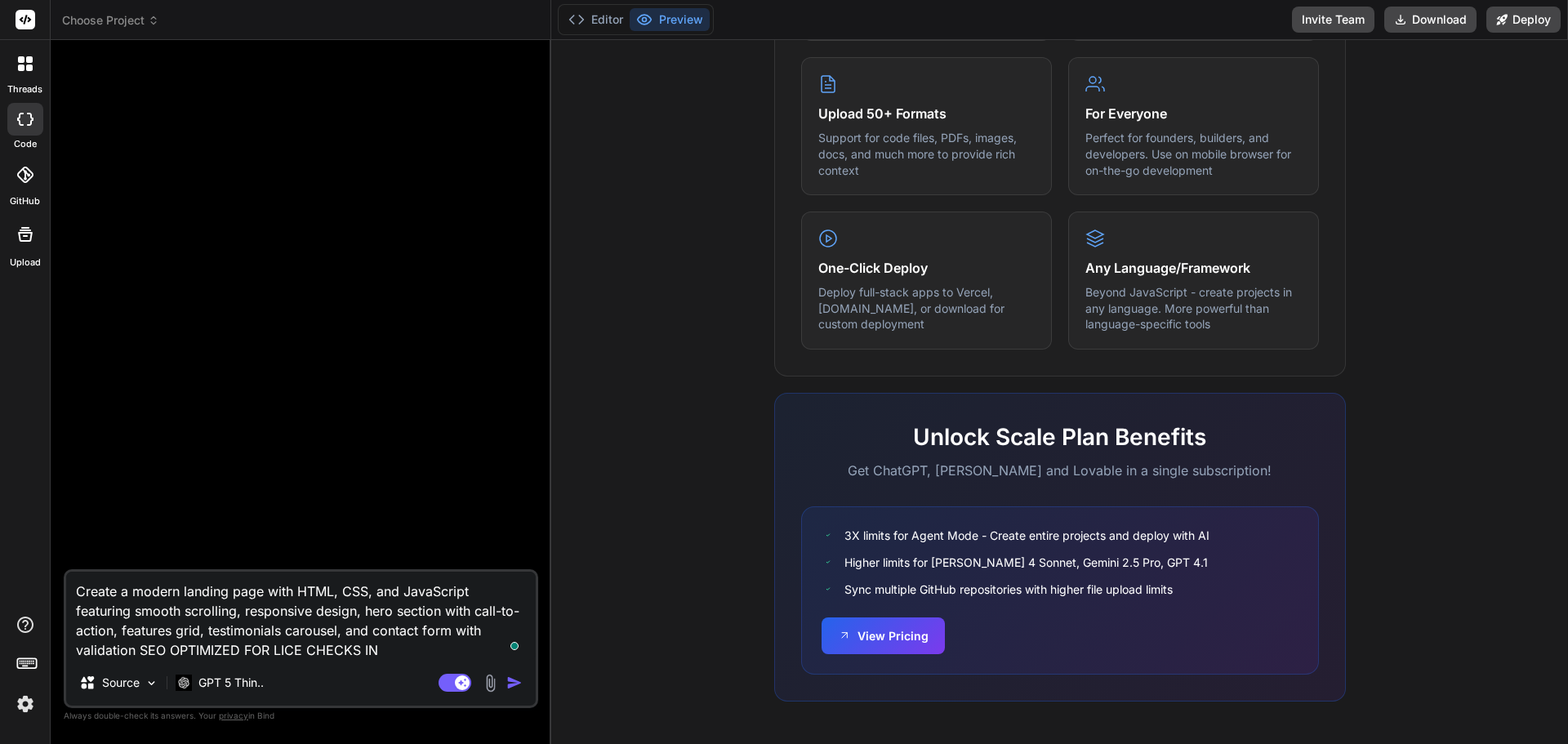
type textarea "x"
type textarea "Create a modern landing page with HTML, CSS, and JavaScript featuring smooth sc…"
type textarea "x"
type textarea "Create a modern landing page with HTML, CSS, and JavaScript featuring smooth sc…"
type textarea "x"
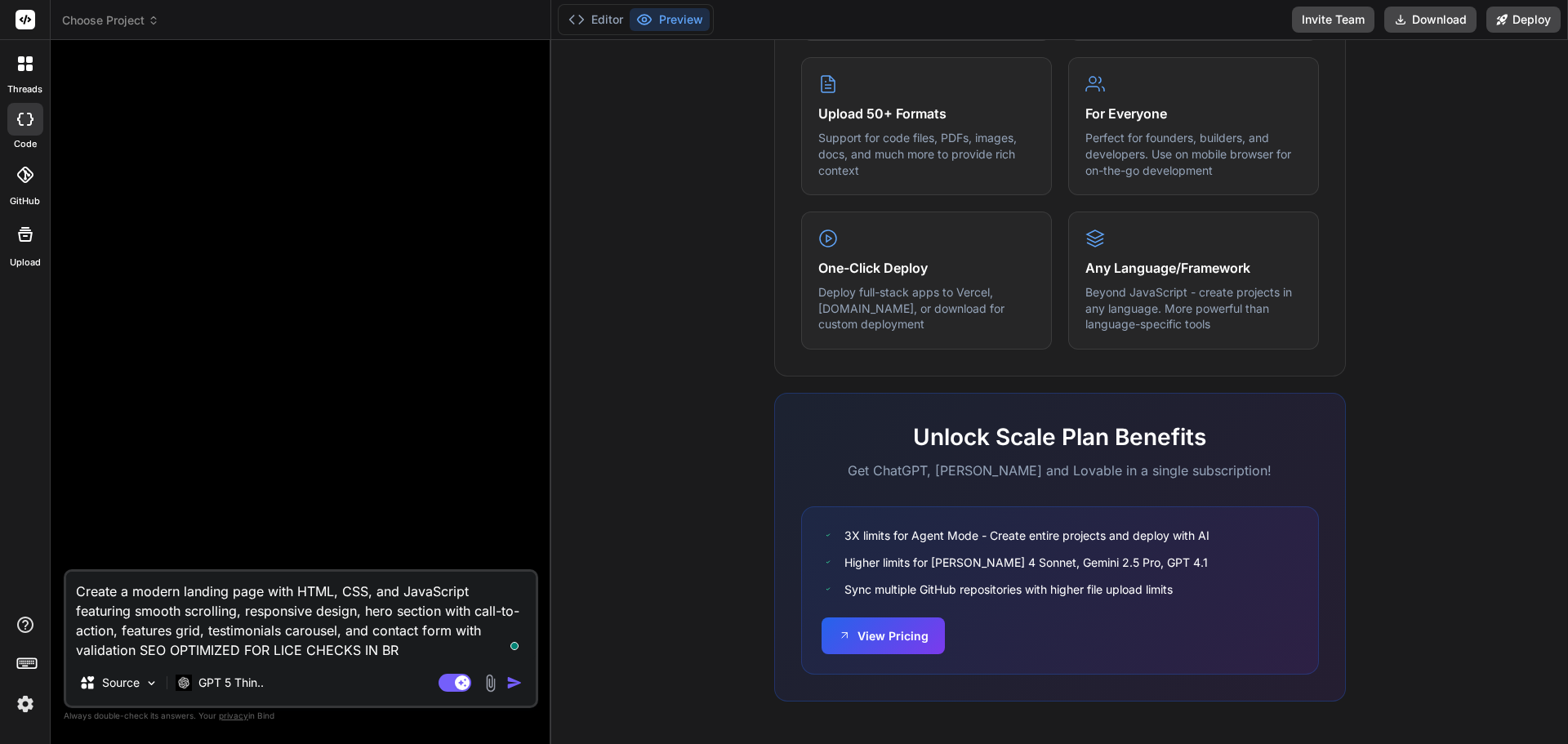
type textarea "Create a modern landing page with HTML, CSS, and JavaScript featuring smooth sc…"
type textarea "x"
type textarea "Create a modern landing page with HTML, CSS, and JavaScript featuring smooth sc…"
type textarea "x"
type textarea "Create a modern landing page with HTML, CSS, and JavaScript featuring smooth sc…"
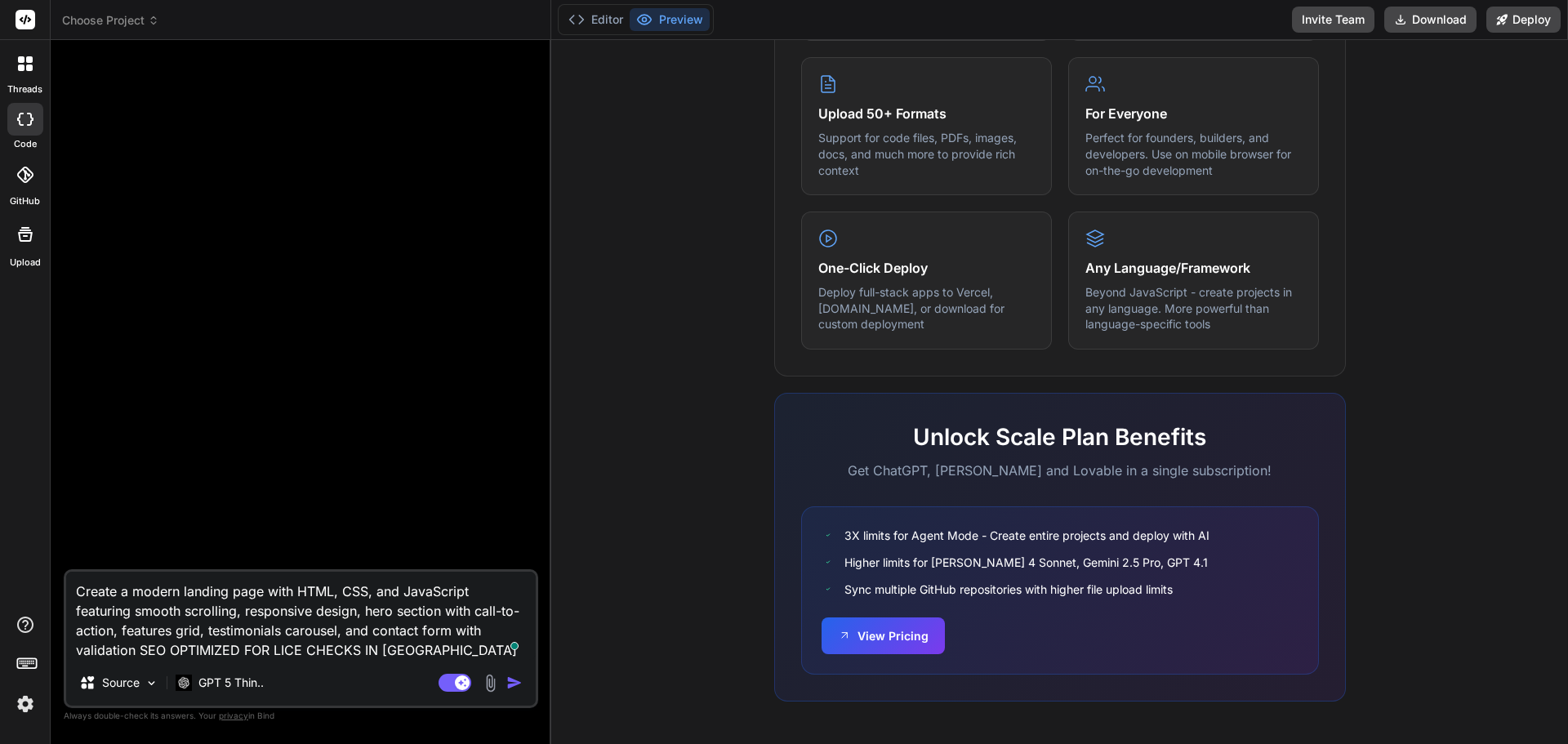
type textarea "x"
type textarea "Create a modern landing page with HTML, CSS, and JavaScript featuring smooth sc…"
type textarea "x"
type textarea "Create a modern landing page with HTML, CSS, and JavaScript featuring smooth sc…"
type textarea "x"
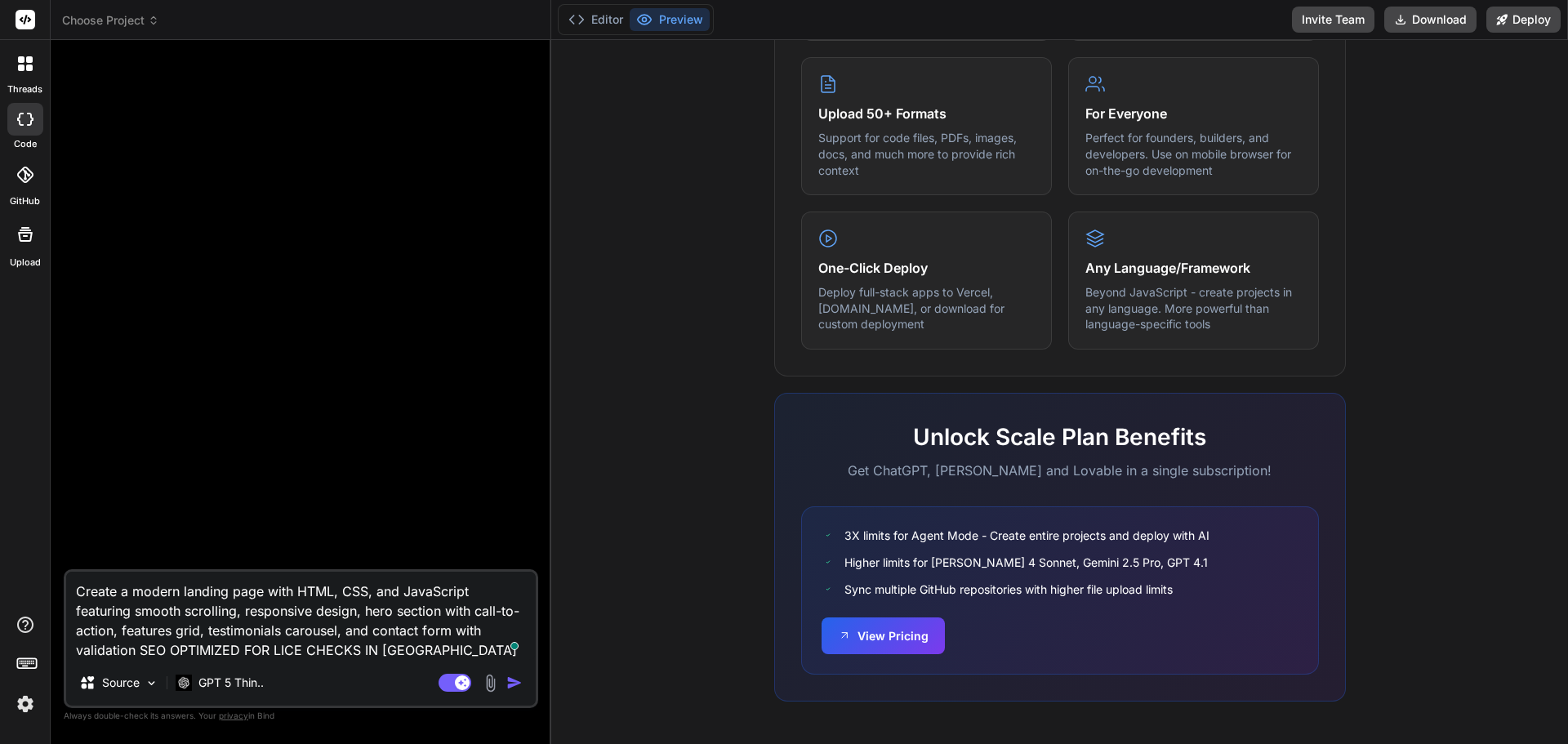
type textarea "Create a modern landing page with HTML, CSS, and JavaScript featuring smooth sc…"
type textarea "x"
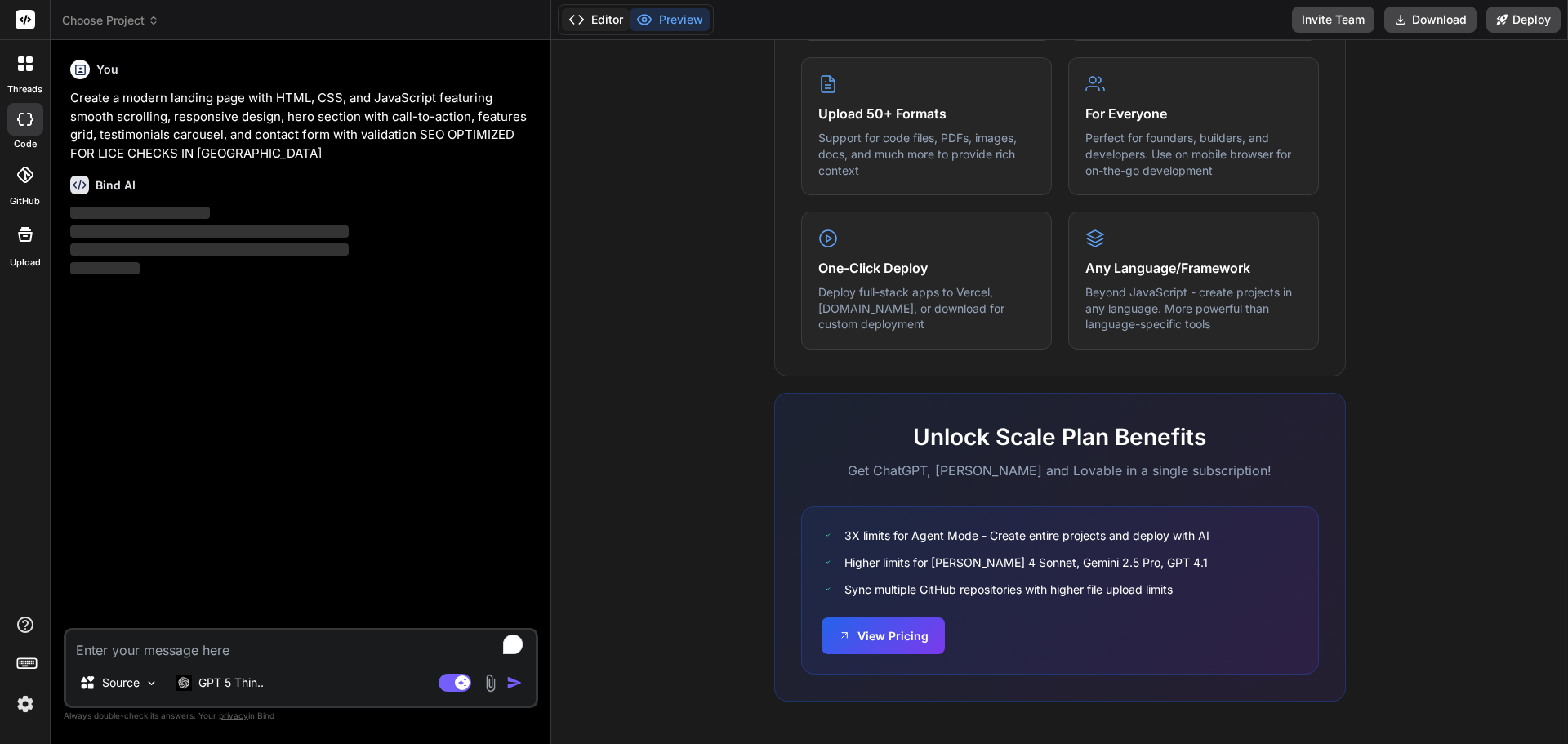
click at [599, 19] on button "Editor" at bounding box center [595, 19] width 68 height 23
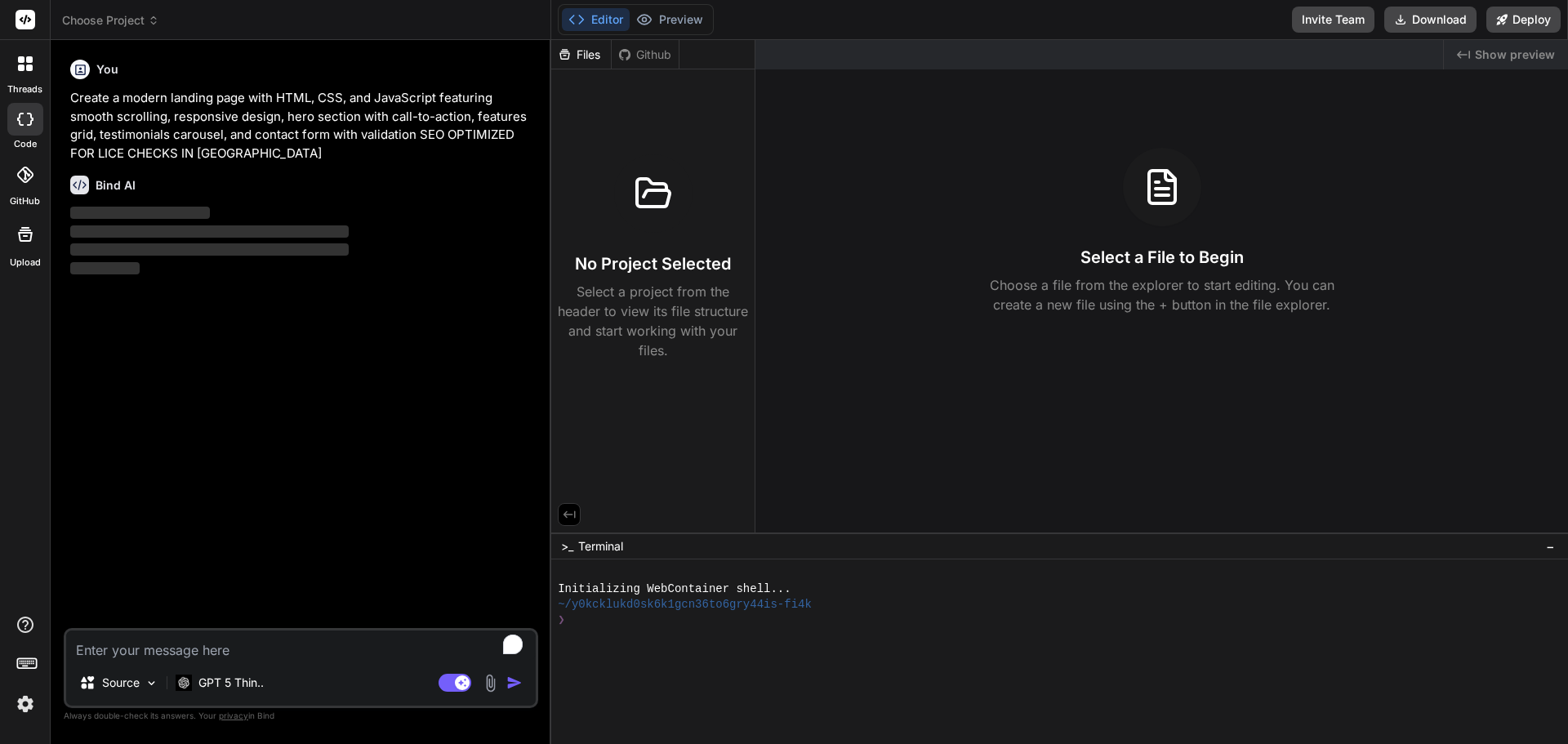
click at [1144, 292] on p "Choose a file from the explorer to start editing. You can create a new file usi…" at bounding box center [1162, 295] width 366 height 39
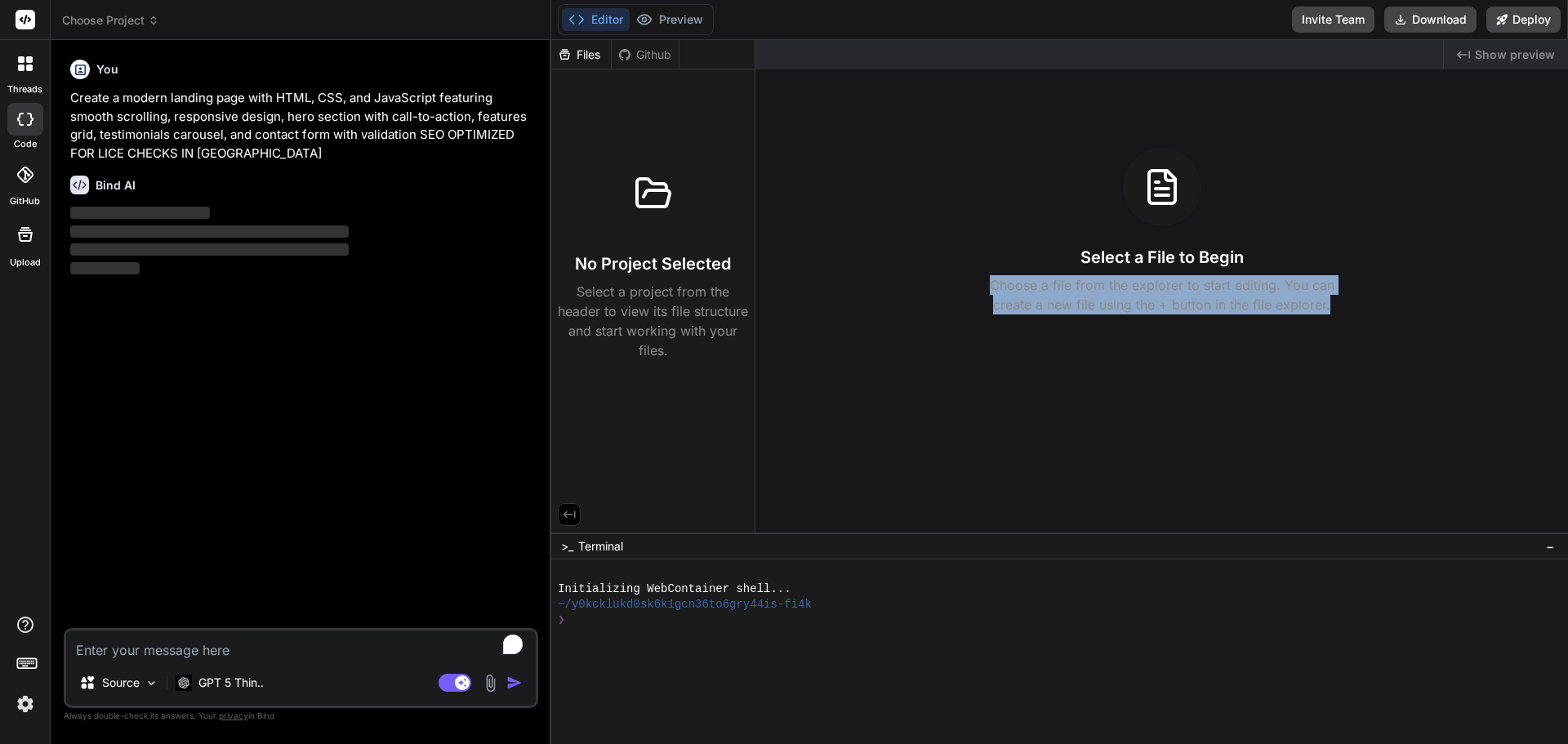
click at [1144, 292] on p "Choose a file from the explorer to start editing. You can create a new file usi…" at bounding box center [1162, 295] width 366 height 39
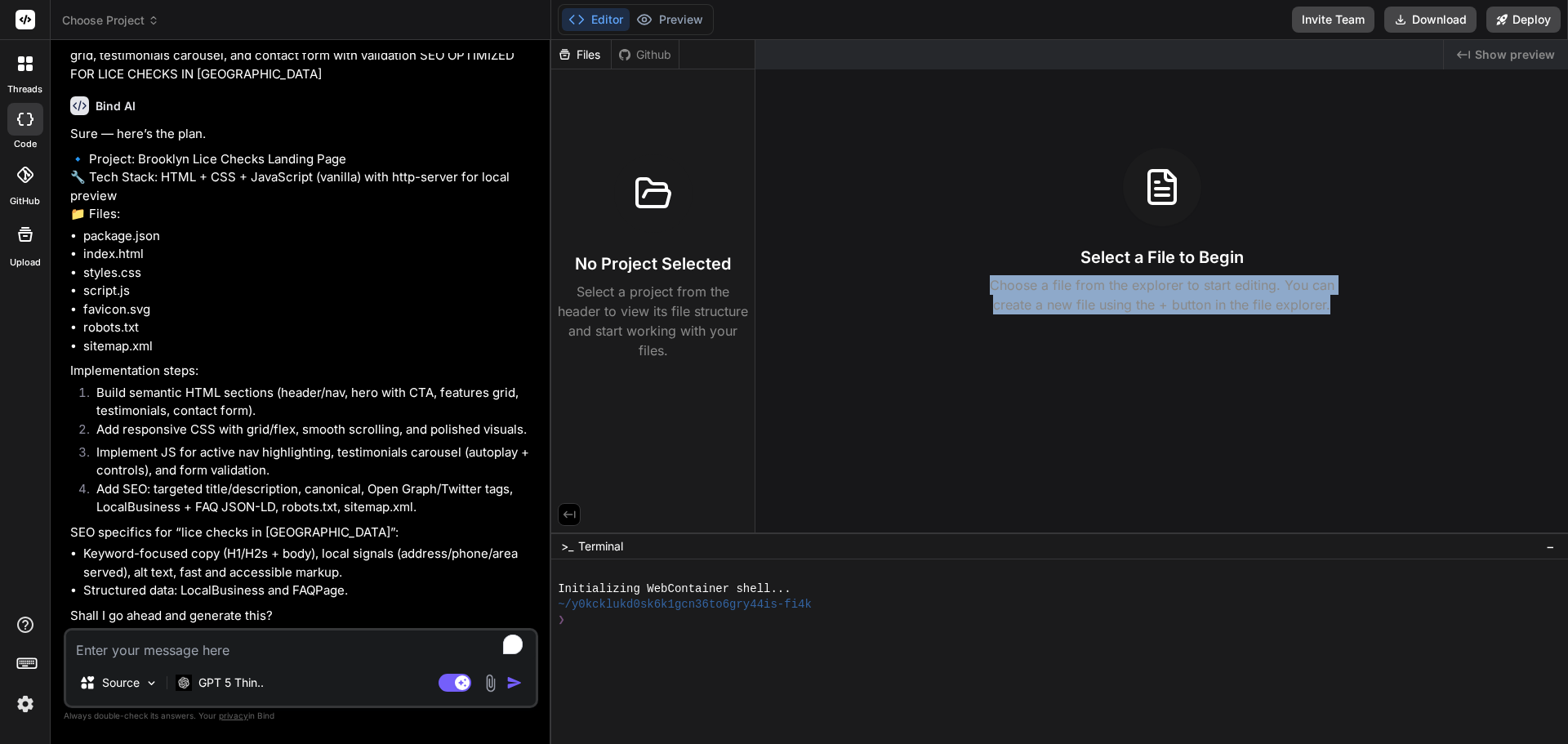
scroll to position [116, 0]
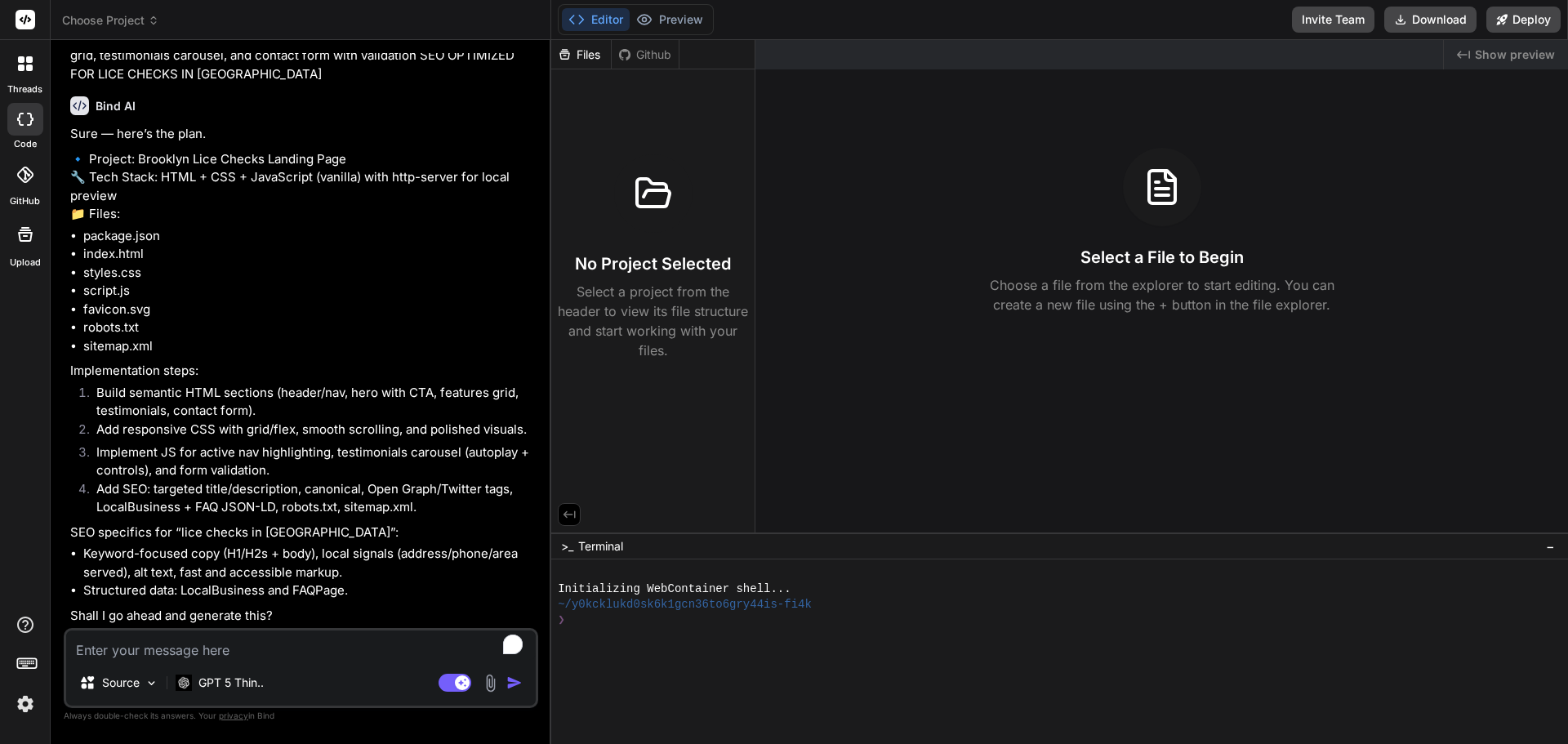
click at [185, 653] on textarea "To enrich screen reader interactions, please activate Accessibility in Grammarl…" at bounding box center [300, 645] width 470 height 29
type textarea "x"
type textarea "Y"
type textarea "x"
type textarea "YE"
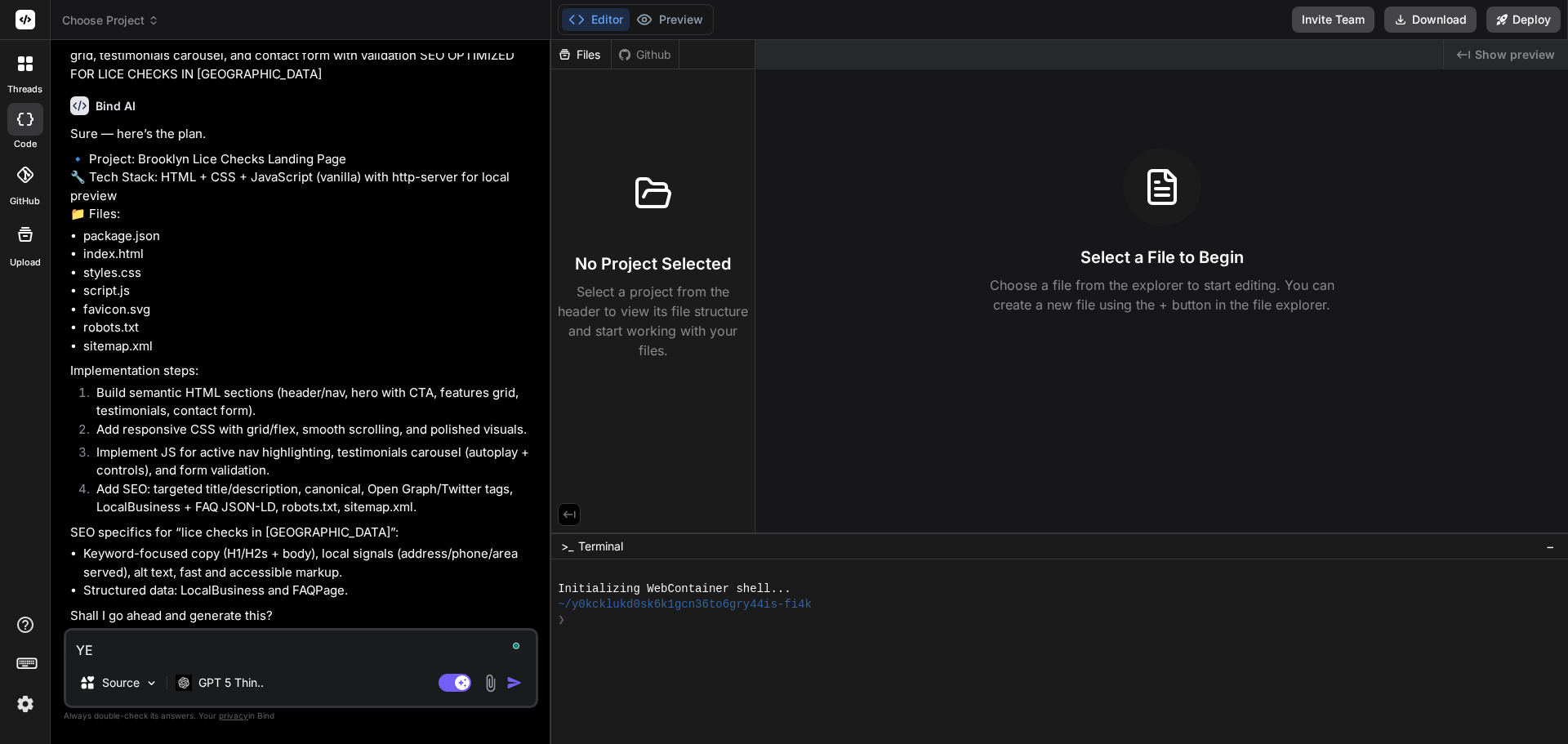
type textarea "x"
type textarea "YES"
type textarea "x"
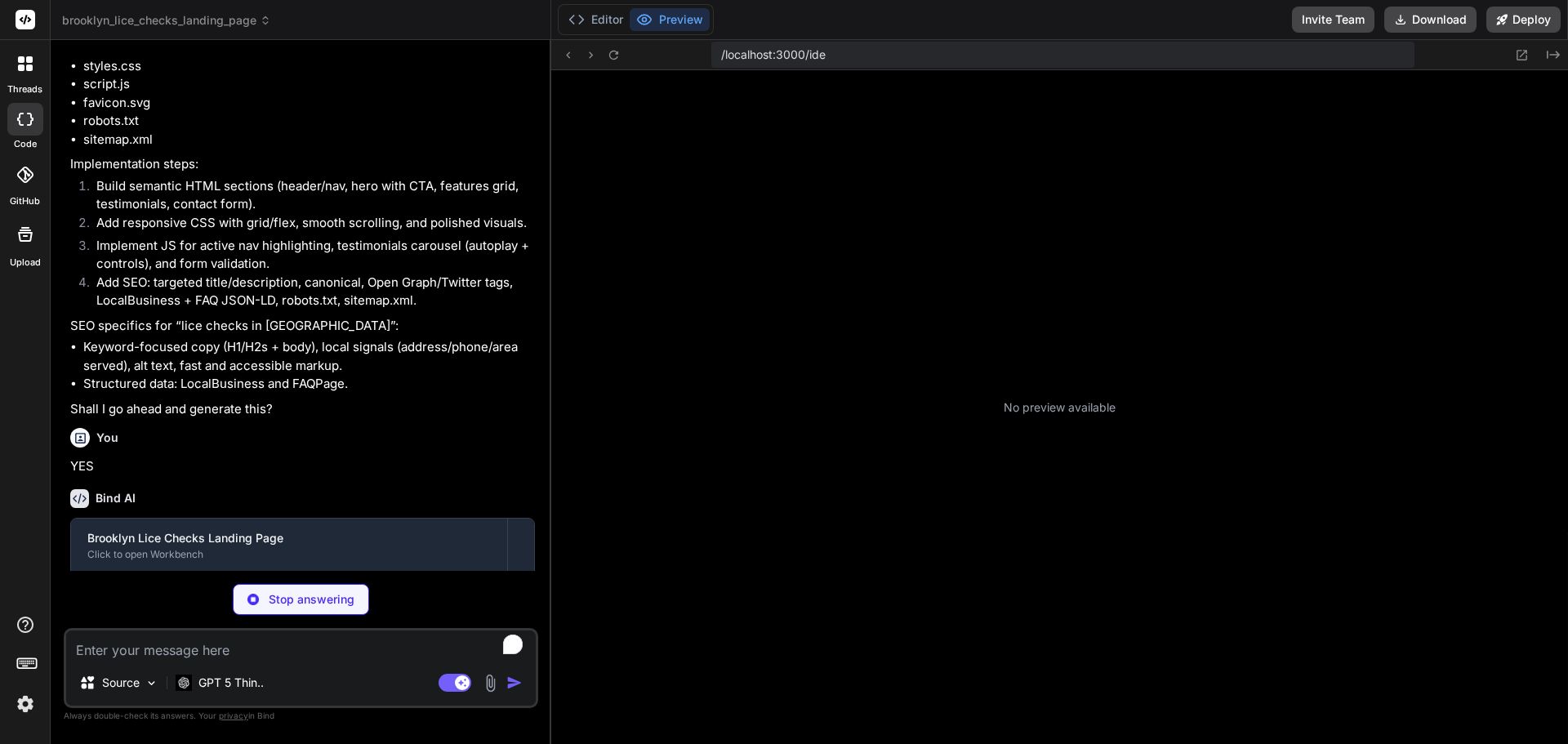
scroll to position [264, 0]
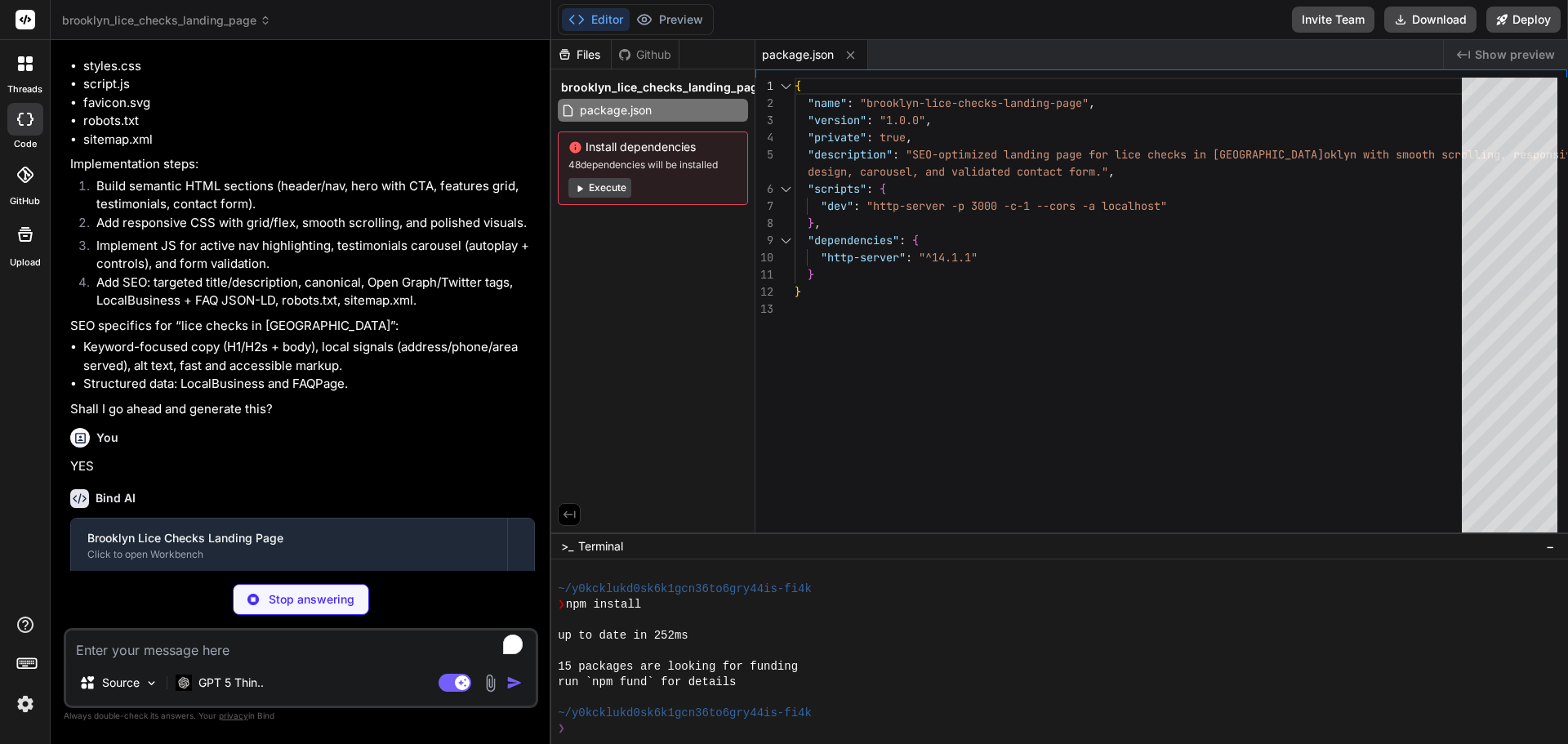
type textarea "x"
type textarea "</div> </div> </footer> </body> </html>"
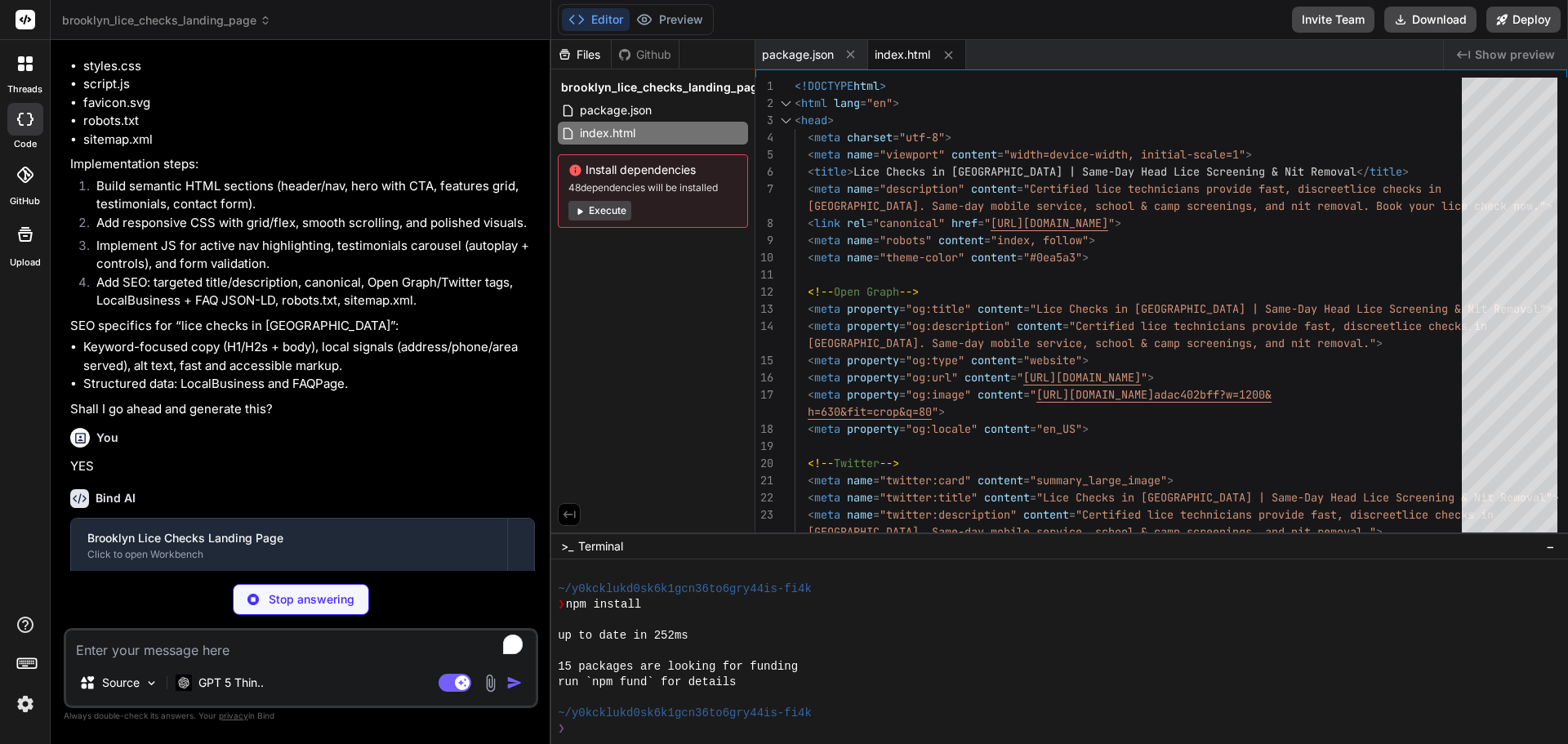
click at [594, 224] on div "Install dependencies 48 dependencies will be installed Execute" at bounding box center [653, 190] width 190 height 74
click at [606, 216] on button "Execute" at bounding box center [600, 211] width 63 height 20
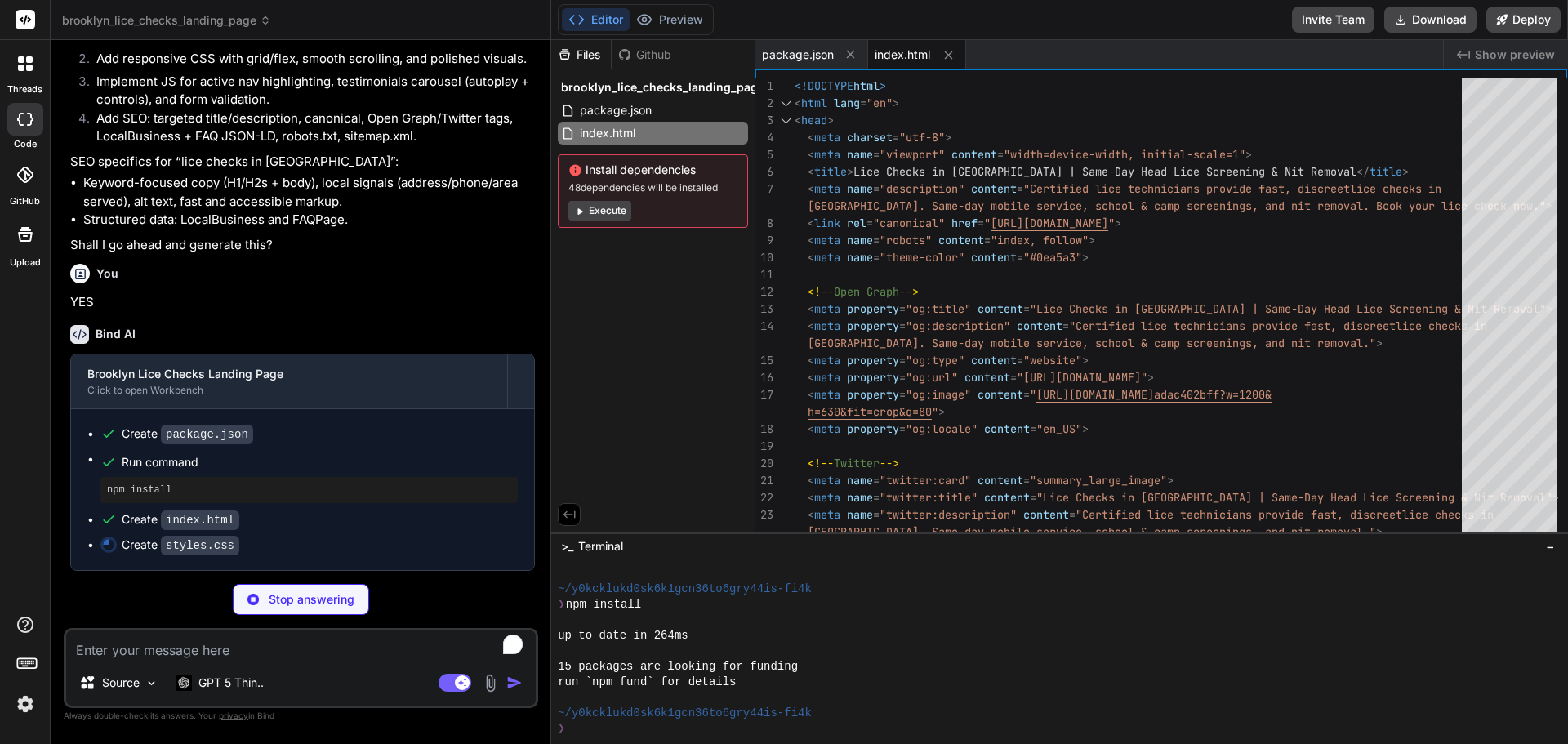
type textarea "x"
type textarea "height: 1px; overflow: hidden; clip: rect(1px, 1px, 1px, 1px); }"
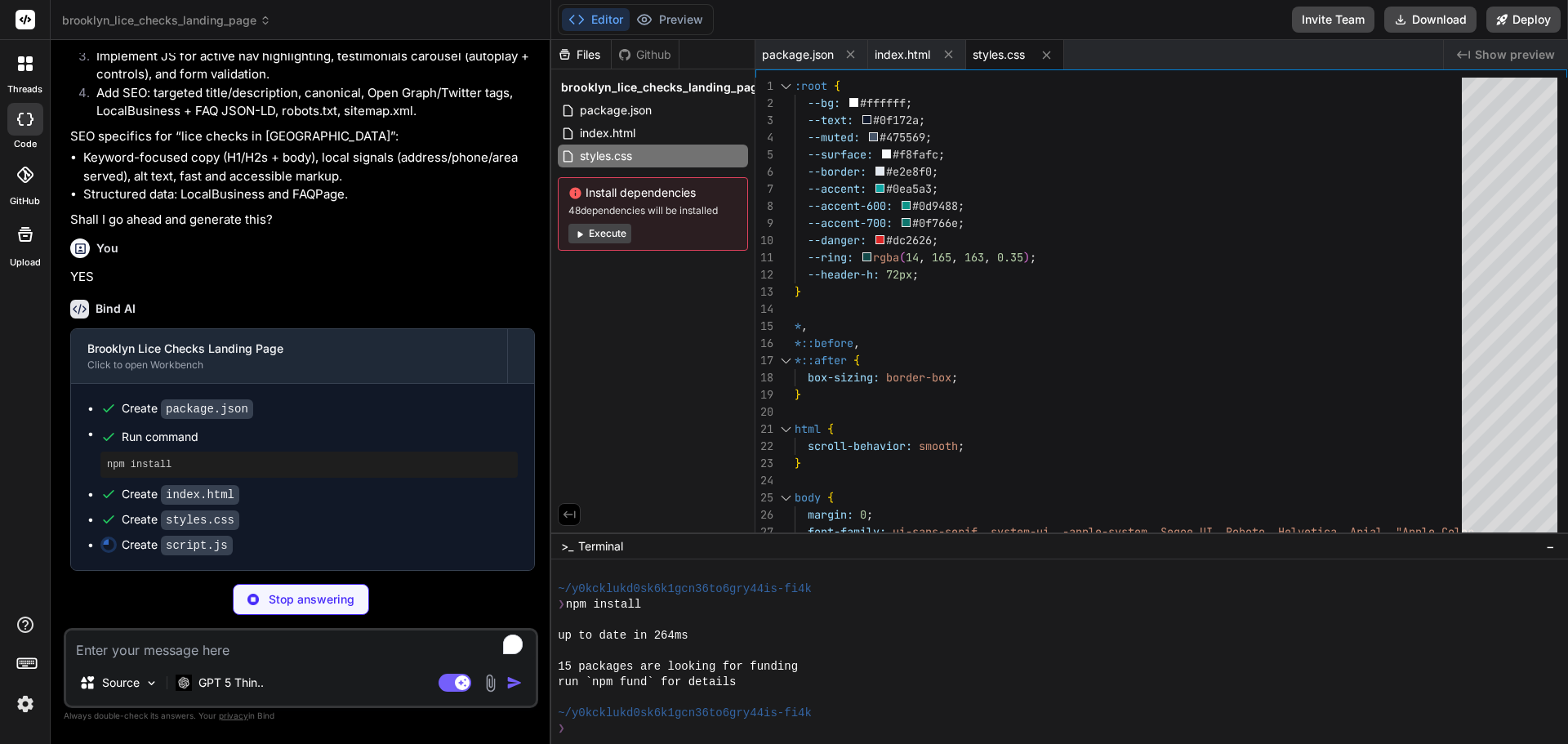
type textarea "x"
type textarea "})();"
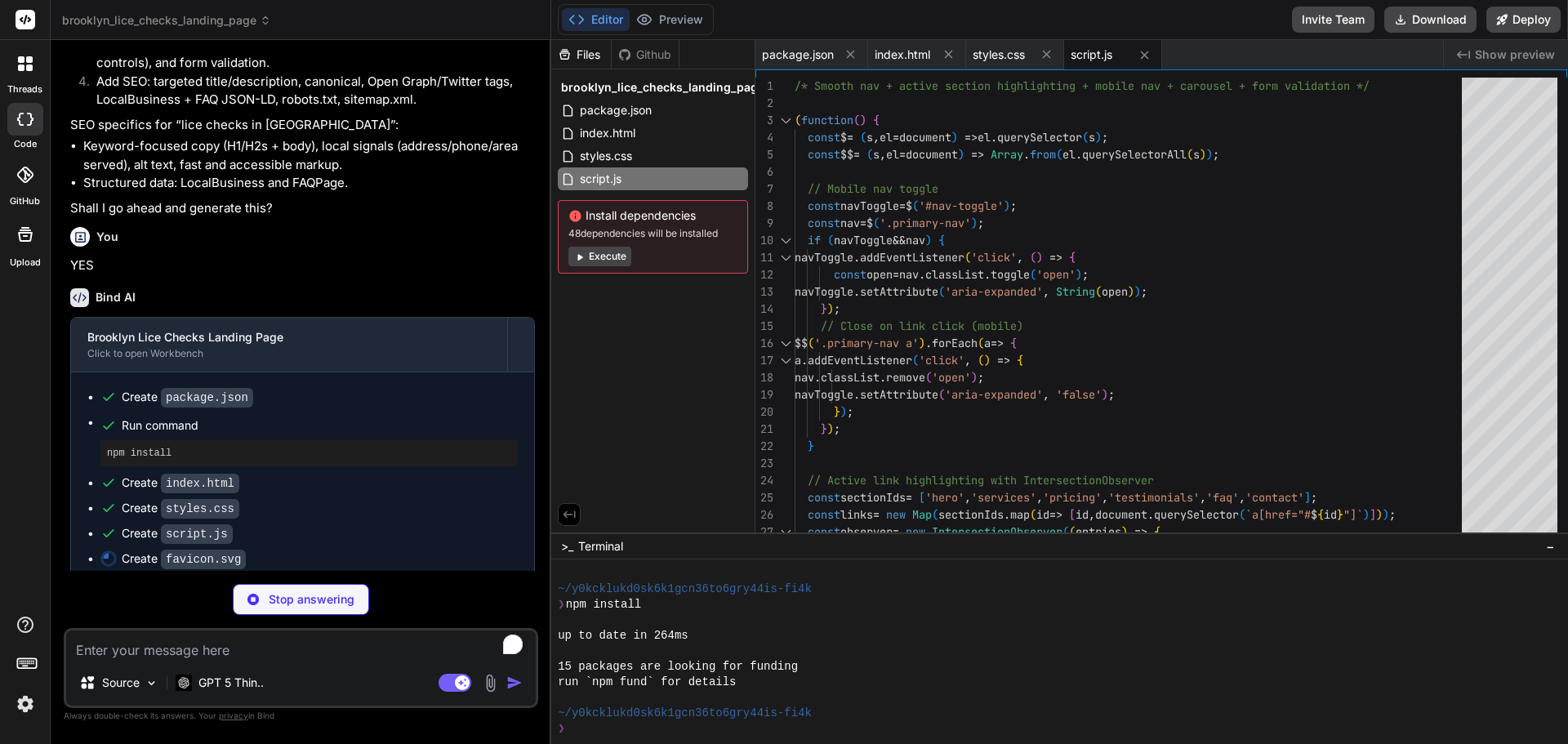
type textarea "x"
type textarea "</g> </svg>"
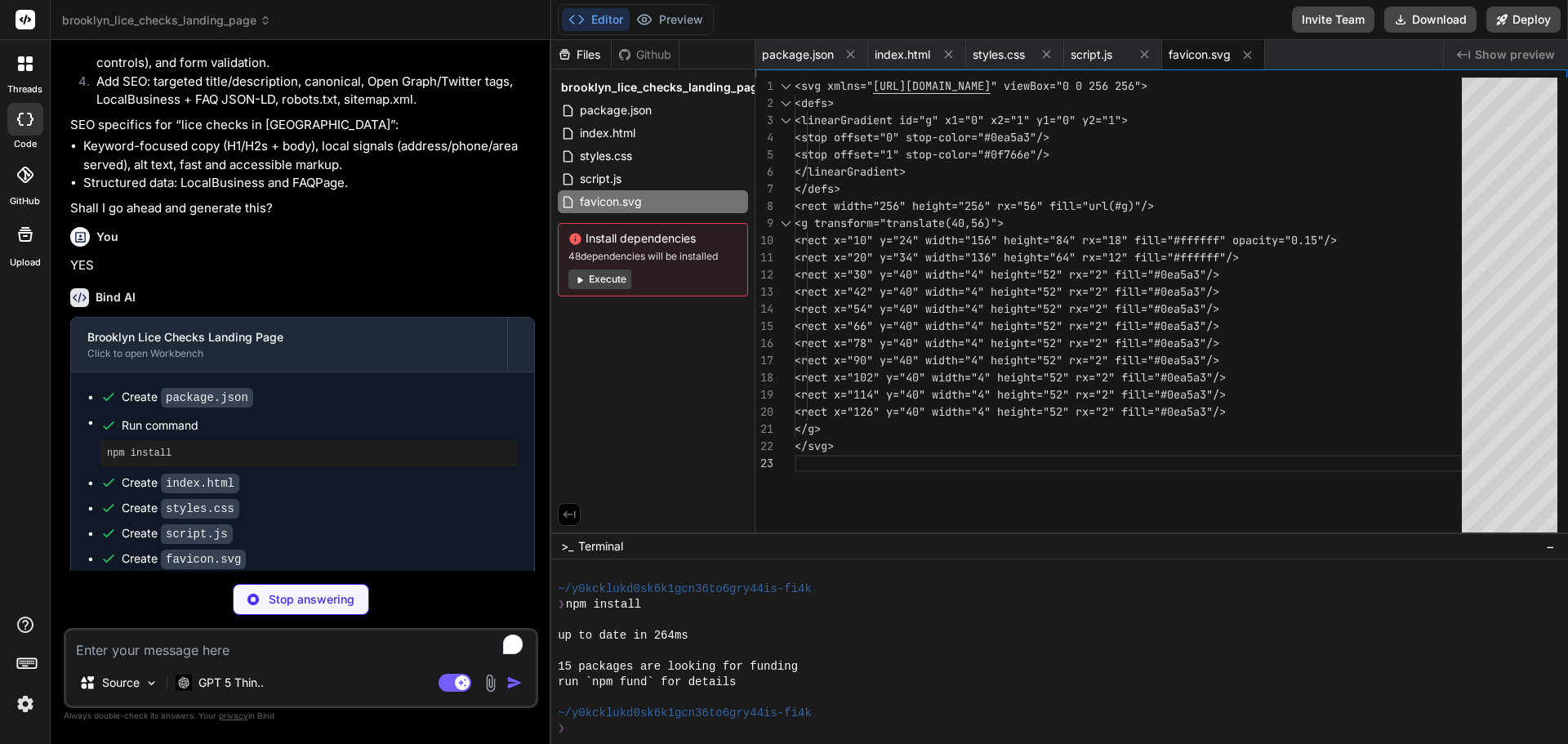
type textarea "x"
type textarea "User-agent: * Allow: / Sitemap: [URL][DOMAIN_NAME]"
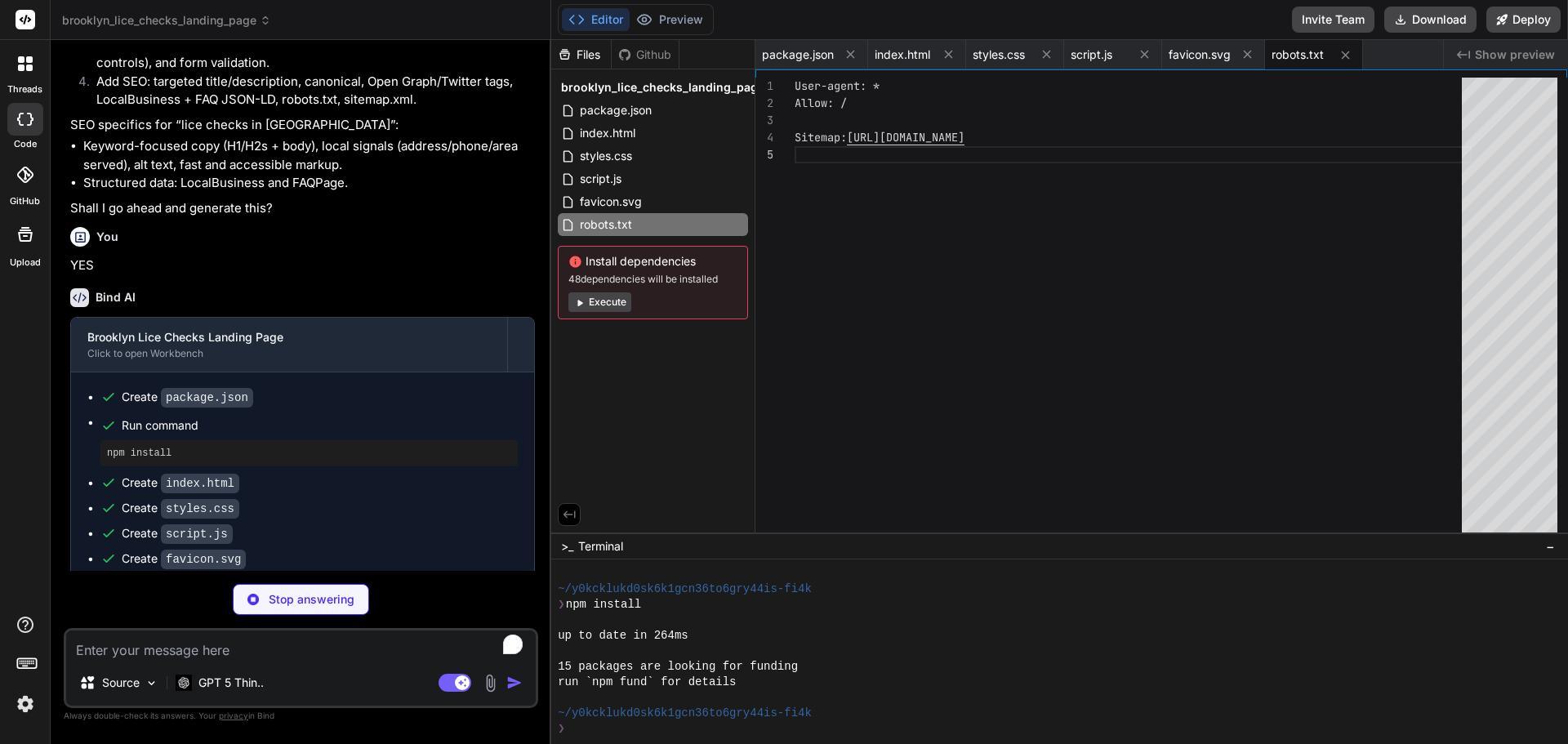
type textarea "x"
type textarea "<priority>0.9</priority> </url> </urlset>"
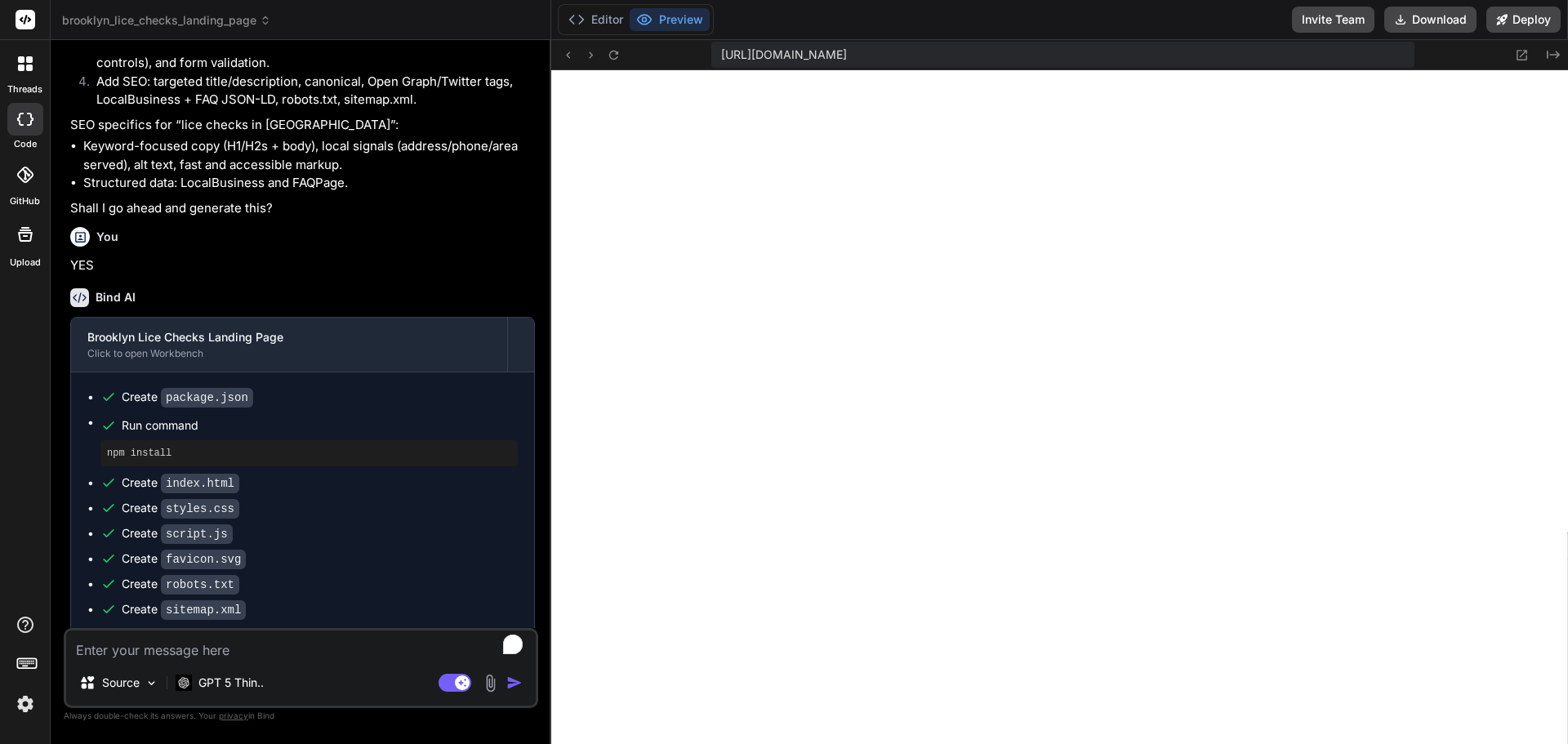
scroll to position [1148, 0]
type textarea "x"
